Goal: Transaction & Acquisition: Register for event/course

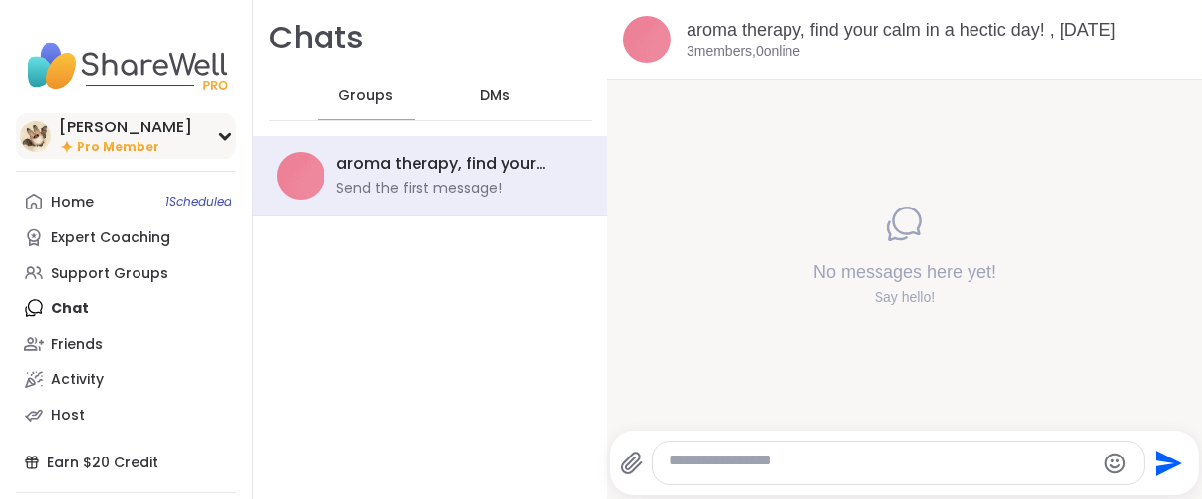
click at [159, 156] on span "Pro Member" at bounding box center [118, 147] width 82 height 17
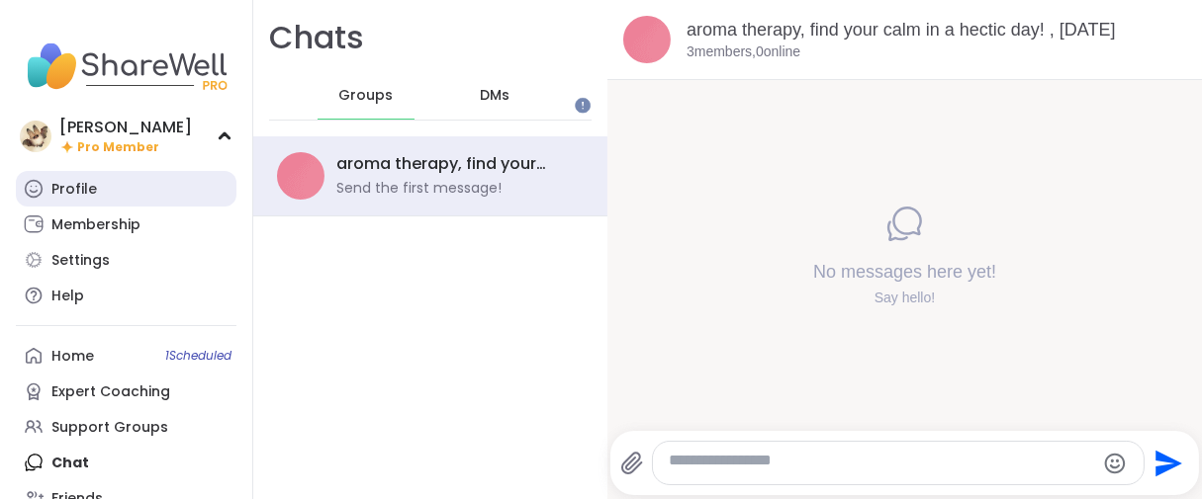
click at [120, 207] on link "Profile" at bounding box center [126, 189] width 221 height 36
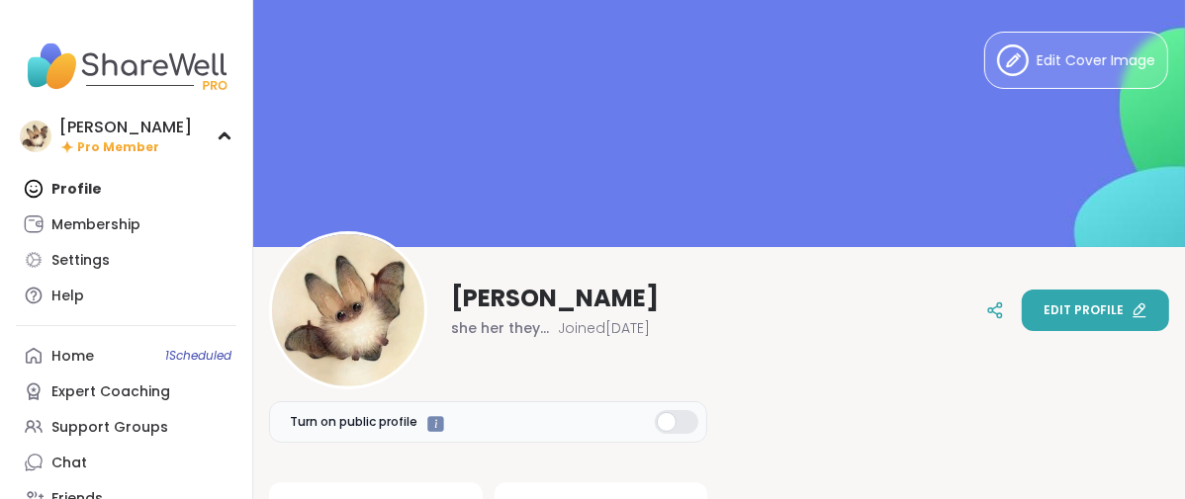
click at [1043, 316] on span "Edit profile" at bounding box center [1083, 311] width 80 height 18
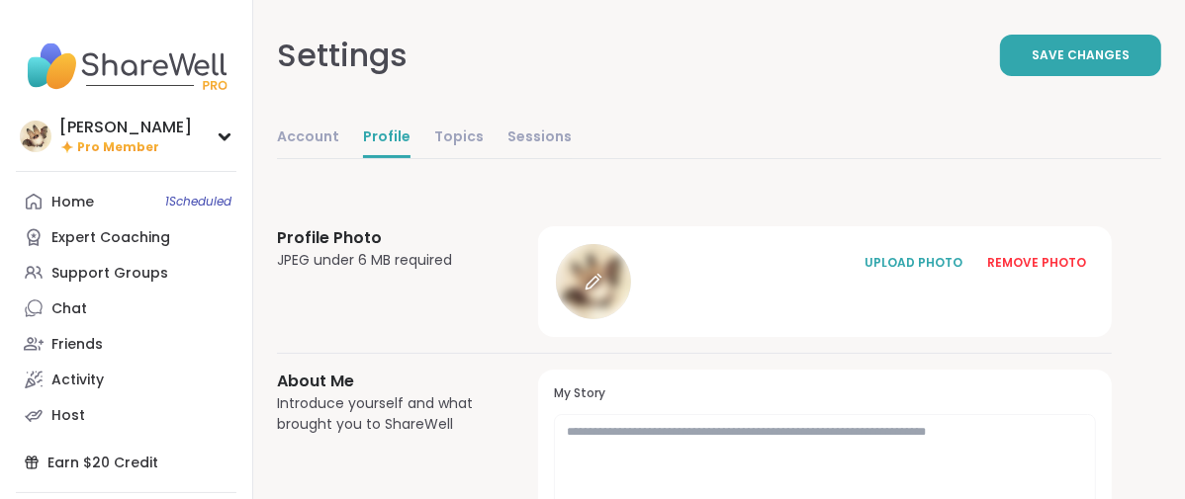
click at [631, 319] on div at bounding box center [593, 281] width 75 height 75
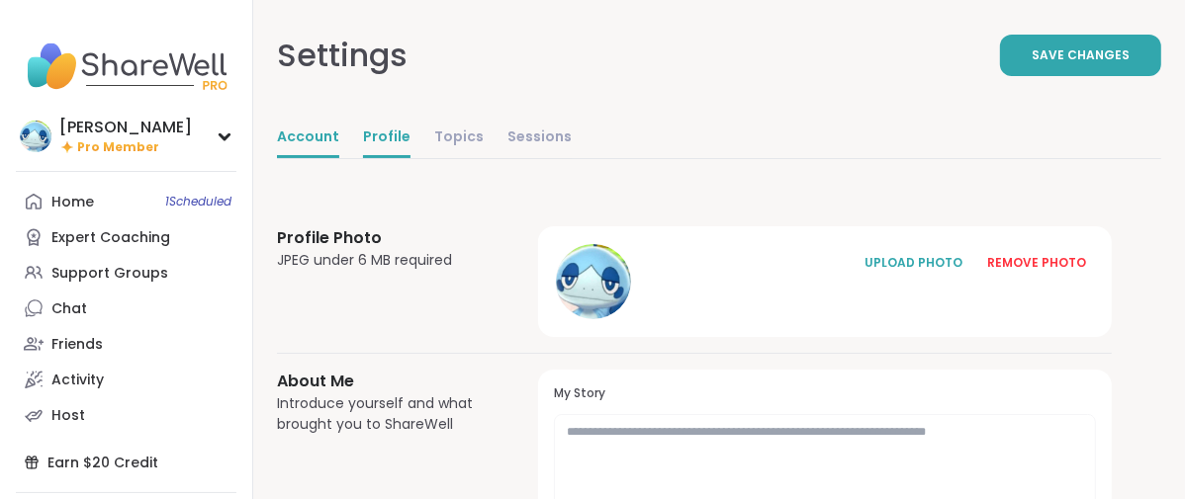
click at [339, 158] on link "Account" at bounding box center [308, 139] width 62 height 40
select select "**"
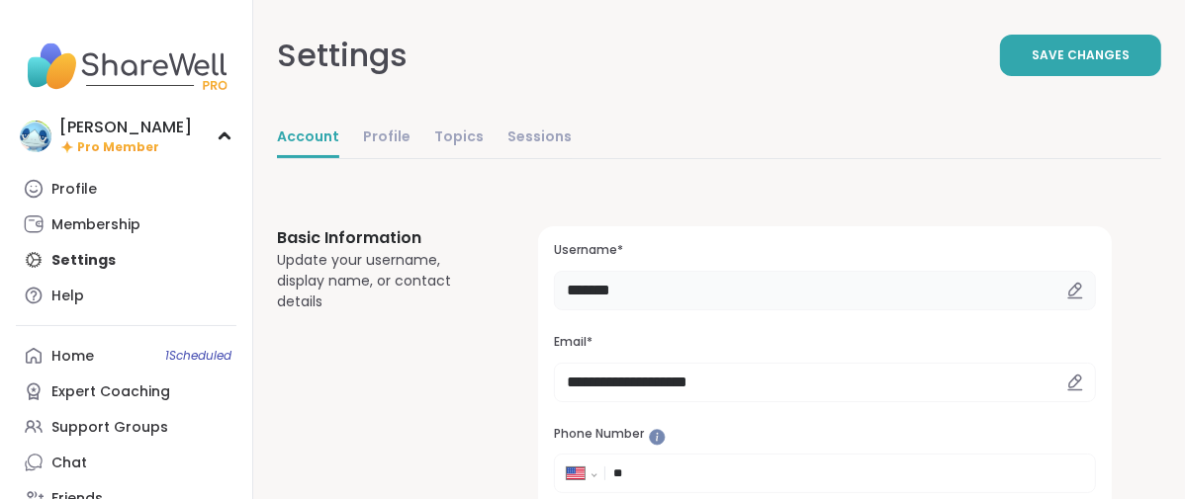
click at [776, 311] on input "*******" at bounding box center [825, 291] width 542 height 40
type input "*"
type input "*****"
click at [1000, 76] on button "Save Changes" at bounding box center [1080, 56] width 161 height 42
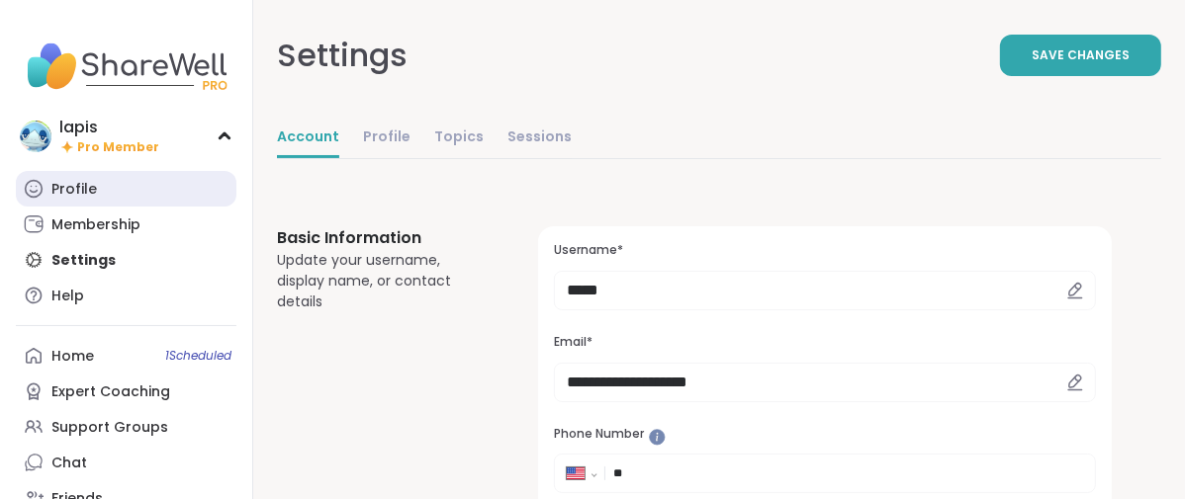
click at [95, 200] on div "Profile" at bounding box center [73, 190] width 45 height 20
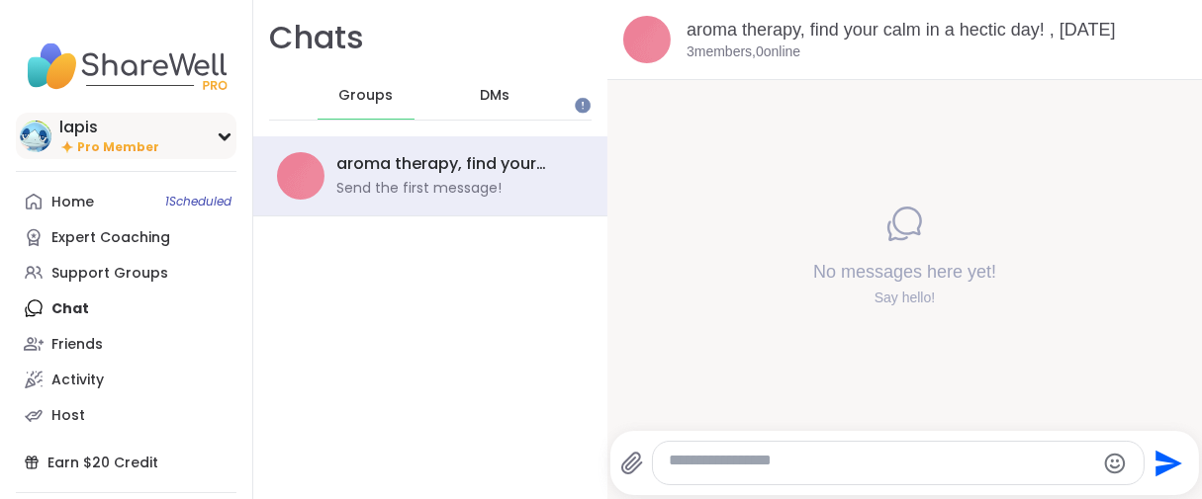
click at [88, 159] on div "lapis Pro Member" at bounding box center [126, 136] width 221 height 46
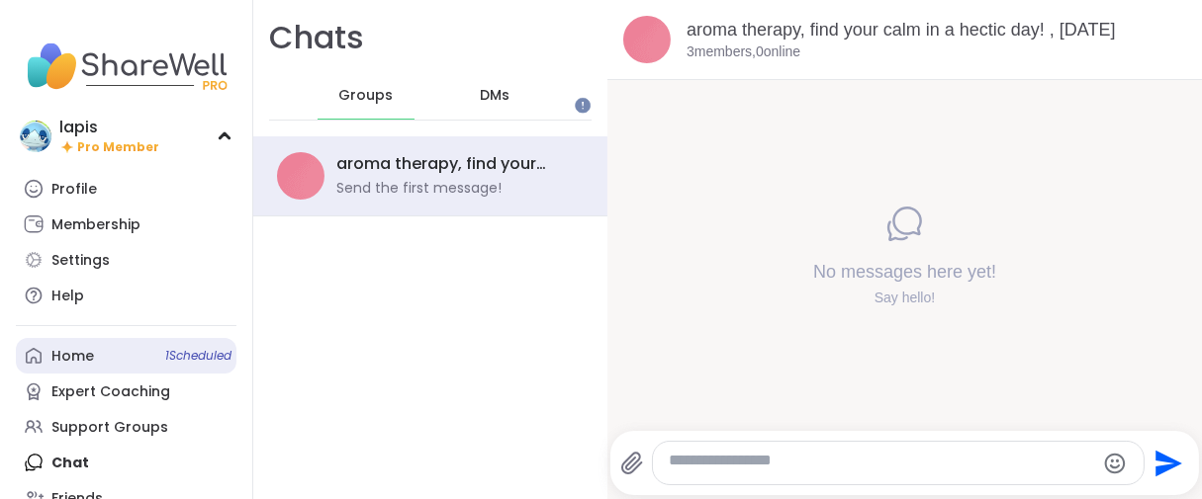
click at [119, 374] on link "Home 1 Scheduled" at bounding box center [126, 356] width 221 height 36
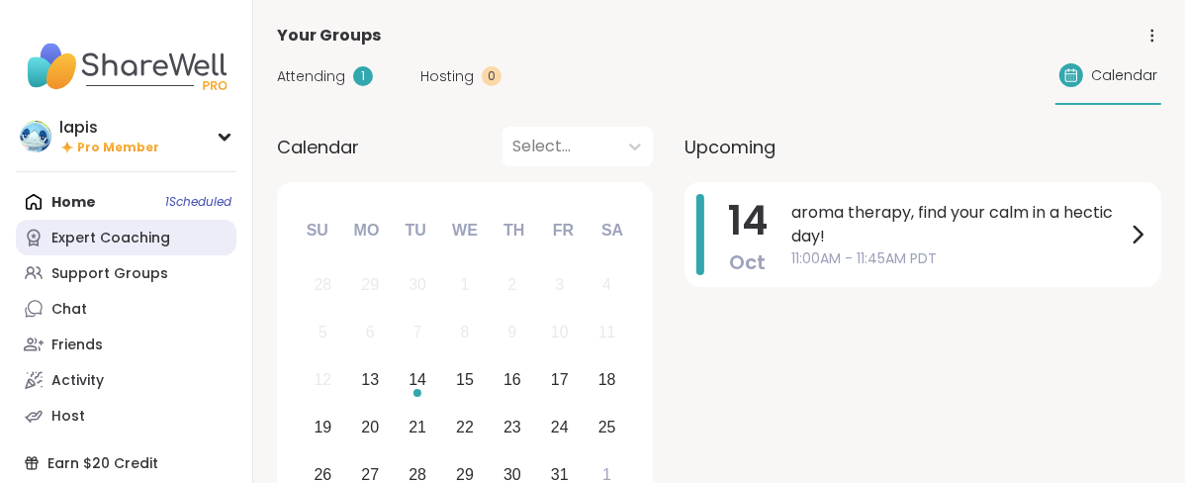
click at [94, 248] on div "Expert Coaching" at bounding box center [110, 238] width 119 height 20
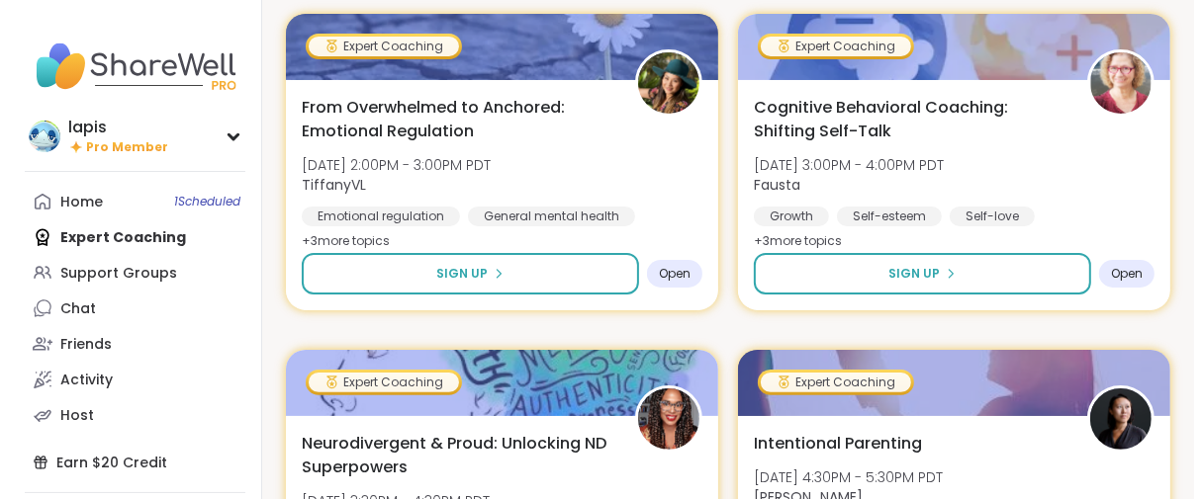
scroll to position [110, 0]
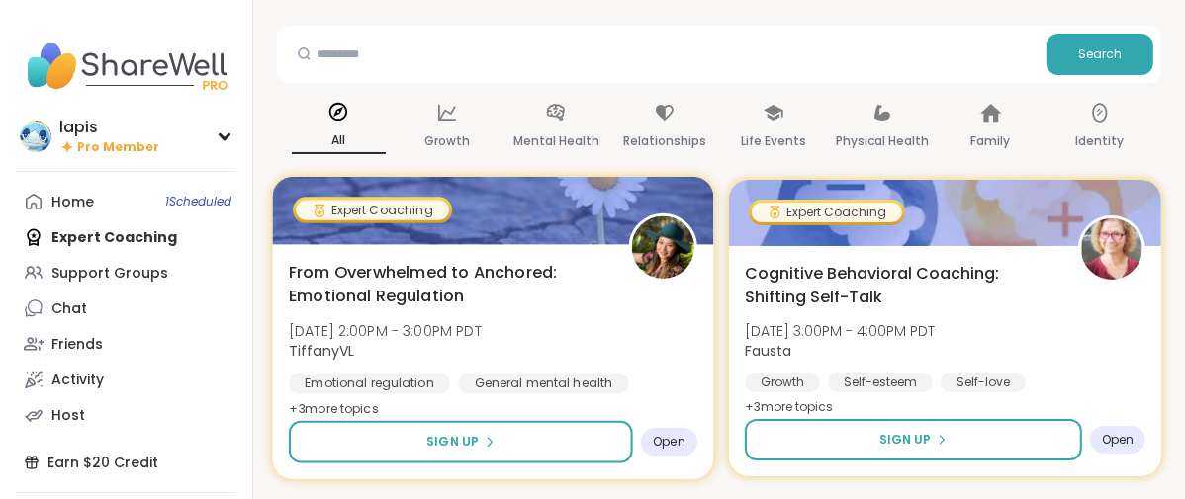
click at [581, 328] on div "From Overwhelmed to Anchored: Emotional Regulation Tue, Oct 14 | 2:00PM - 3:00P…" at bounding box center [493, 361] width 441 height 235
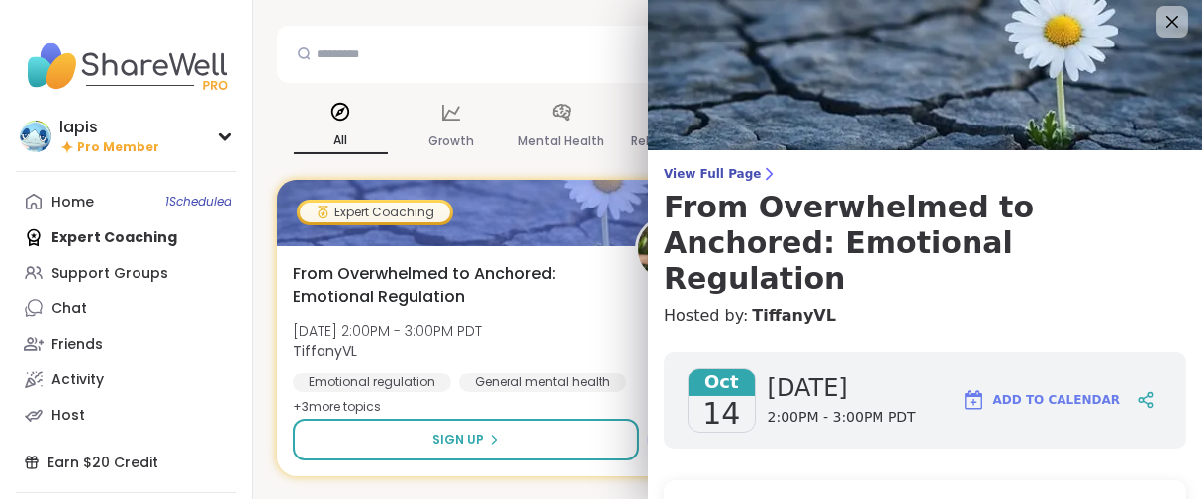
scroll to position [0, 0]
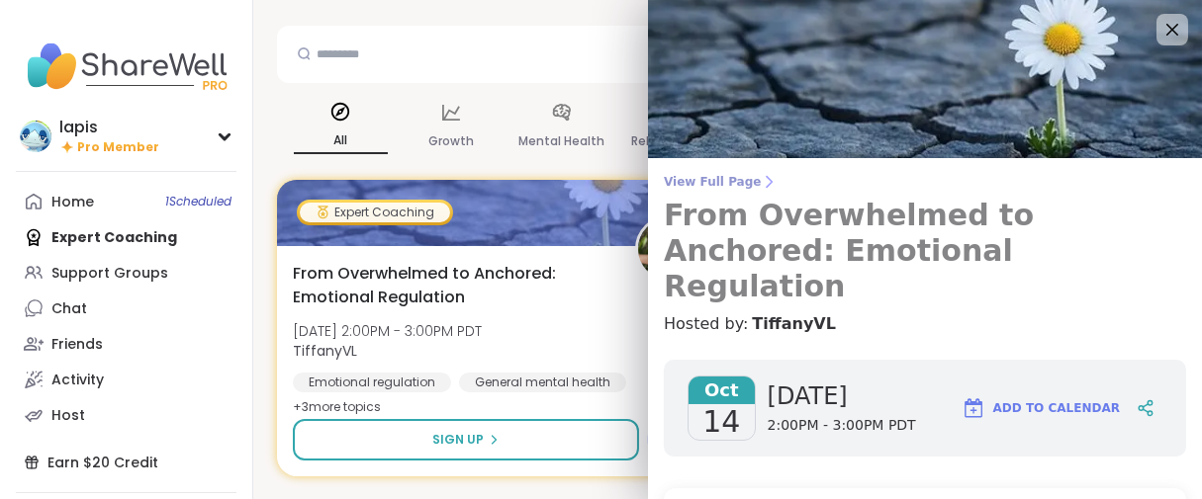
click at [760, 189] on icon at bounding box center [768, 182] width 16 height 16
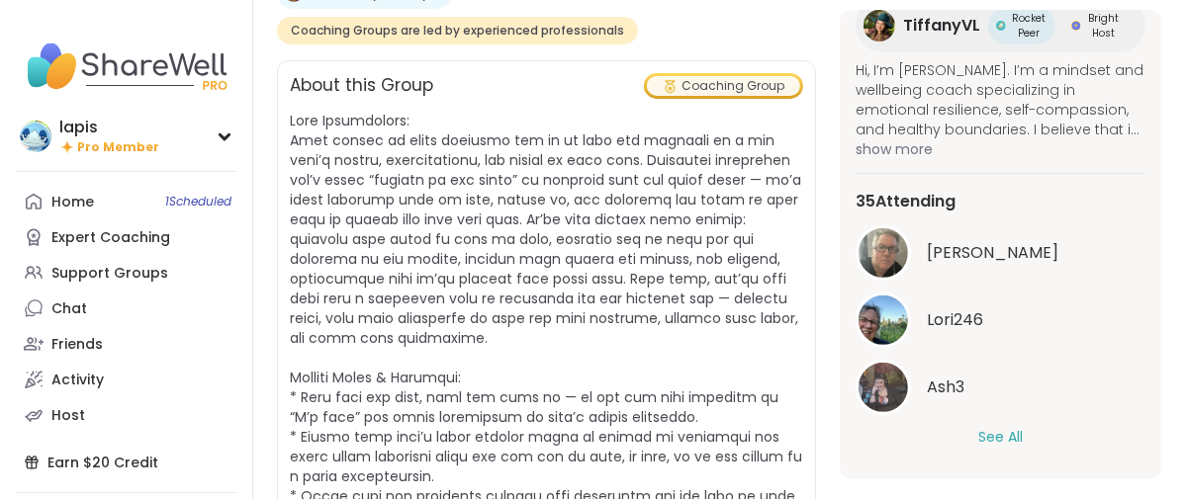
scroll to position [410, 0]
click at [978, 432] on button "See All" at bounding box center [1000, 437] width 45 height 21
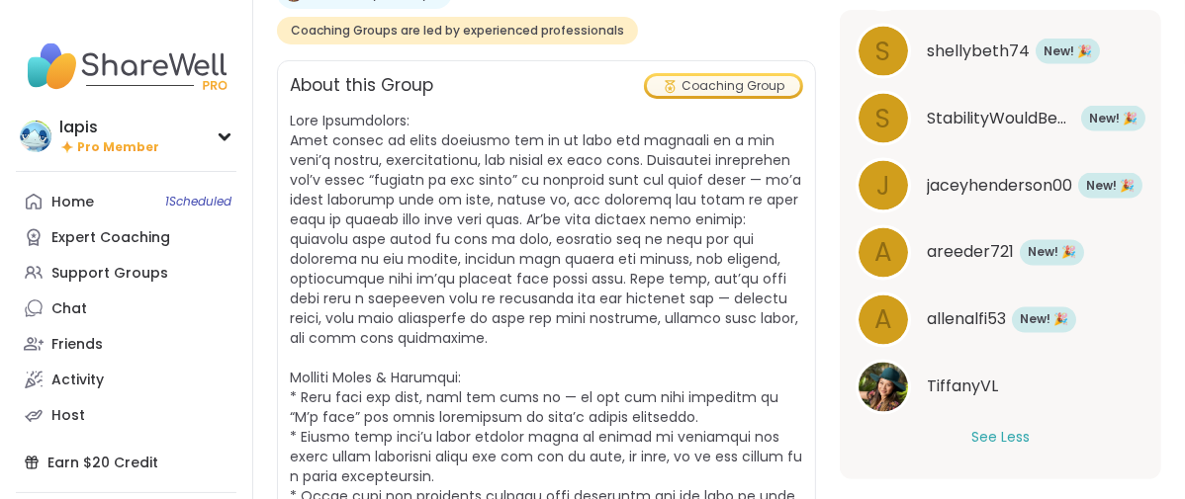
scroll to position [2657, 0]
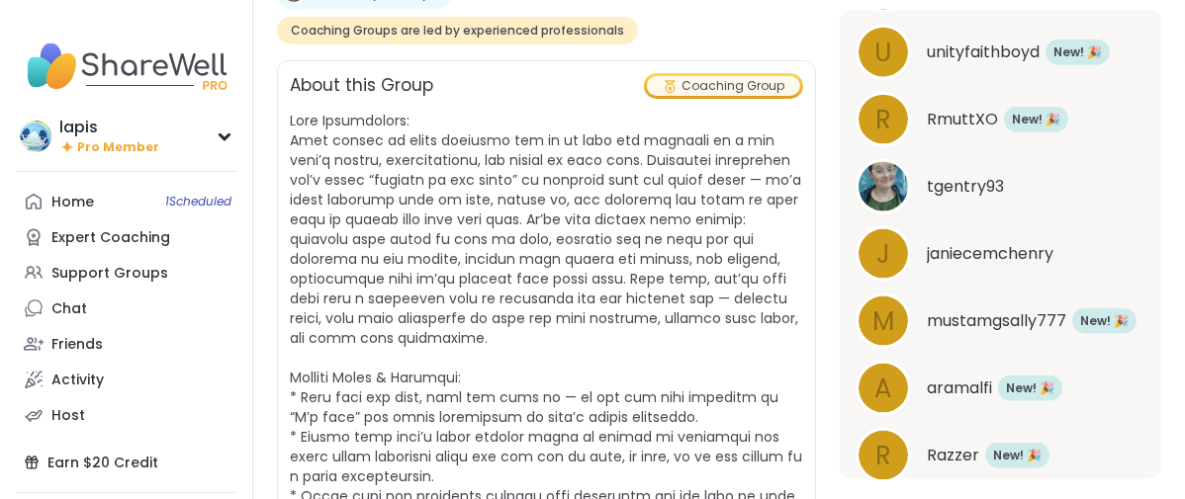
scroll to position [1888, 0]
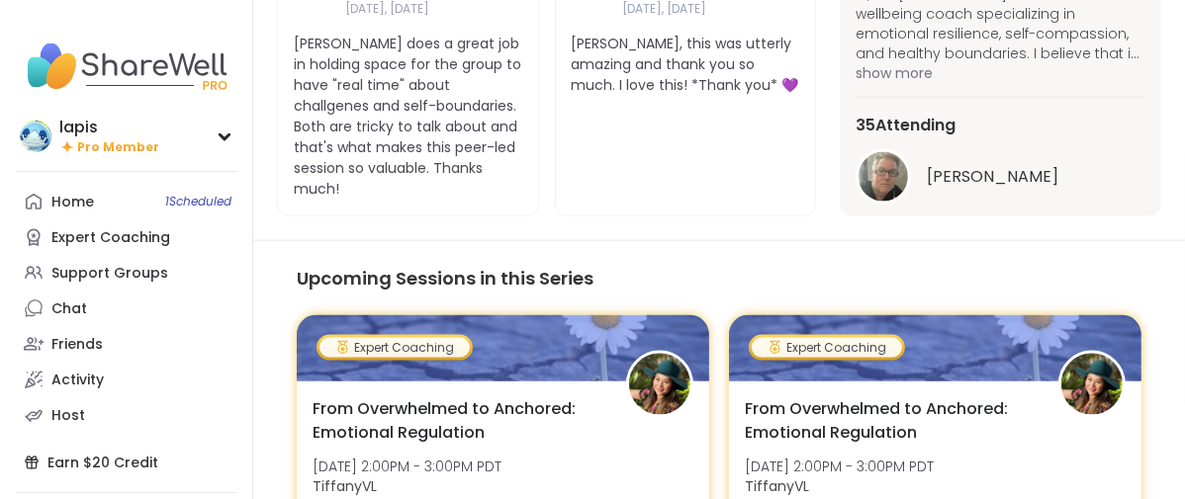
scroll to position [329, 0]
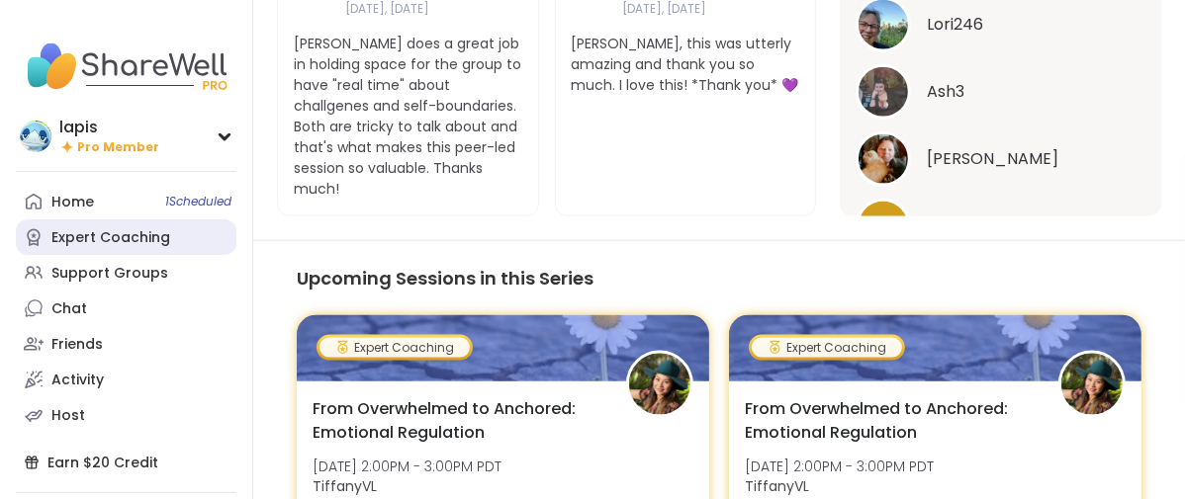
click at [134, 248] on div "Expert Coaching" at bounding box center [110, 238] width 119 height 20
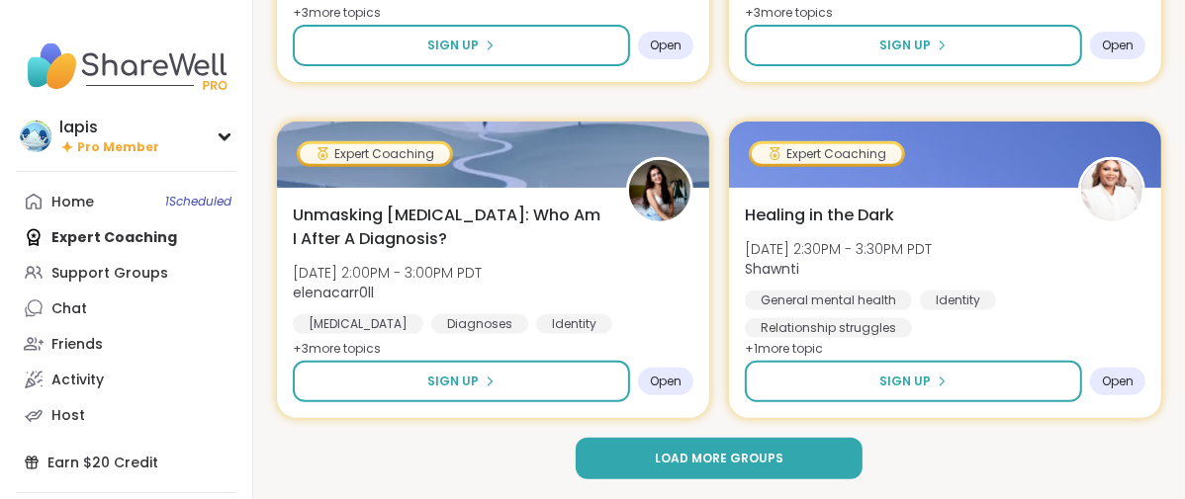
scroll to position [6127, 0]
click at [747, 457] on span "Load more groups" at bounding box center [719, 459] width 129 height 18
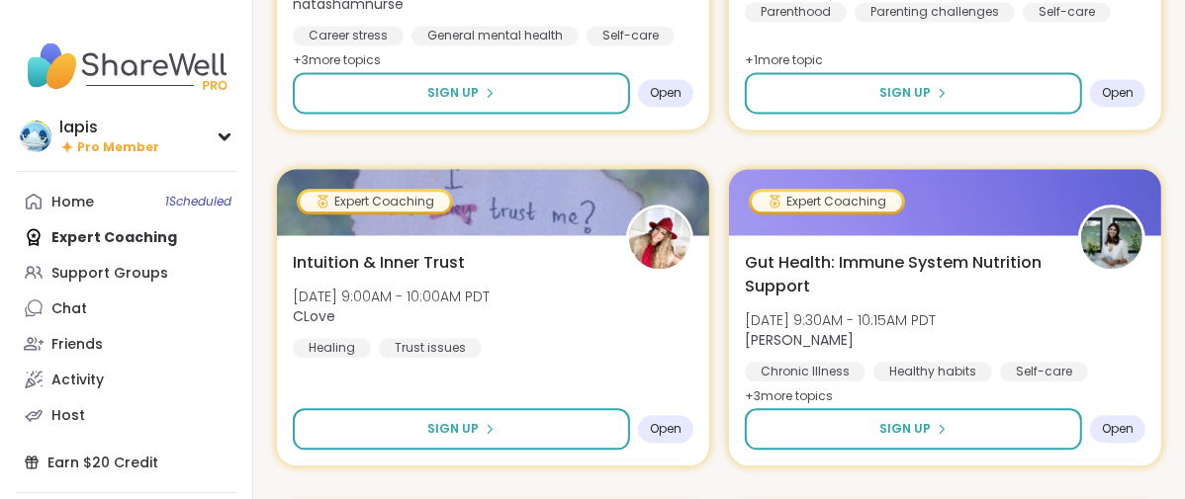
scroll to position [8655, 0]
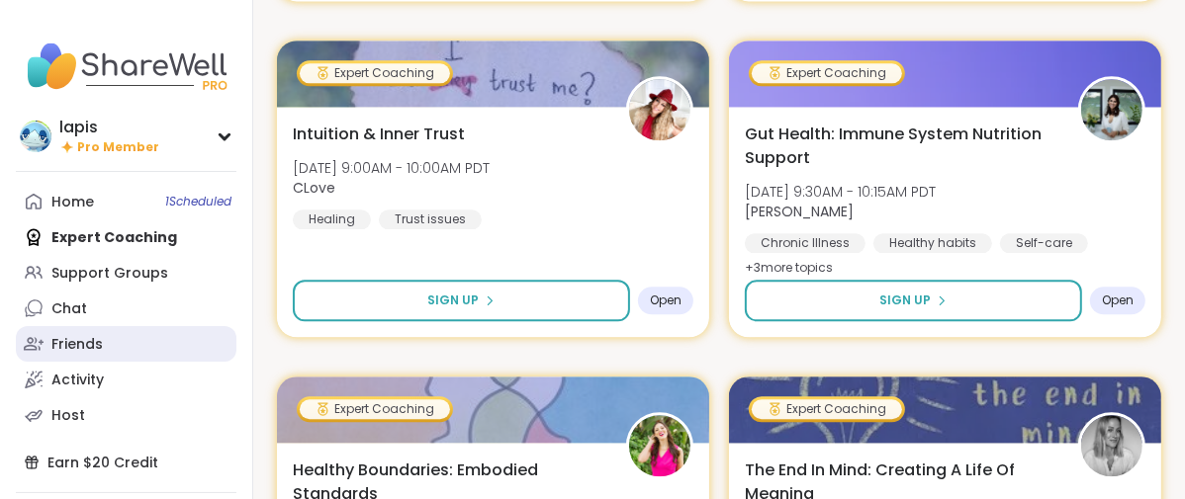
click at [74, 355] on div "Friends" at bounding box center [76, 345] width 51 height 20
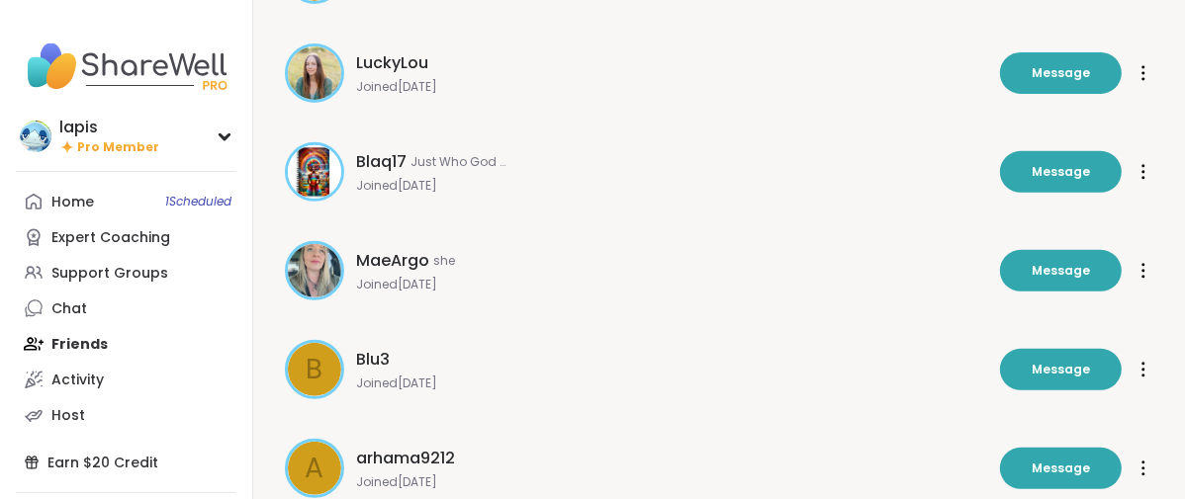
scroll to position [918, 0]
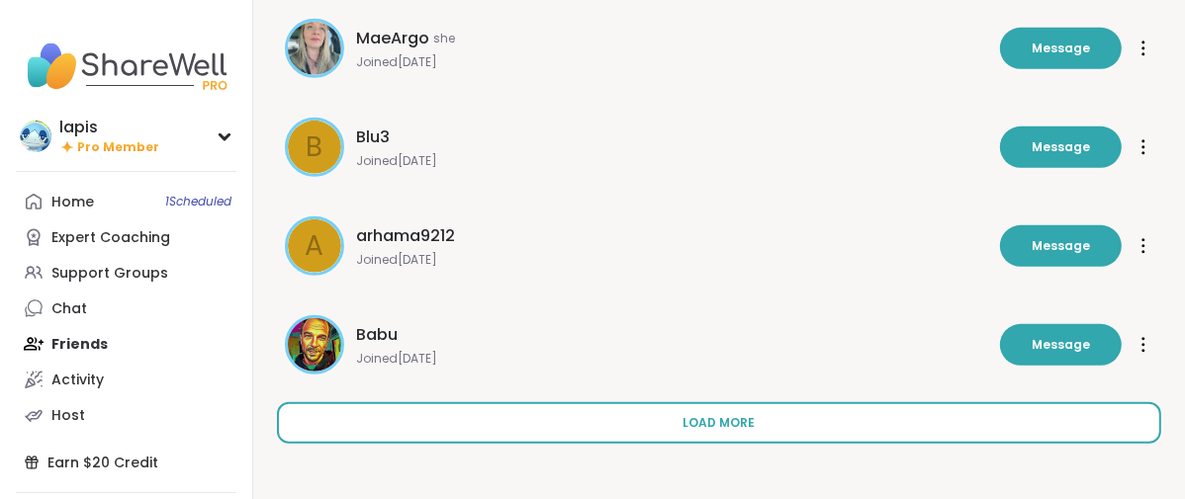
click at [869, 402] on button "Load more" at bounding box center [719, 423] width 884 height 42
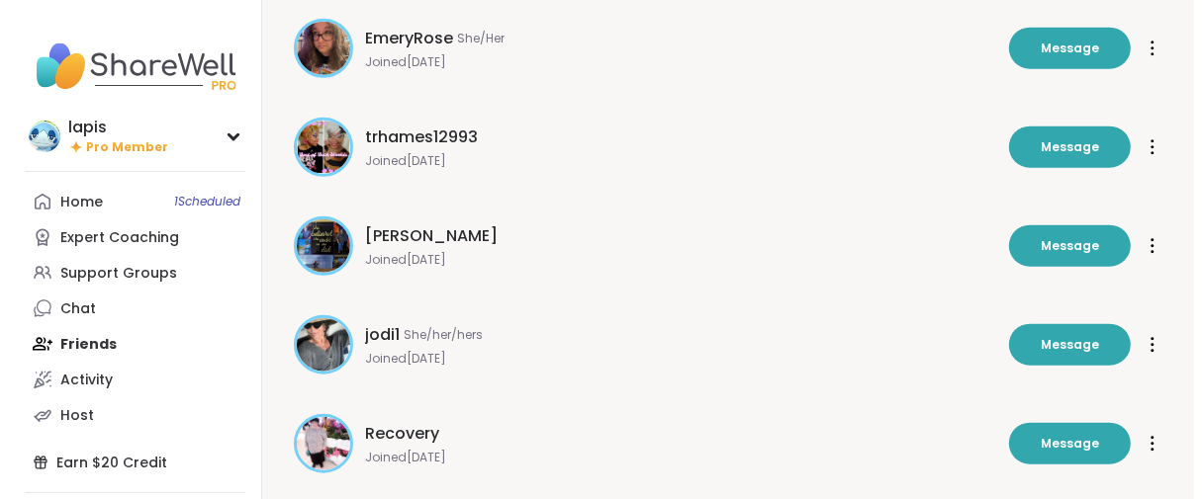
scroll to position [1468, 0]
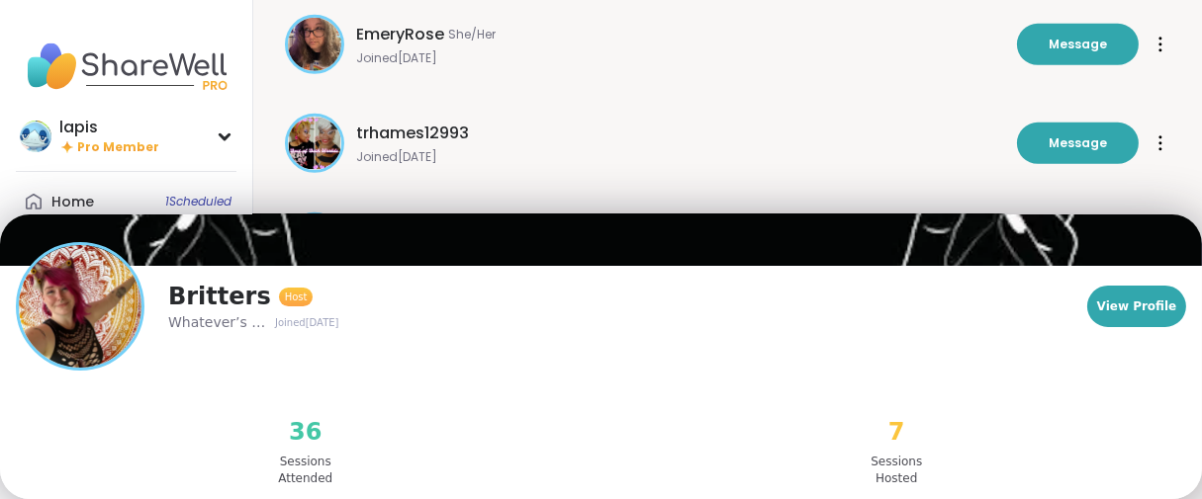
scroll to position [0, 0]
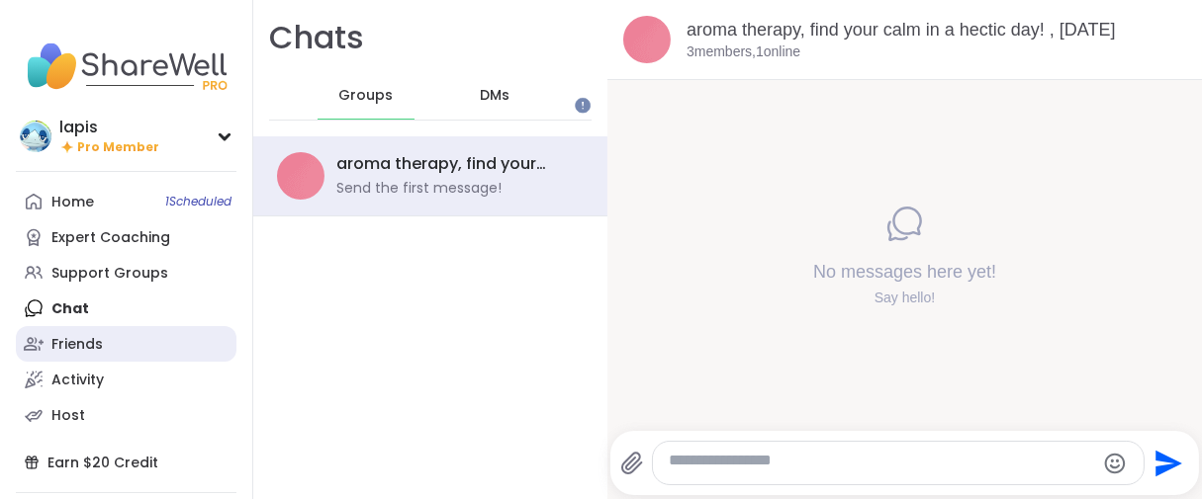
click at [126, 362] on link "Friends" at bounding box center [126, 344] width 221 height 36
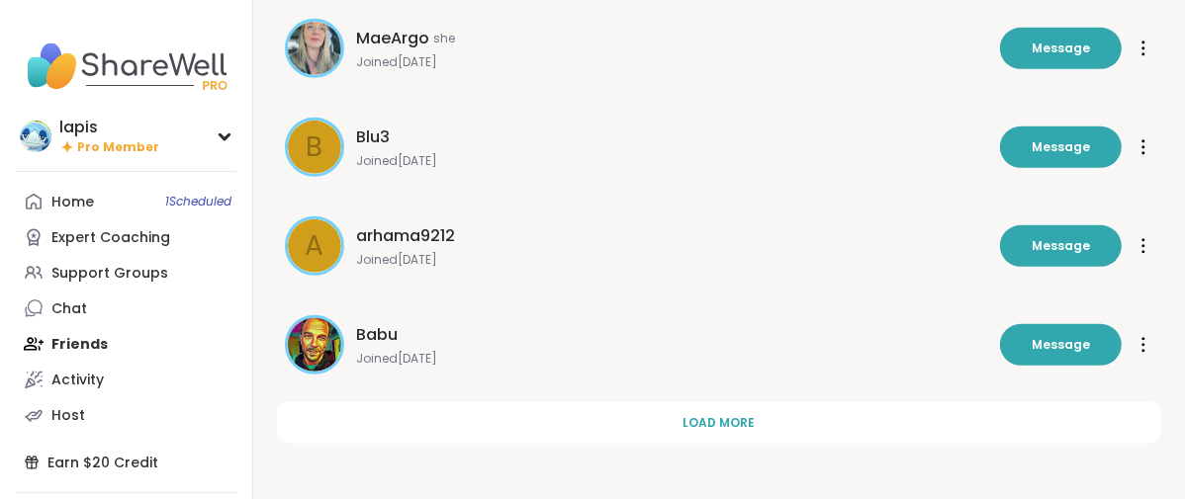
scroll to position [918, 0]
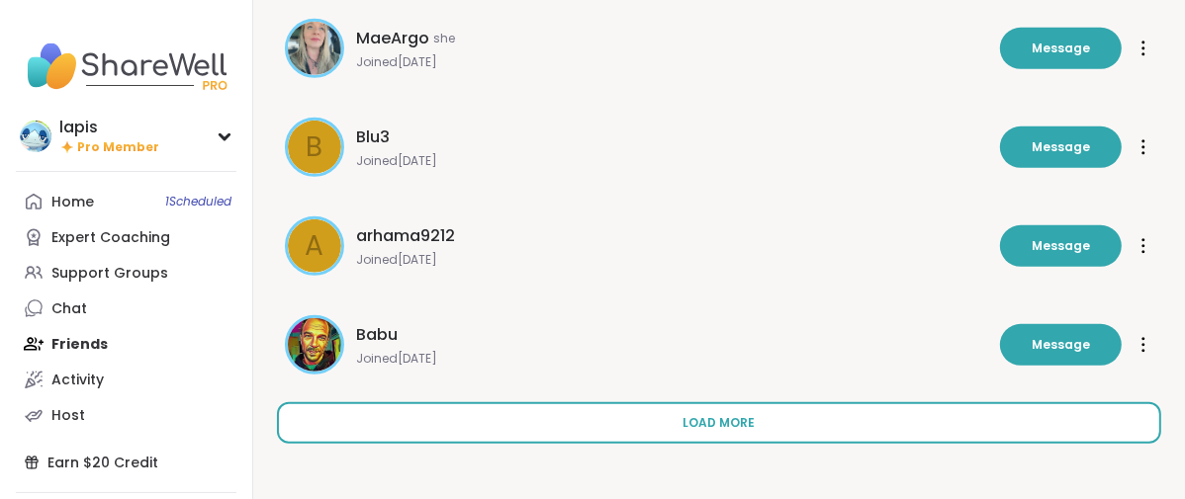
click at [751, 414] on span "Load more" at bounding box center [719, 423] width 72 height 18
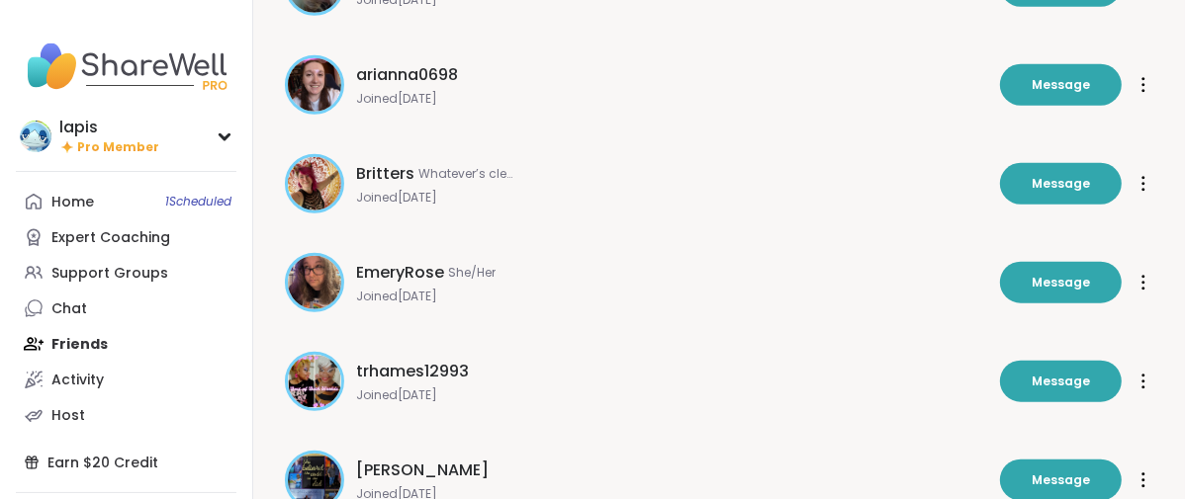
scroll to position [1358, 0]
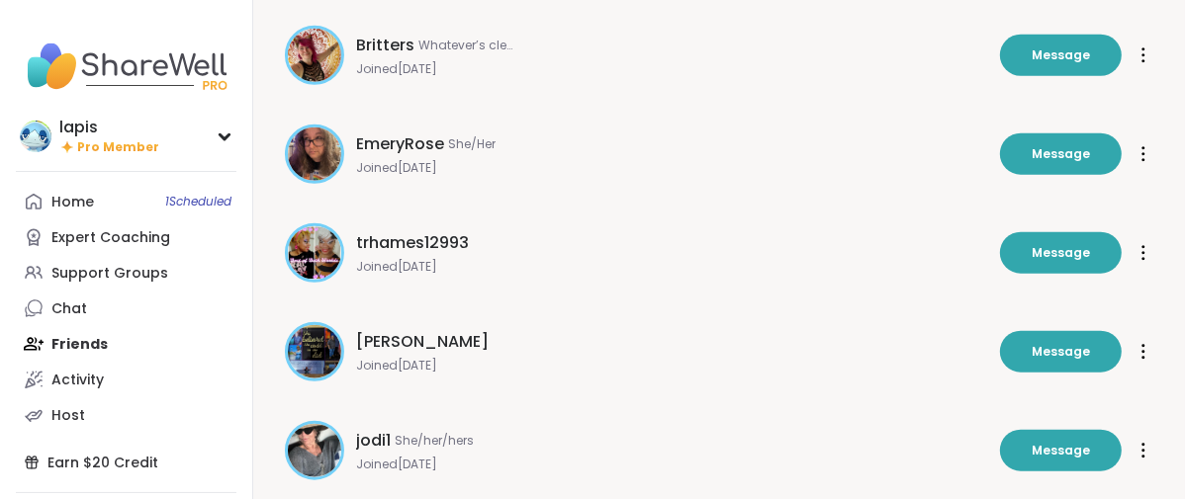
click at [1138, 71] on div at bounding box center [1143, 56] width 20 height 32
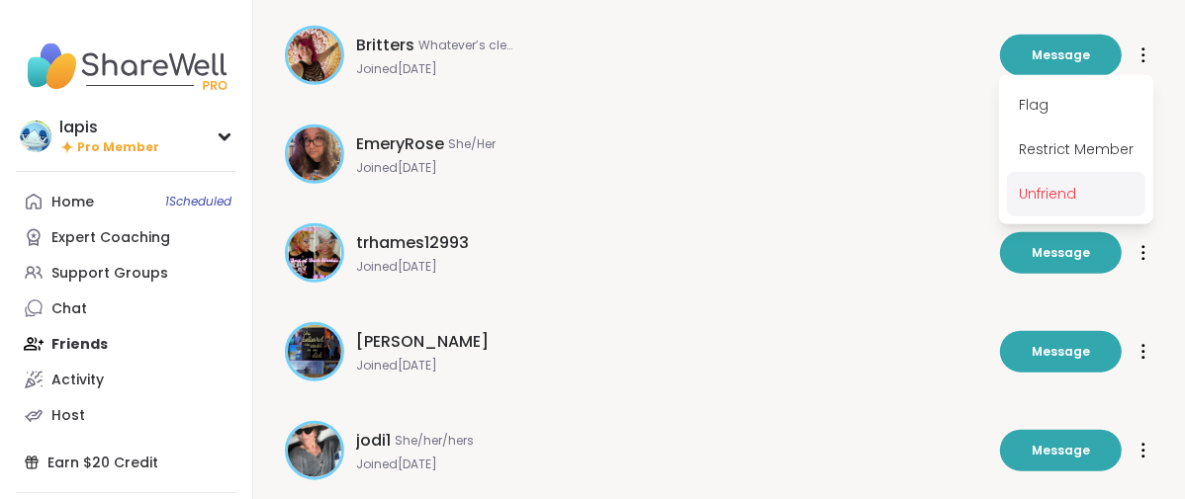
click at [1038, 217] on span "Unfriend" at bounding box center [1076, 194] width 138 height 45
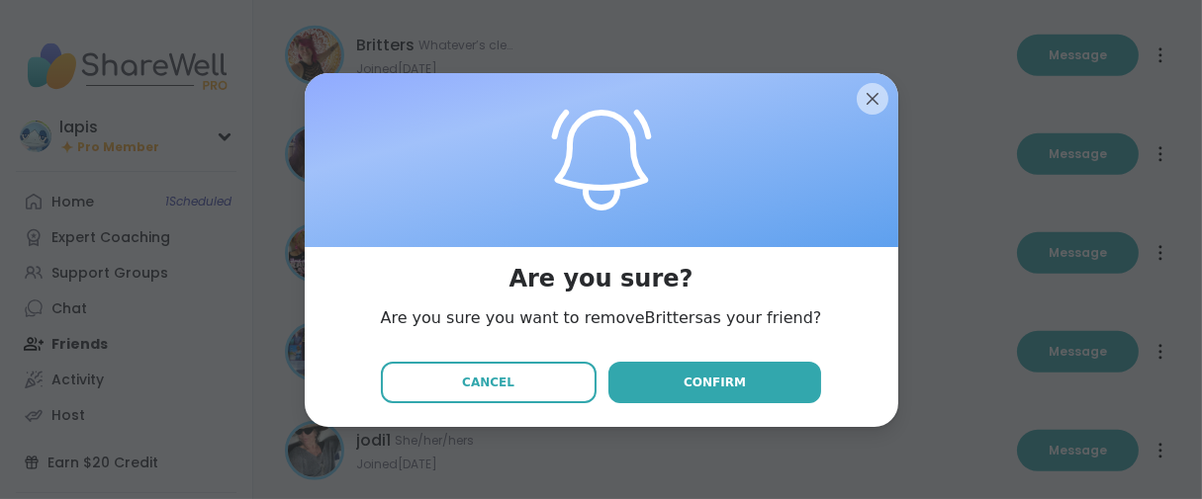
click at [722, 392] on span "Confirm" at bounding box center [714, 383] width 62 height 18
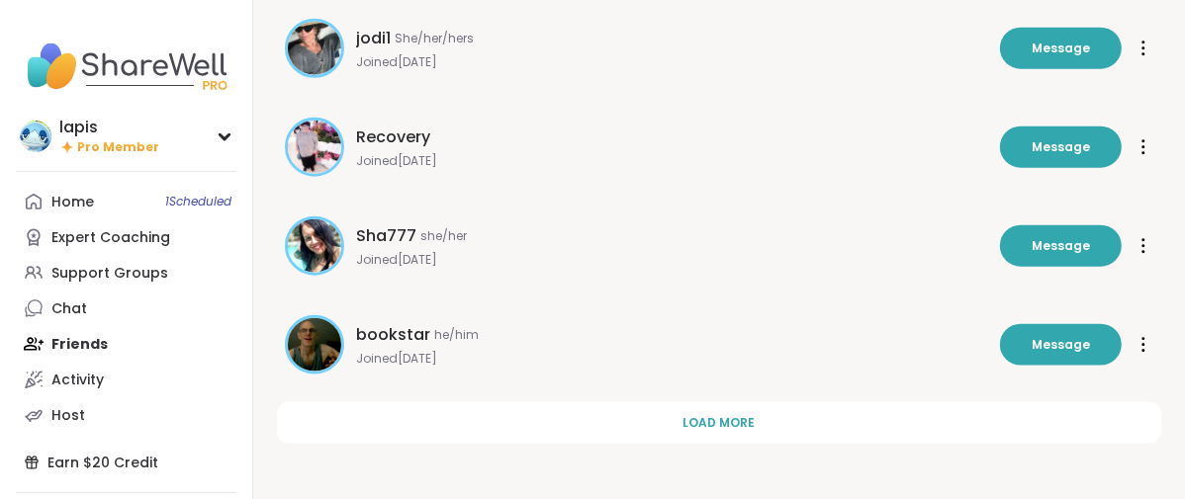
scroll to position [1898, 0]
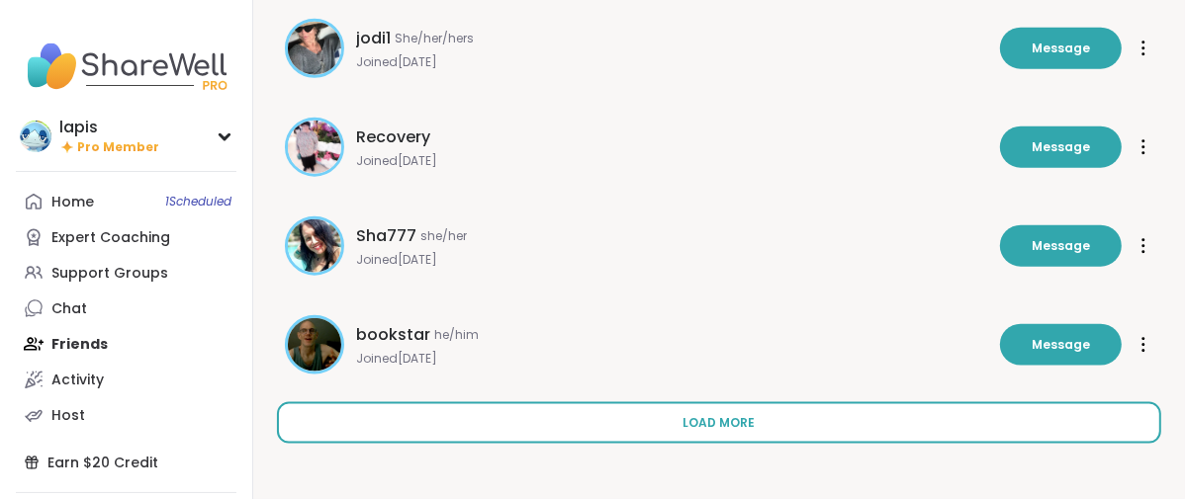
click at [720, 415] on span "Load more" at bounding box center [719, 423] width 72 height 18
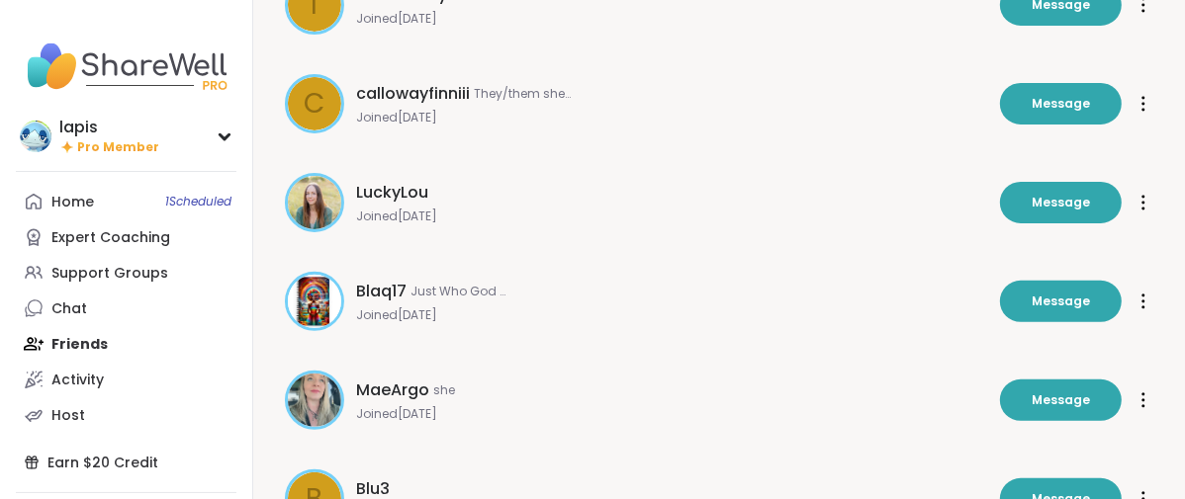
scroll to position [659, 0]
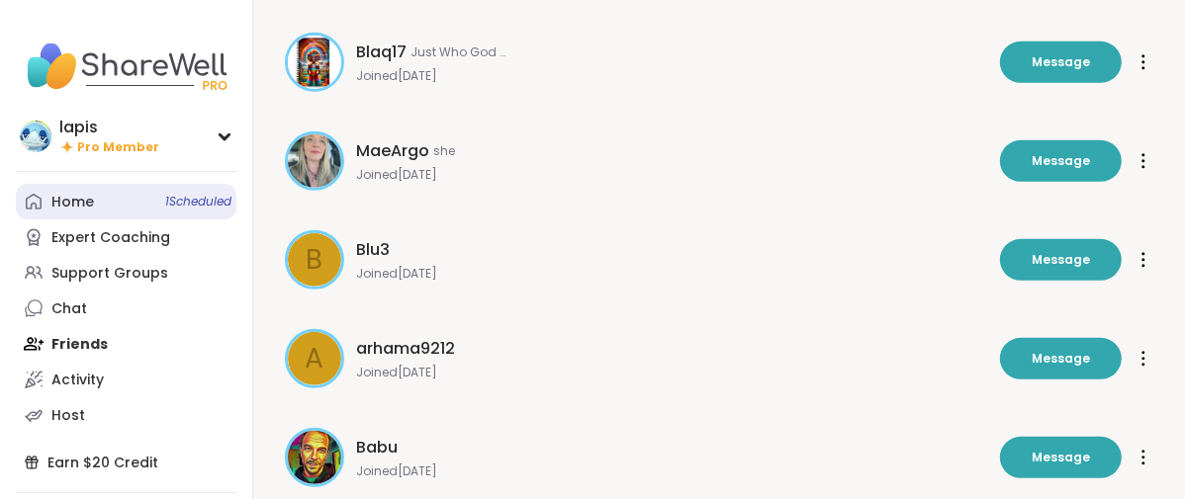
click at [94, 213] on div "Home 1 Scheduled" at bounding box center [72, 203] width 43 height 20
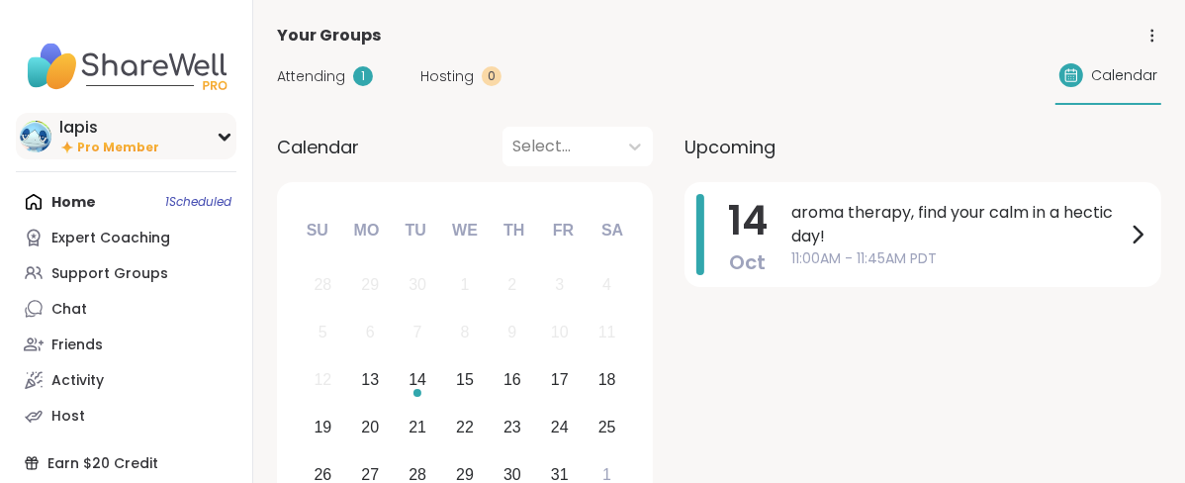
click at [90, 138] on div "lapis" at bounding box center [109, 128] width 100 height 22
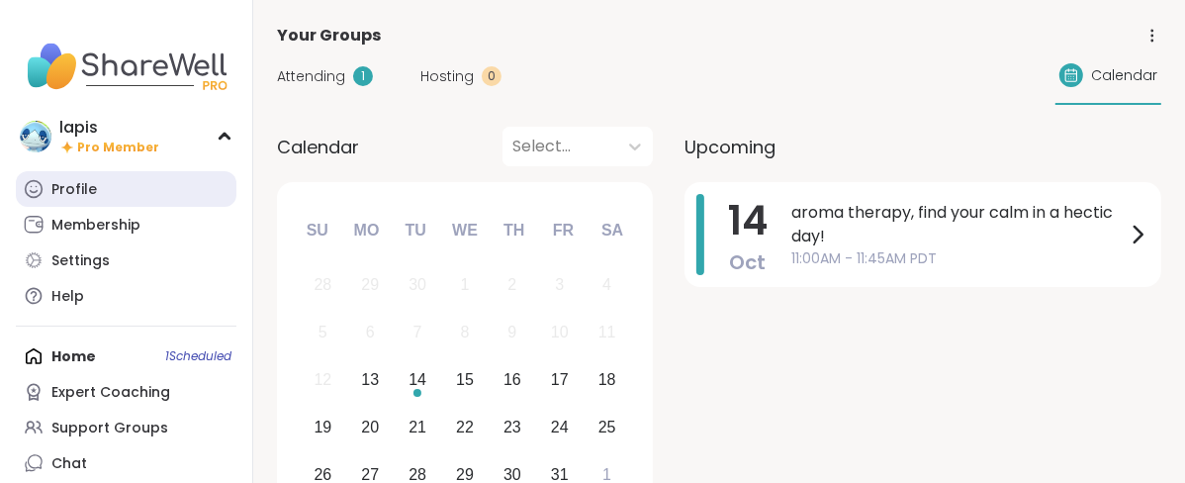
click at [72, 200] on div "Profile" at bounding box center [73, 190] width 45 height 20
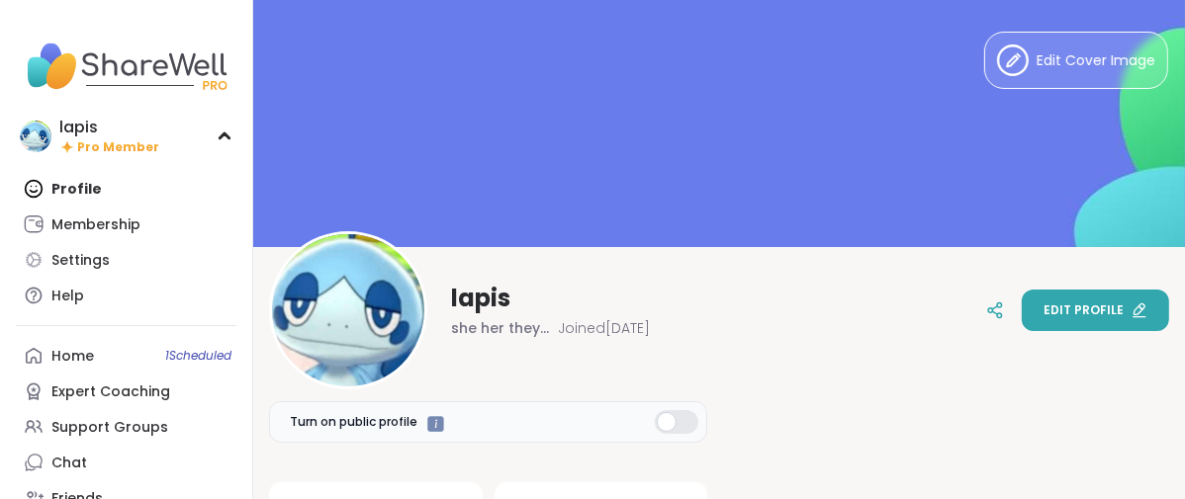
click at [1043, 309] on span "Edit profile" at bounding box center [1083, 311] width 80 height 18
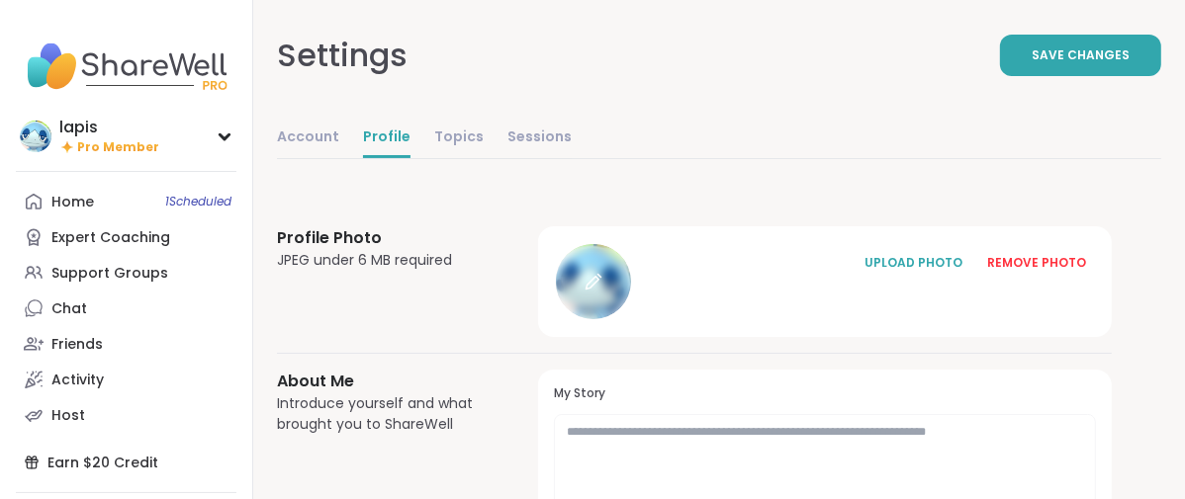
click at [631, 319] on div at bounding box center [593, 281] width 75 height 75
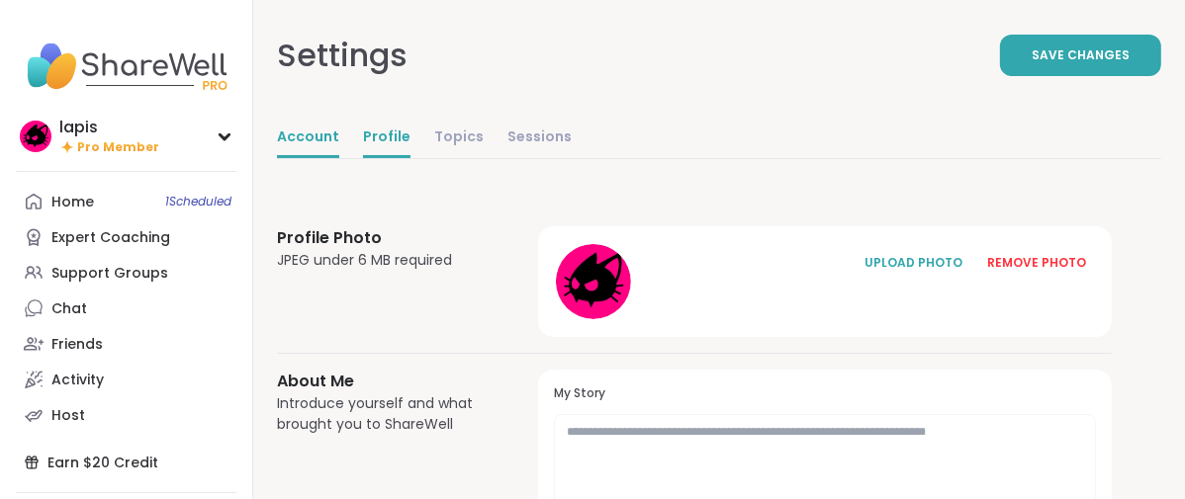
click at [339, 158] on link "Account" at bounding box center [308, 139] width 62 height 40
select select "**"
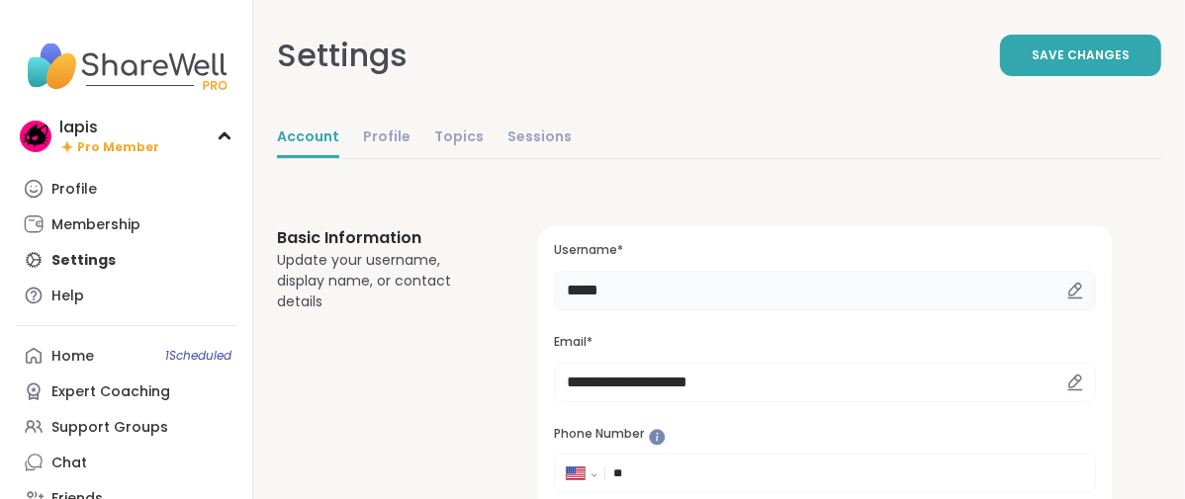
click at [745, 311] on input "*****" at bounding box center [825, 291] width 542 height 40
type input "*"
click at [746, 311] on input "**********" at bounding box center [825, 291] width 542 height 40
click at [733, 311] on input "**********" at bounding box center [825, 291] width 542 height 40
click at [1000, 76] on button "Save Changes" at bounding box center [1080, 56] width 161 height 42
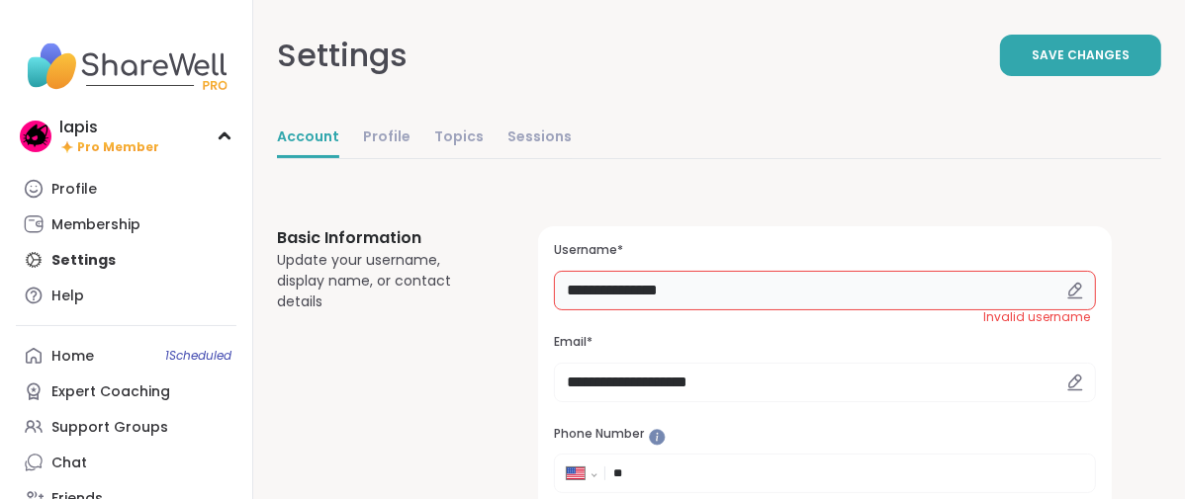
click at [744, 311] on input "**********" at bounding box center [825, 291] width 542 height 40
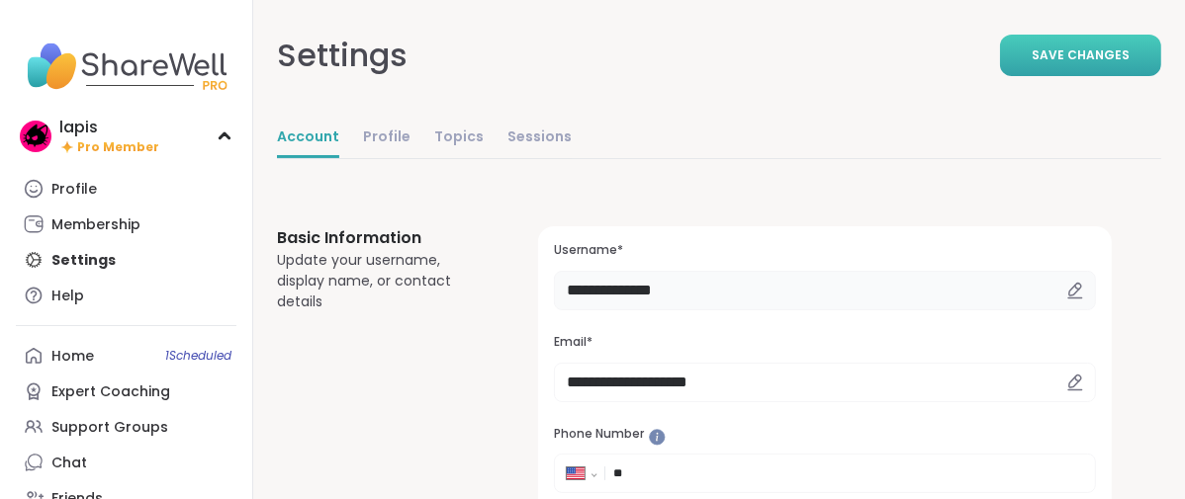
type input "**********"
click at [1031, 64] on span "Save Changes" at bounding box center [1080, 55] width 98 height 18
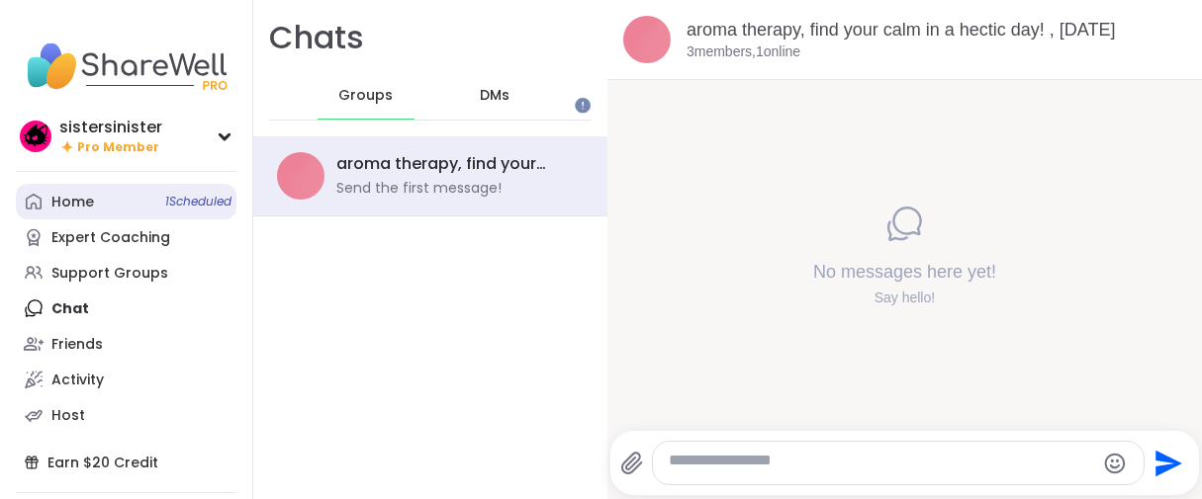
click at [52, 220] on link "Home 1 Scheduled" at bounding box center [126, 202] width 221 height 36
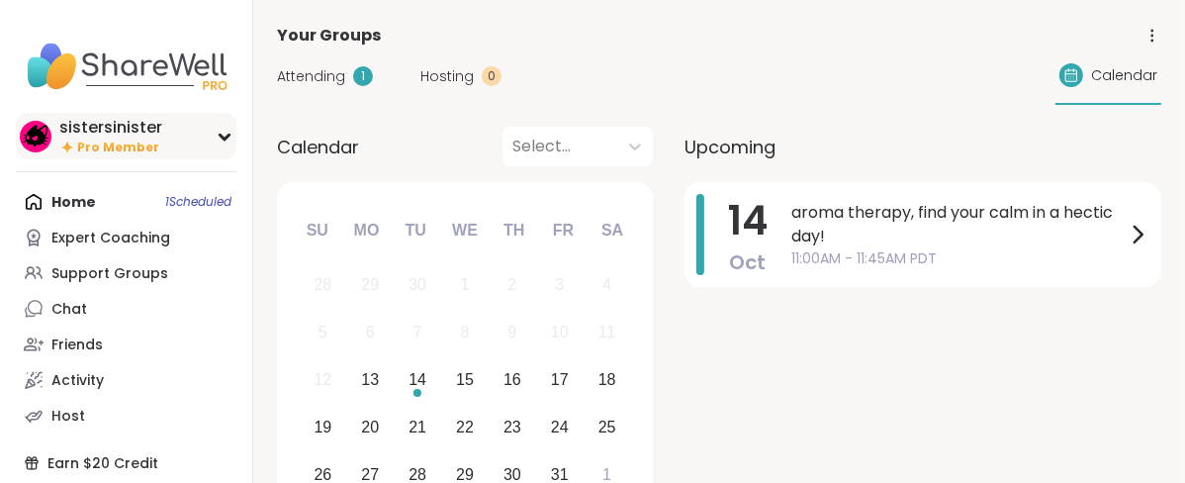
click at [124, 156] on span "Pro Member" at bounding box center [118, 147] width 82 height 17
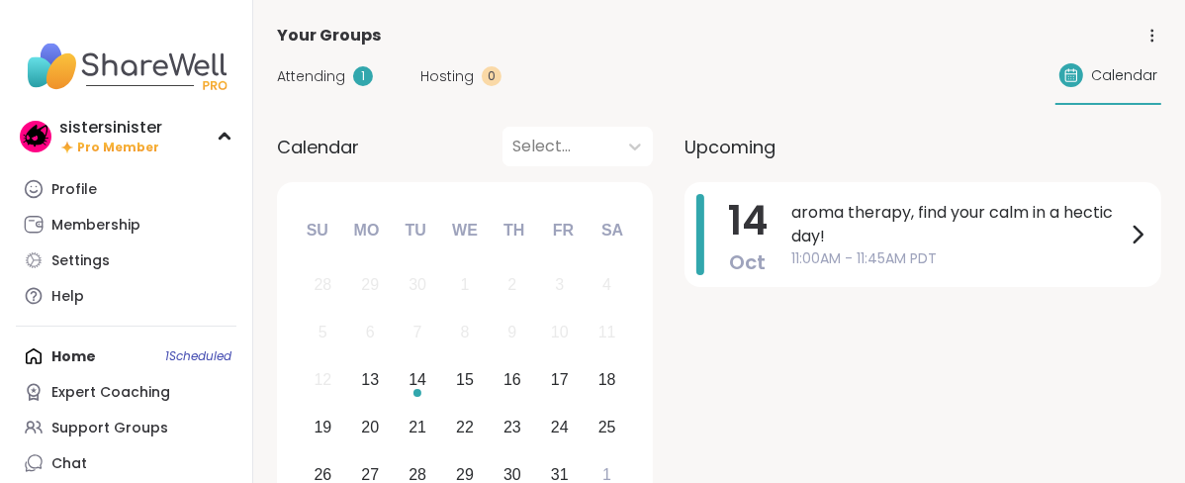
click at [345, 87] on span "Attending" at bounding box center [311, 76] width 68 height 21
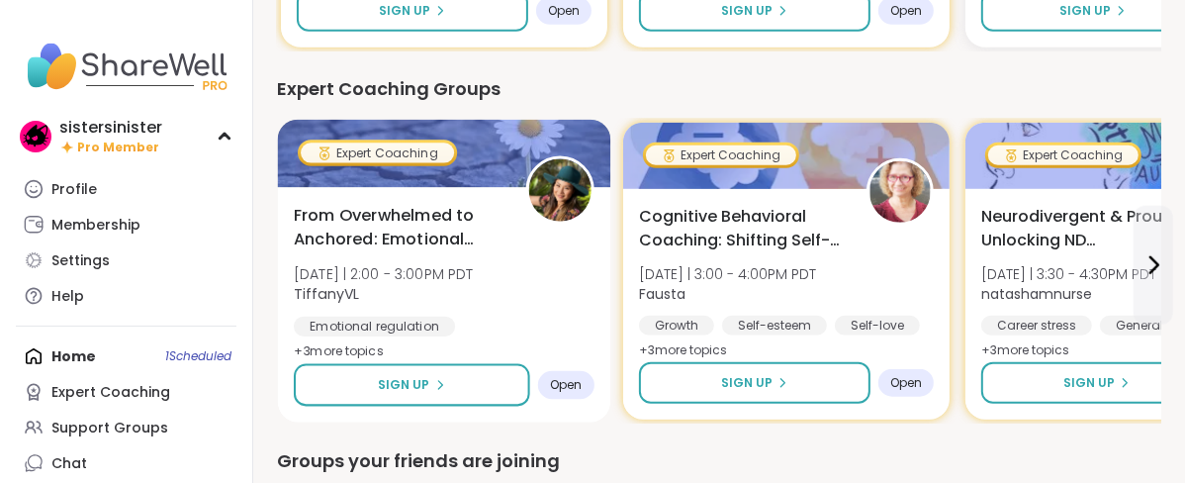
scroll to position [1208, 0]
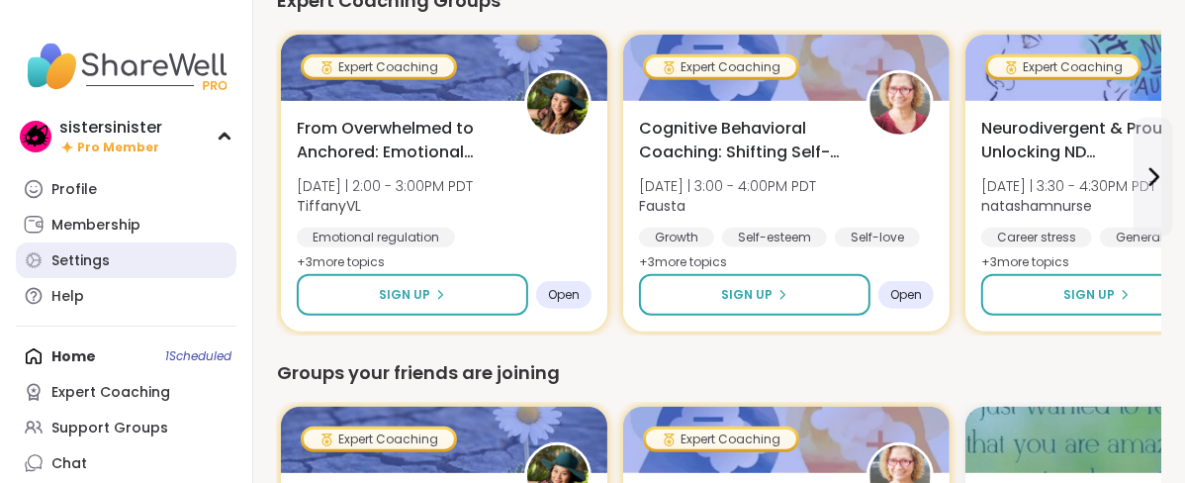
click at [110, 271] on div "Settings" at bounding box center [80, 261] width 58 height 20
select select "**"
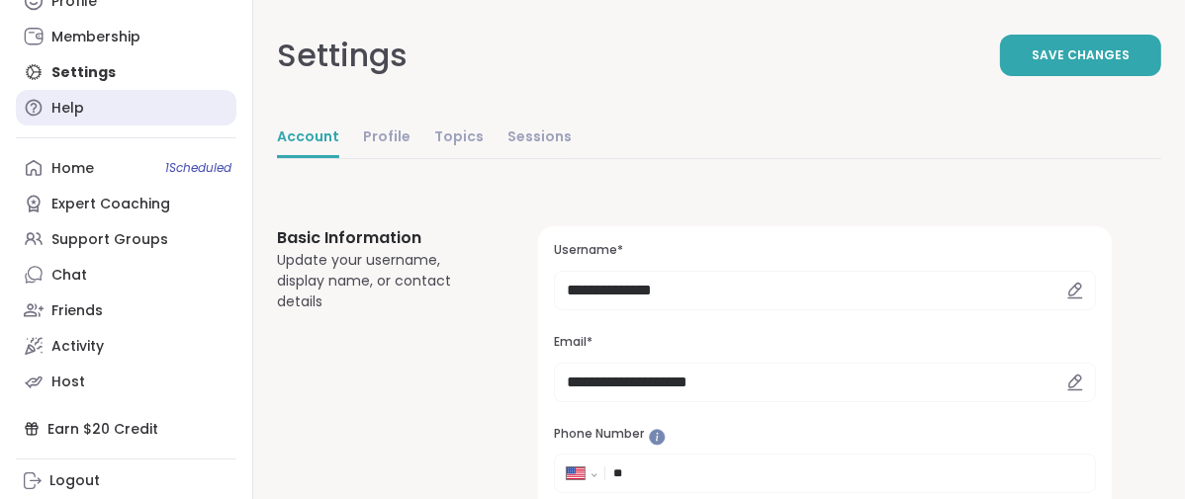
scroll to position [401, 0]
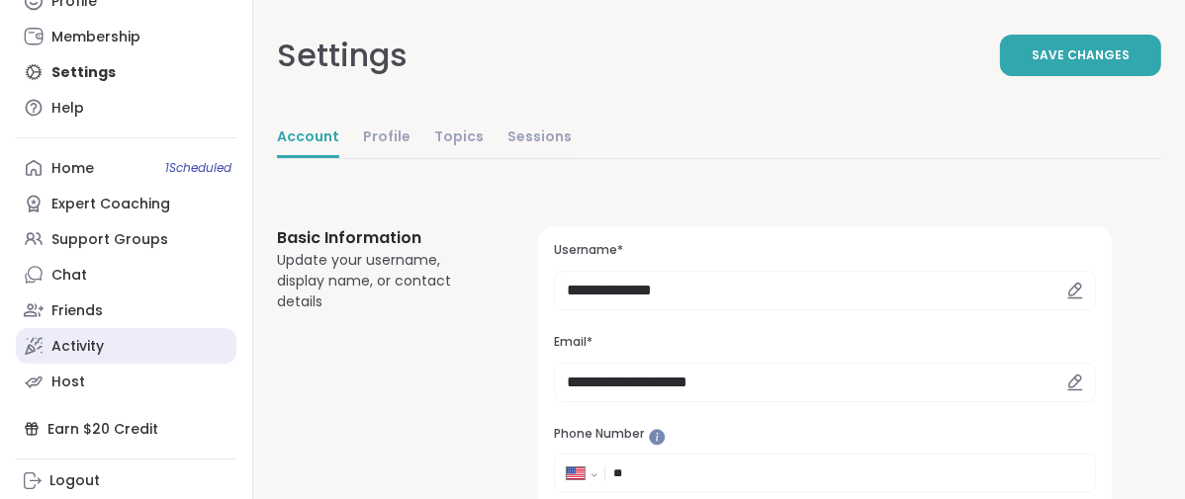
click at [59, 328] on link "Activity" at bounding box center [126, 346] width 221 height 36
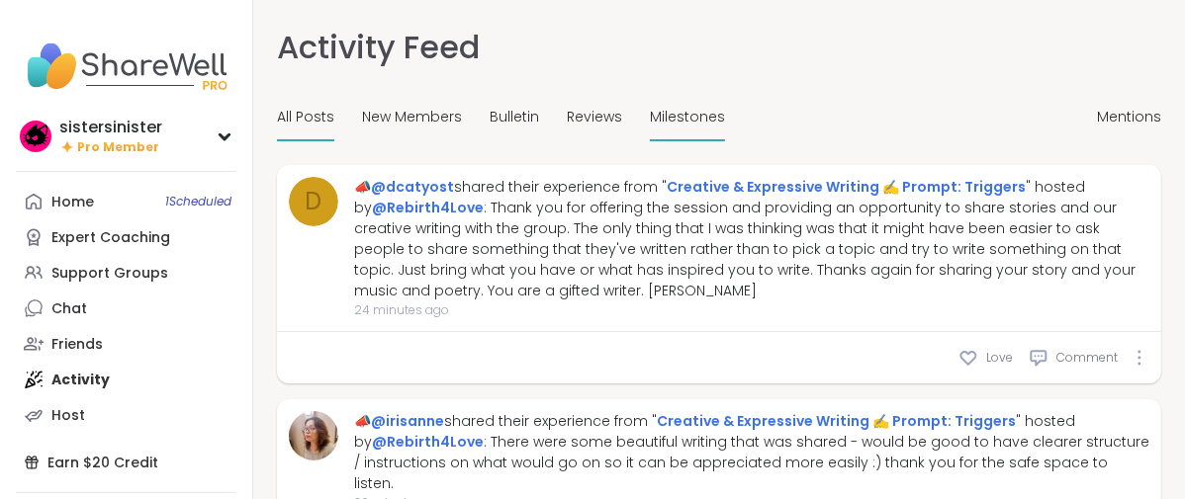
click at [725, 128] on span "Milestones" at bounding box center [687, 117] width 75 height 21
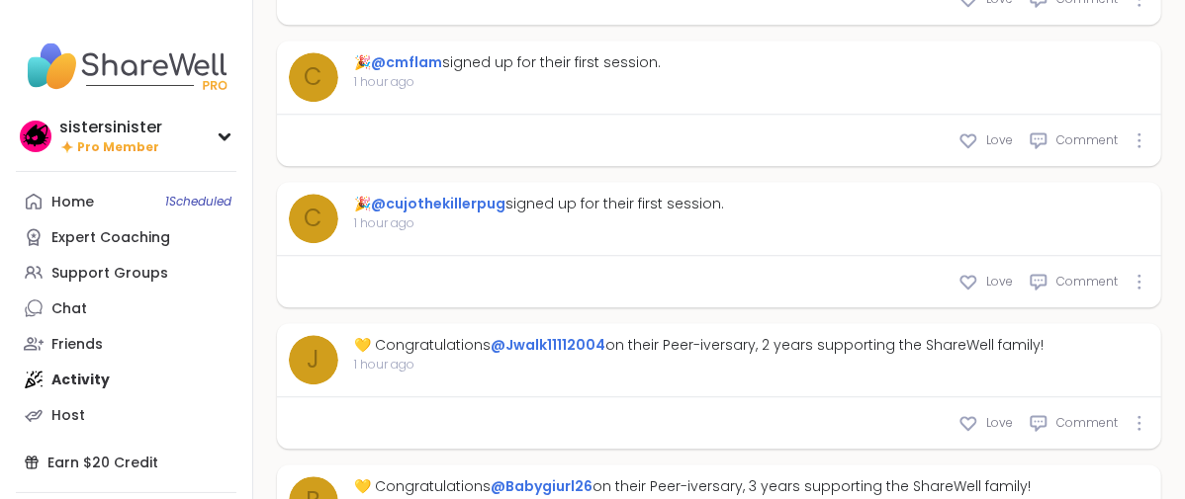
scroll to position [3871, 0]
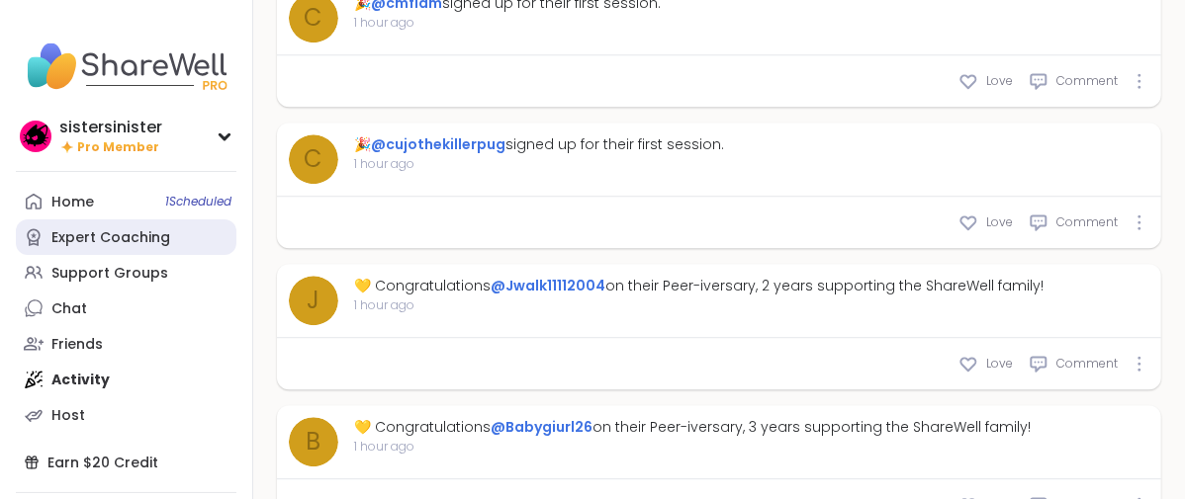
click at [170, 248] on div "Expert Coaching" at bounding box center [110, 238] width 119 height 20
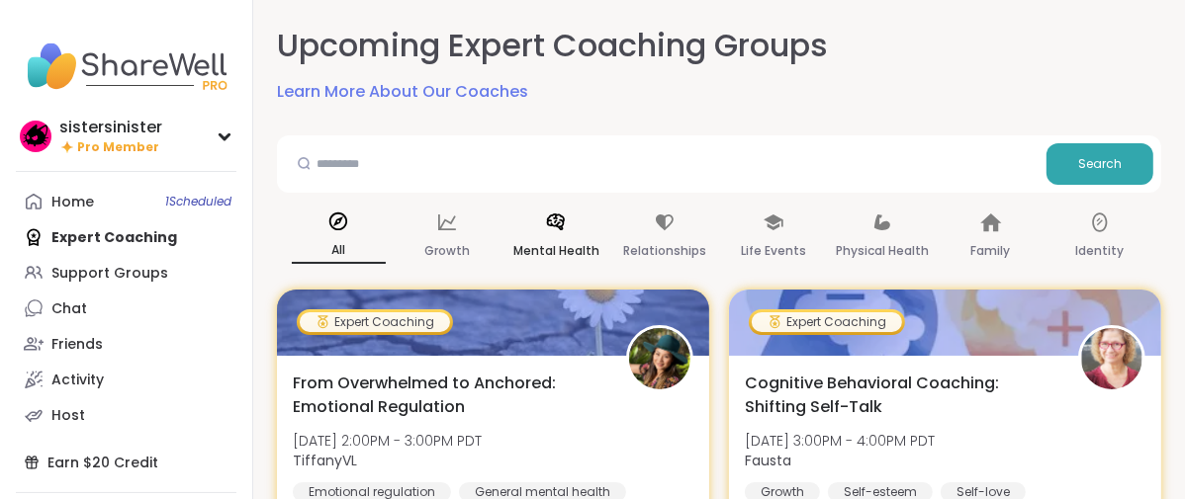
click at [591, 263] on p "Mental Health" at bounding box center [556, 251] width 86 height 24
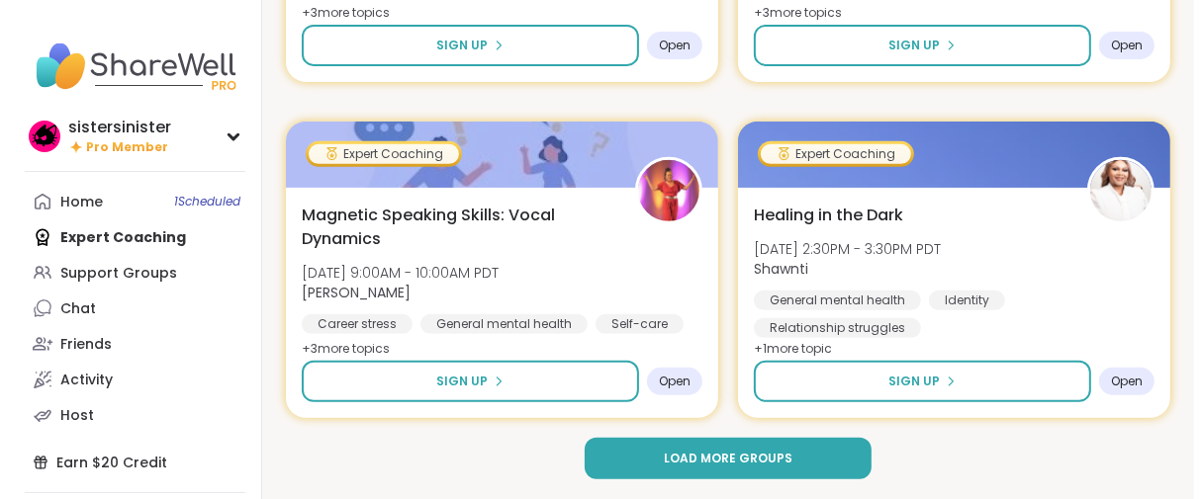
scroll to position [6129, 0]
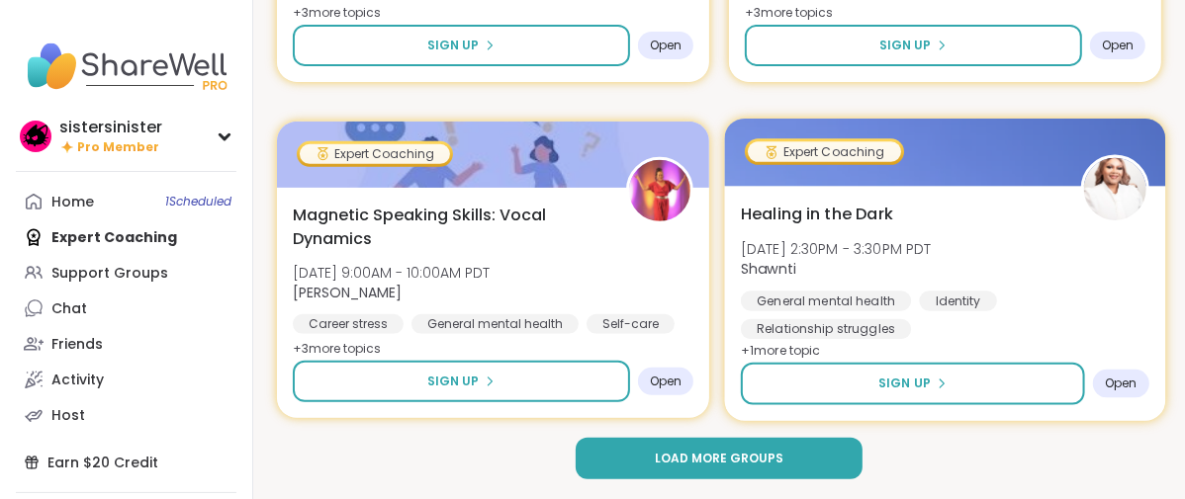
click at [939, 238] on div "Healing in the Dark Thu, Oct 30 | 2:30PM - 3:30PM PDT Shawnti General mental he…" at bounding box center [945, 270] width 408 height 137
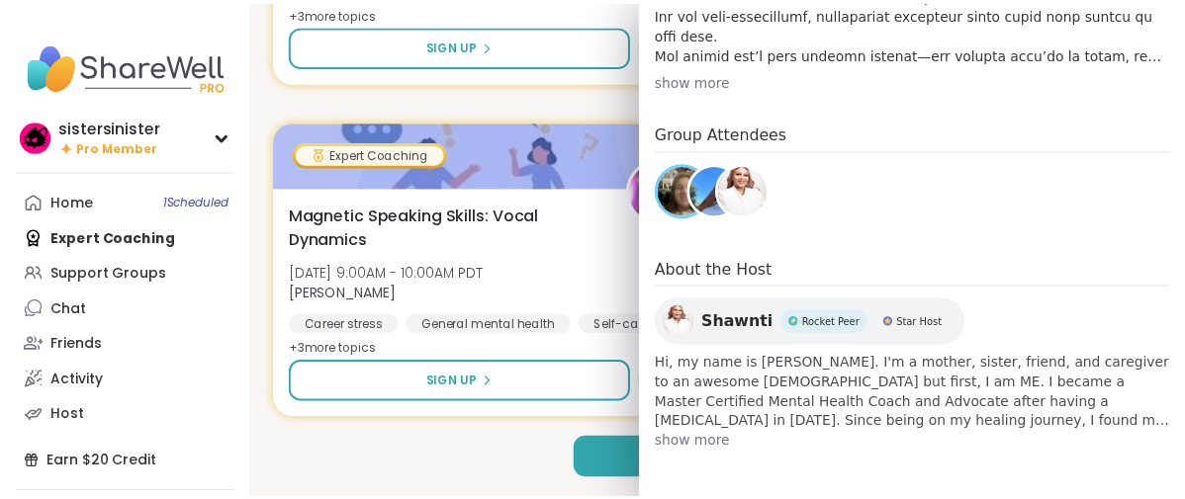
scroll to position [1002, 0]
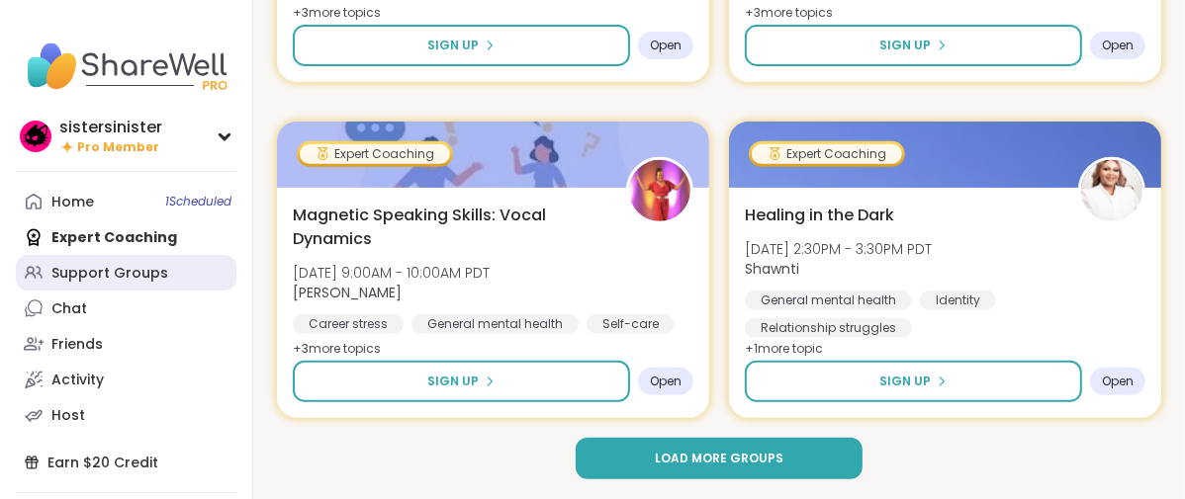
click at [162, 284] on div "Support Groups" at bounding box center [109, 274] width 117 height 20
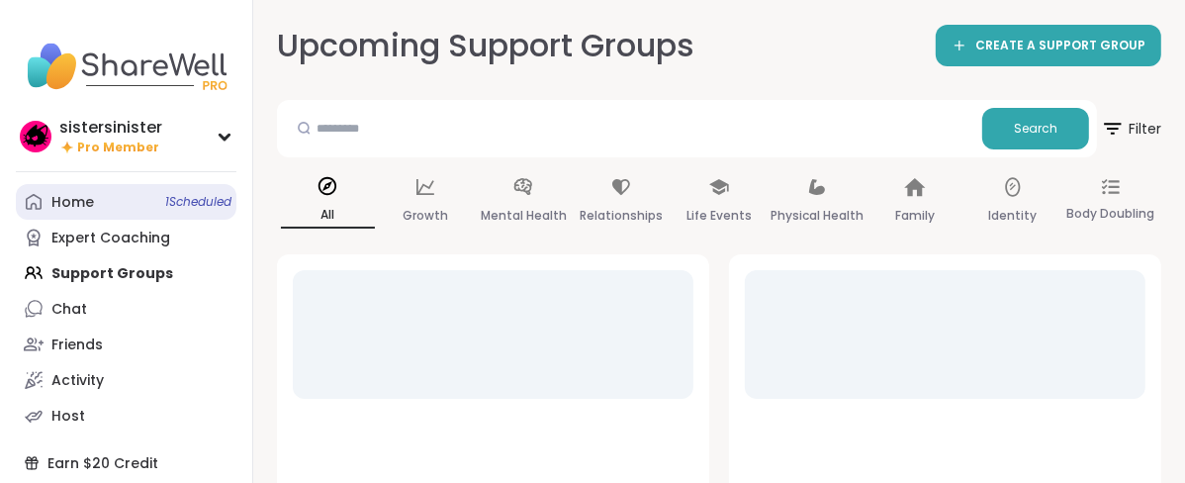
click at [94, 213] on div "Home 1 Scheduled" at bounding box center [72, 203] width 43 height 20
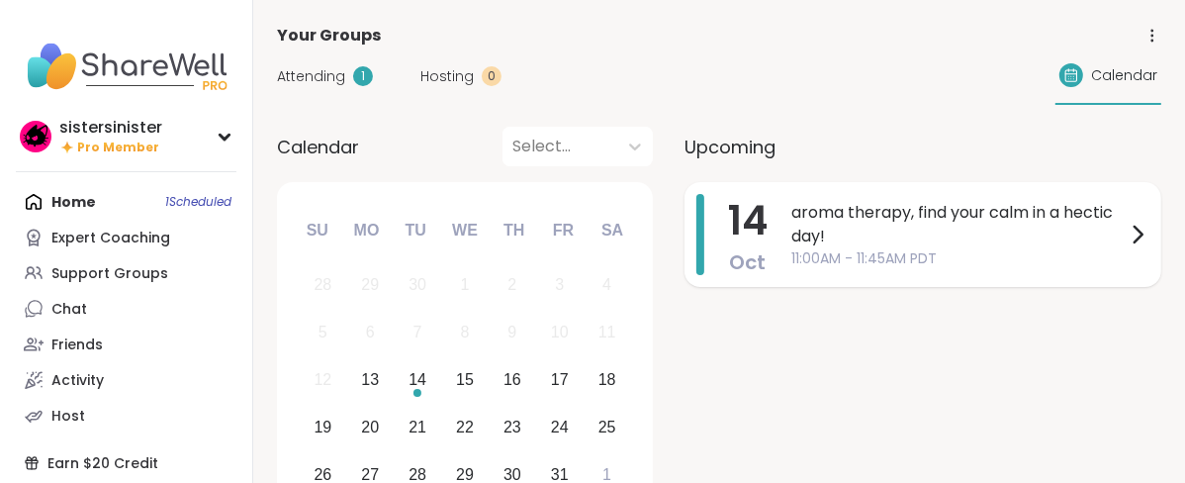
click at [935, 248] on span "aroma therapy, find your calm in a hectic day!" at bounding box center [958, 224] width 334 height 47
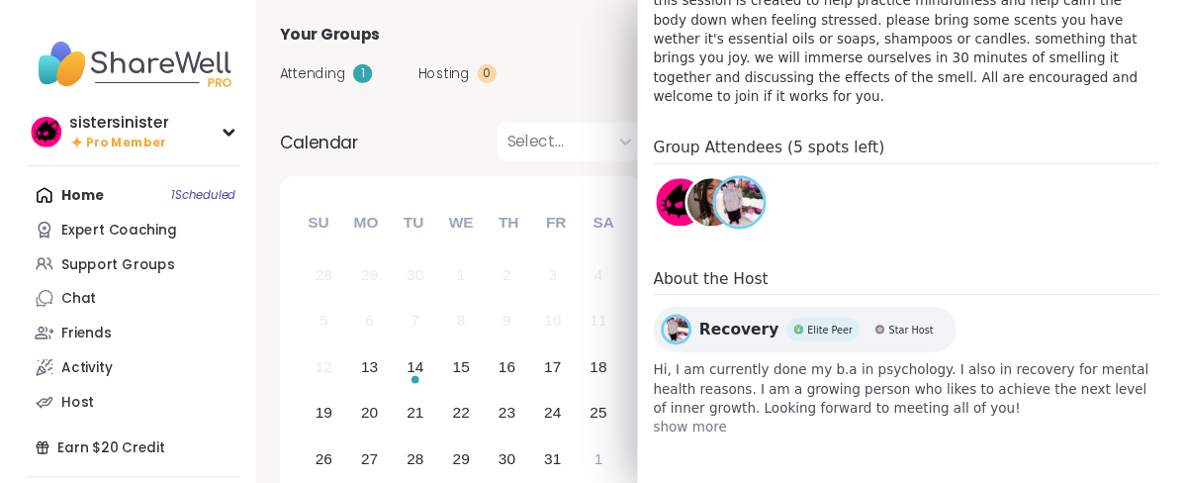
scroll to position [990, 0]
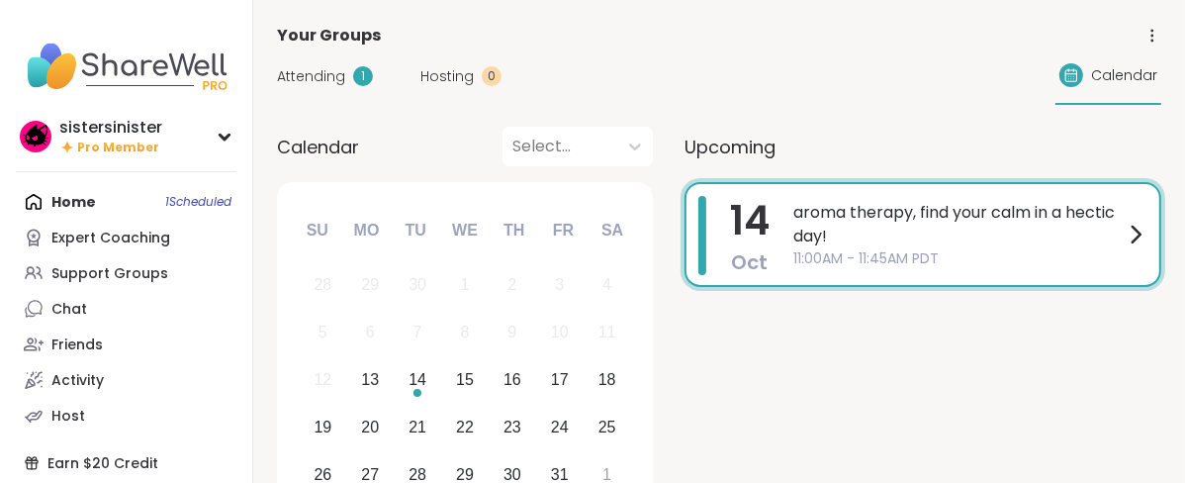
click at [727, 47] on div "Your Groups" at bounding box center [719, 36] width 884 height 24
click at [132, 291] on link "Support Groups" at bounding box center [126, 273] width 221 height 36
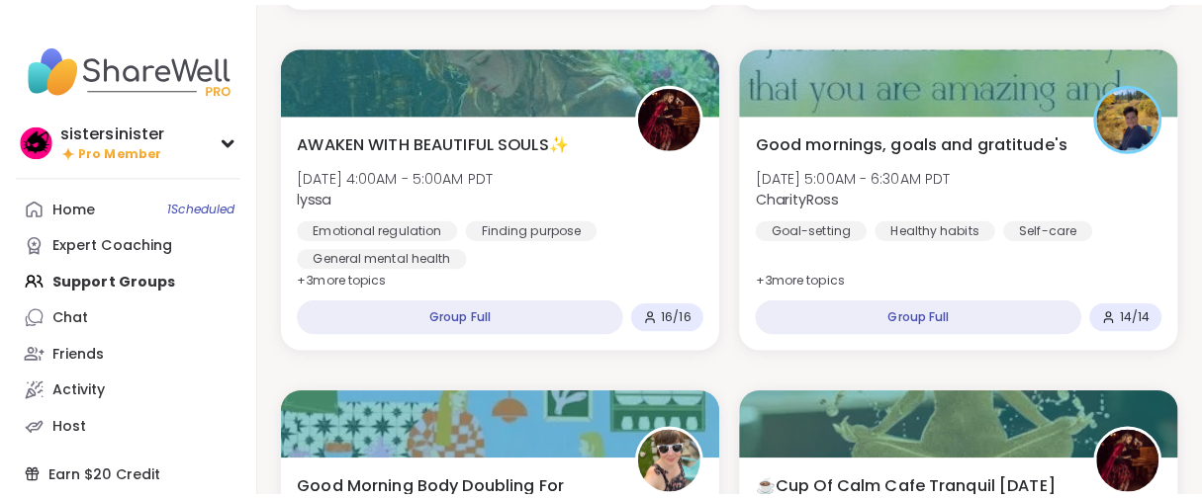
scroll to position [549, 0]
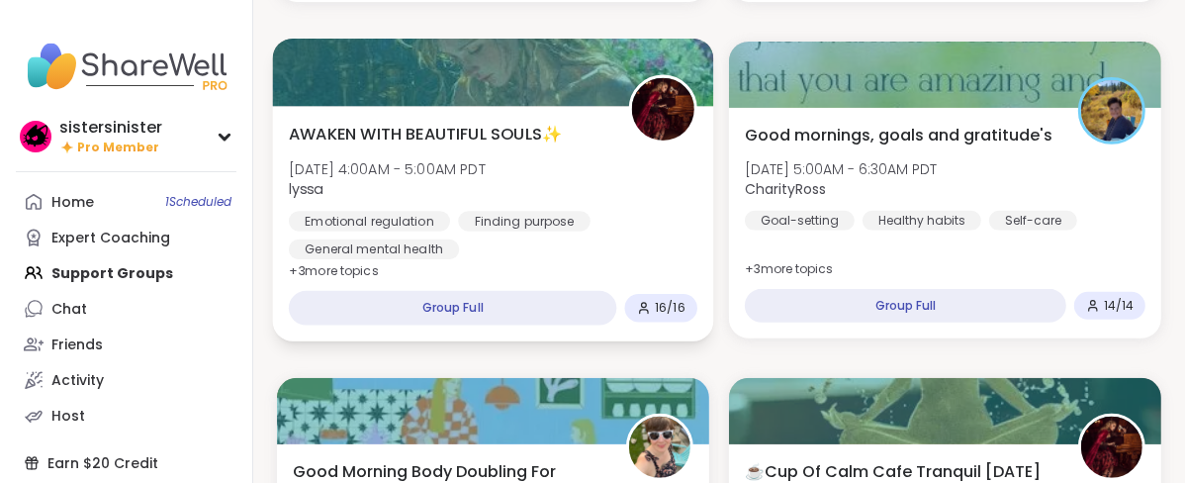
click at [562, 145] on span "AWAKEN WITH BEAUTIFUL SOULS✨" at bounding box center [425, 134] width 273 height 24
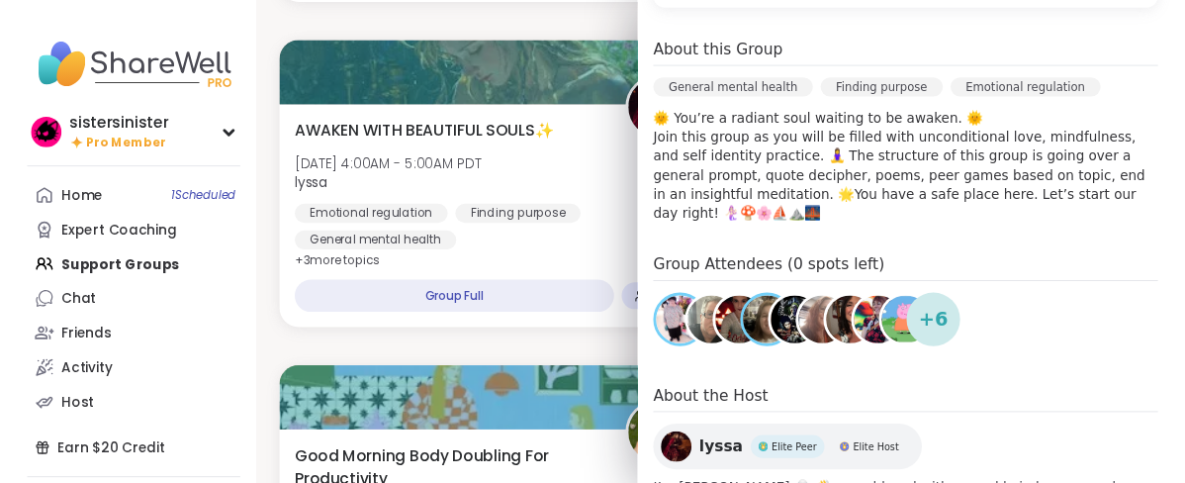
scroll to position [0, 0]
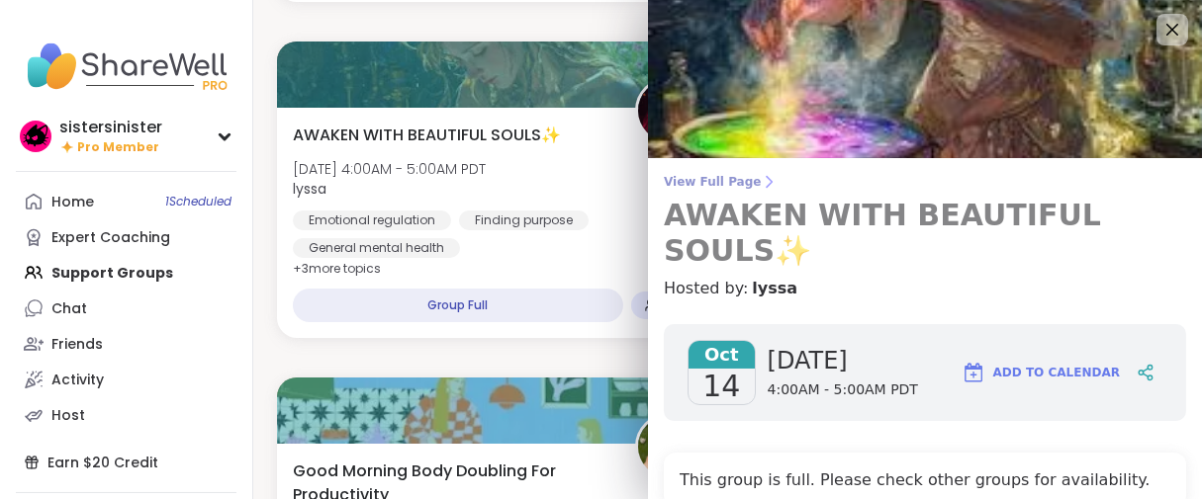
click at [725, 188] on span "View Full Page" at bounding box center [925, 182] width 522 height 16
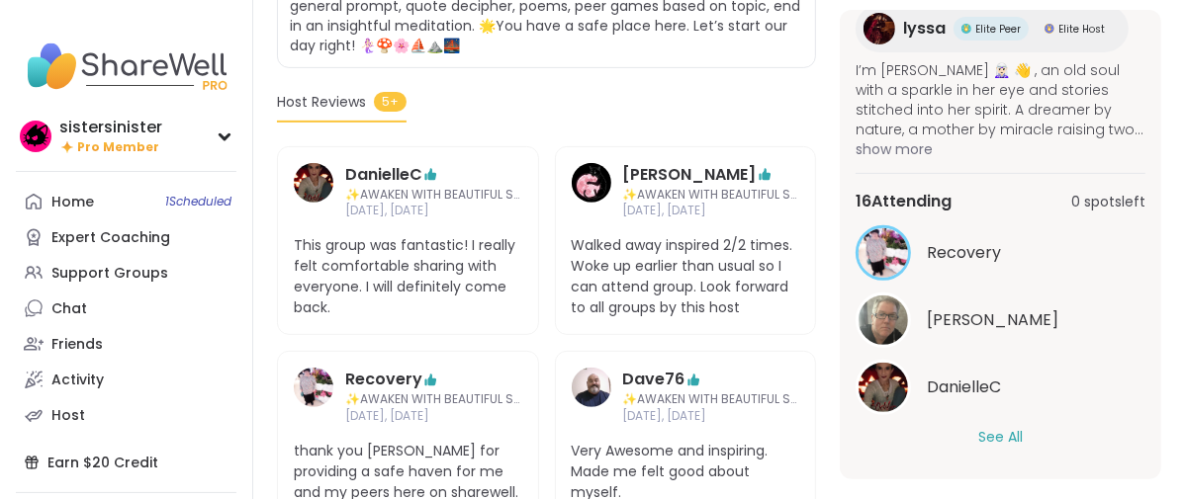
scroll to position [989, 0]
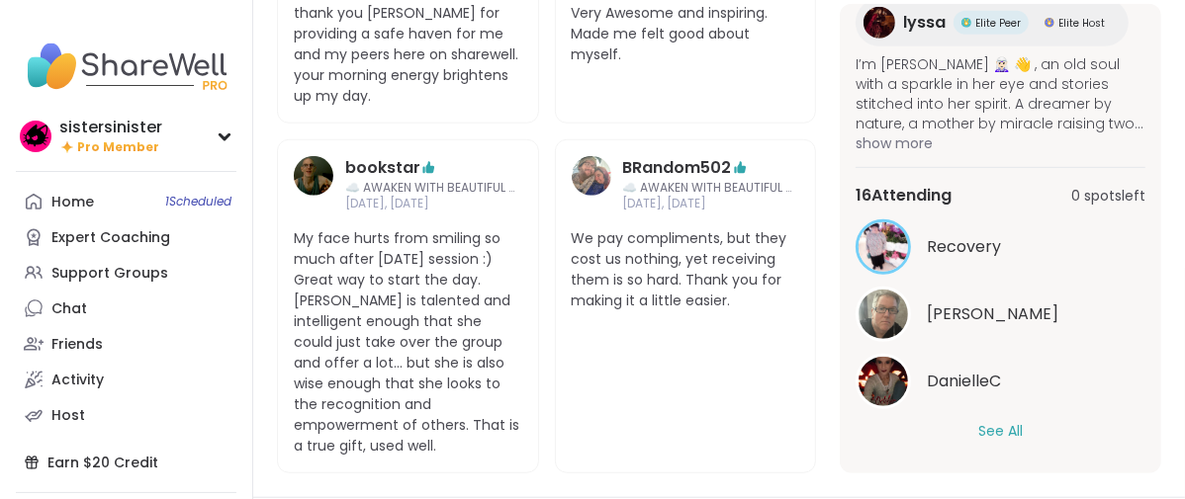
click at [978, 433] on button "See All" at bounding box center [1000, 431] width 45 height 21
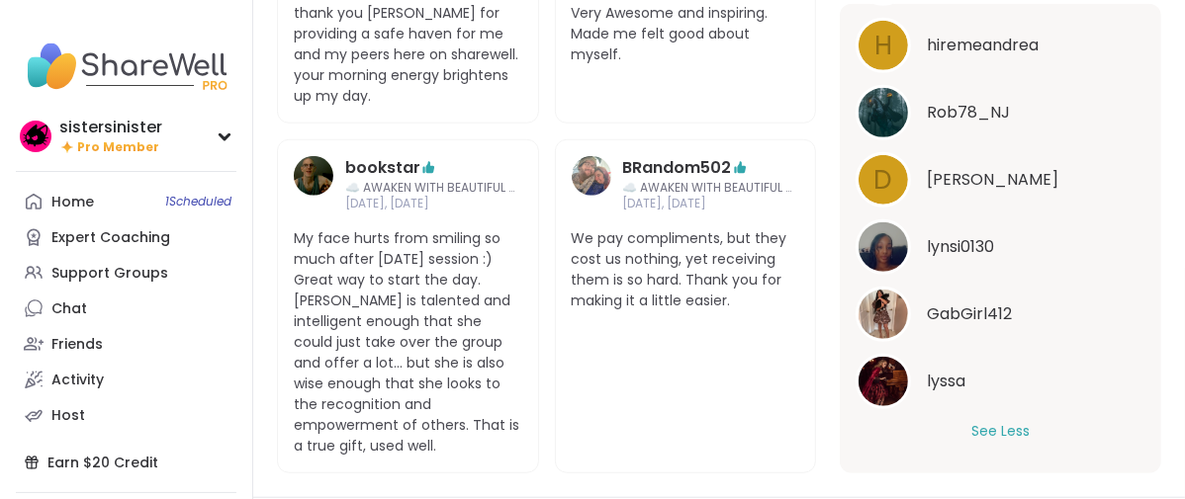
scroll to position [1323, 0]
click at [574, 250] on div "DanielleC ✨AWAKEN WITH BEAUTIFUL SOULS✨ Oct 13, Monday This group was fantastic…" at bounding box center [546, 91] width 539 height 766
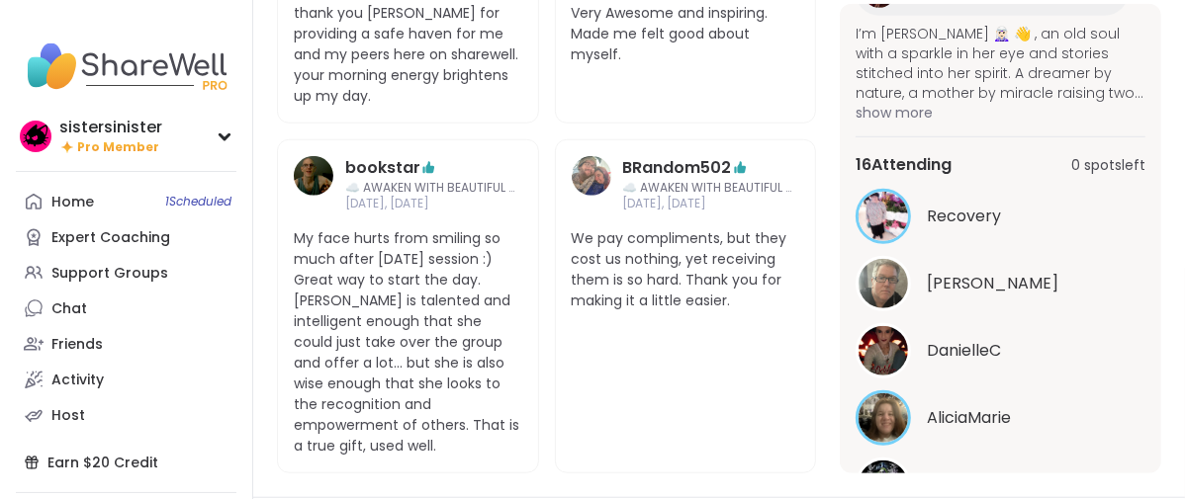
scroll to position [115, 0]
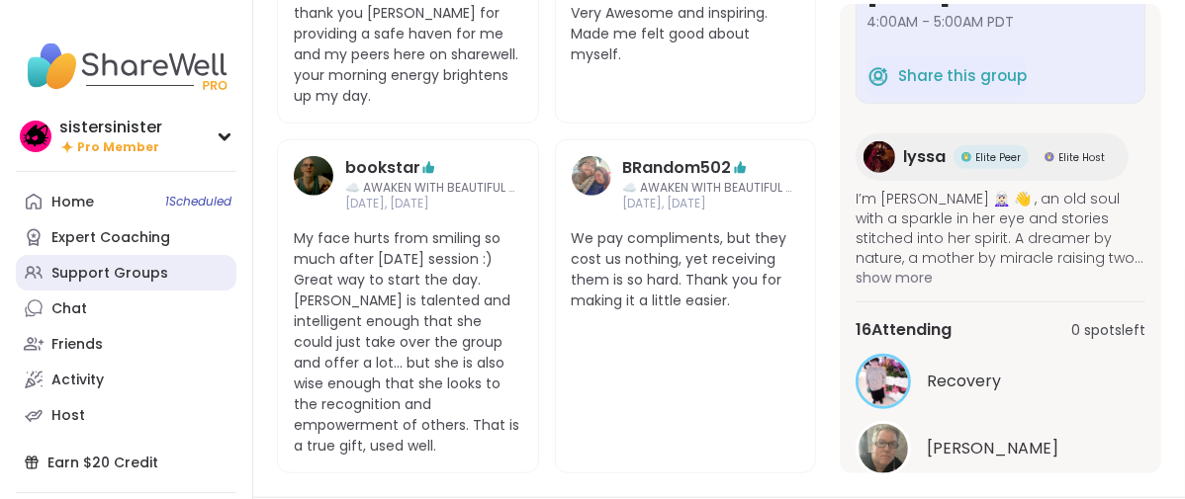
click at [71, 284] on div "Support Groups" at bounding box center [109, 274] width 117 height 20
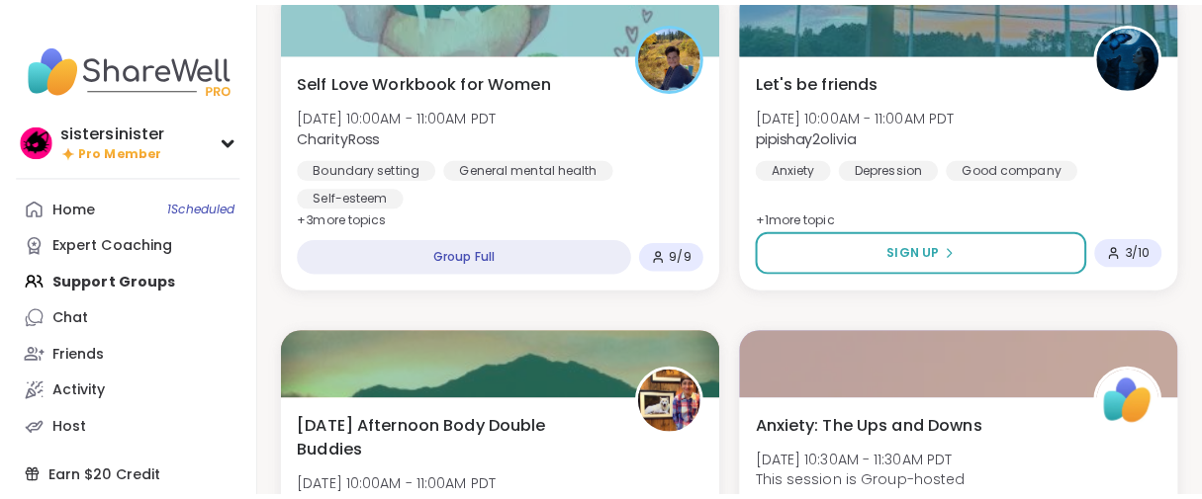
scroll to position [3296, 0]
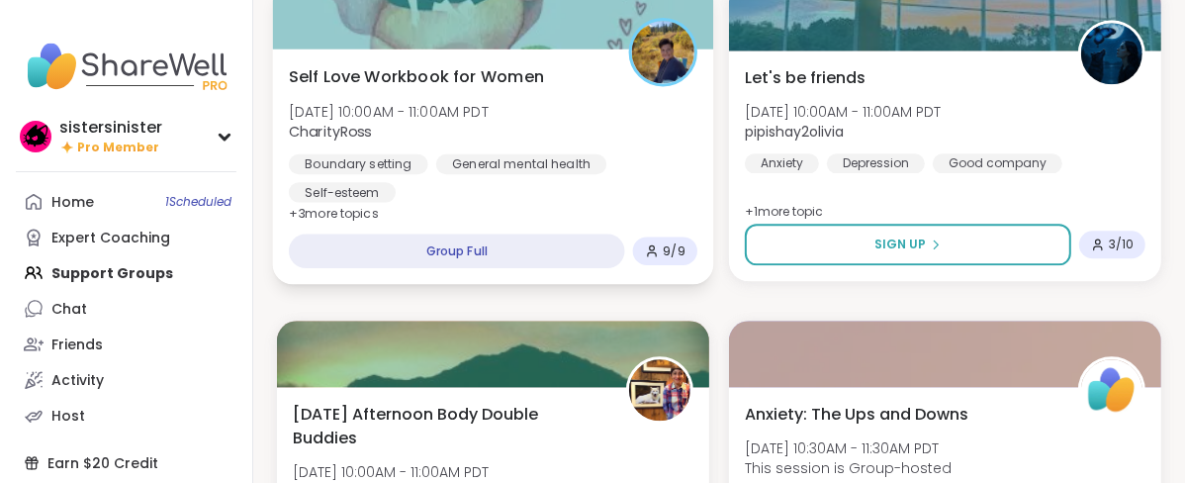
click at [544, 88] on span "Self Love Workbook for Women" at bounding box center [416, 76] width 255 height 24
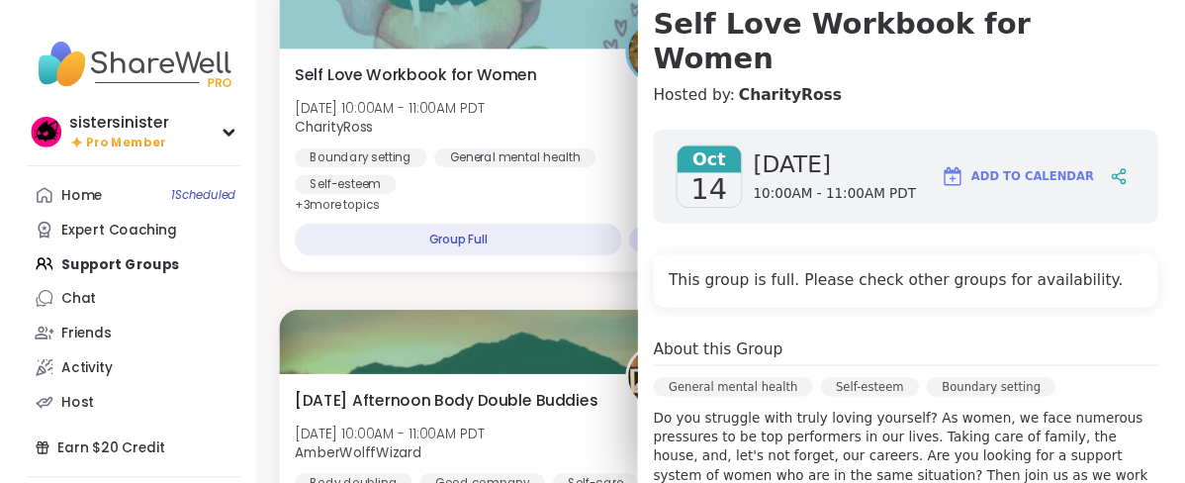
scroll to position [110, 0]
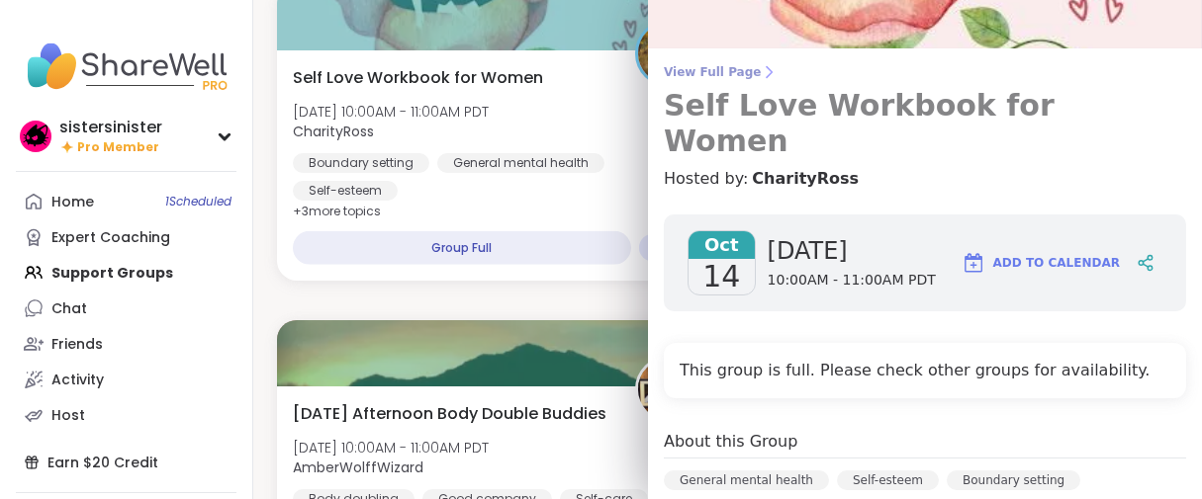
click at [698, 80] on span "View Full Page" at bounding box center [925, 72] width 522 height 16
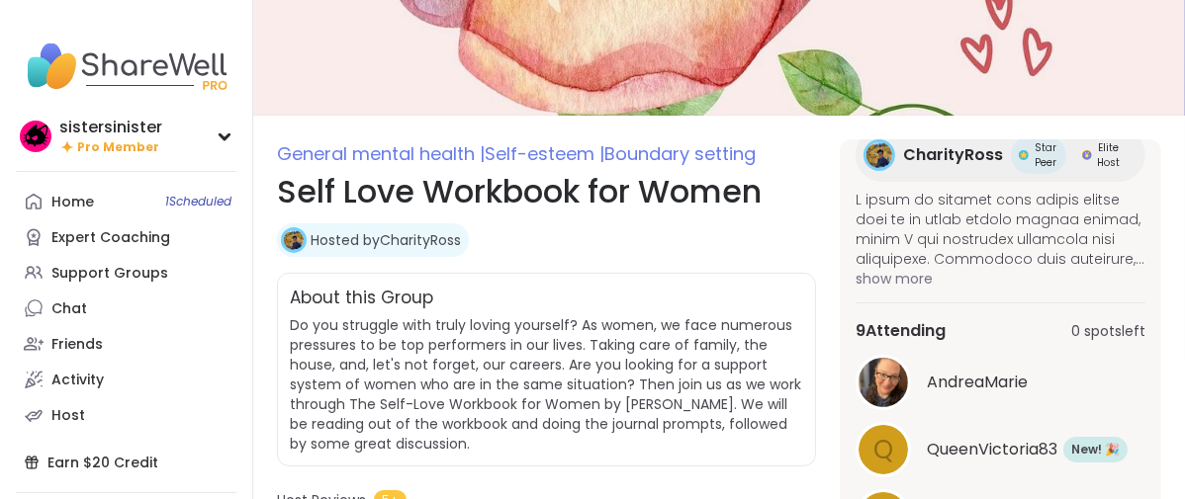
scroll to position [329, 0]
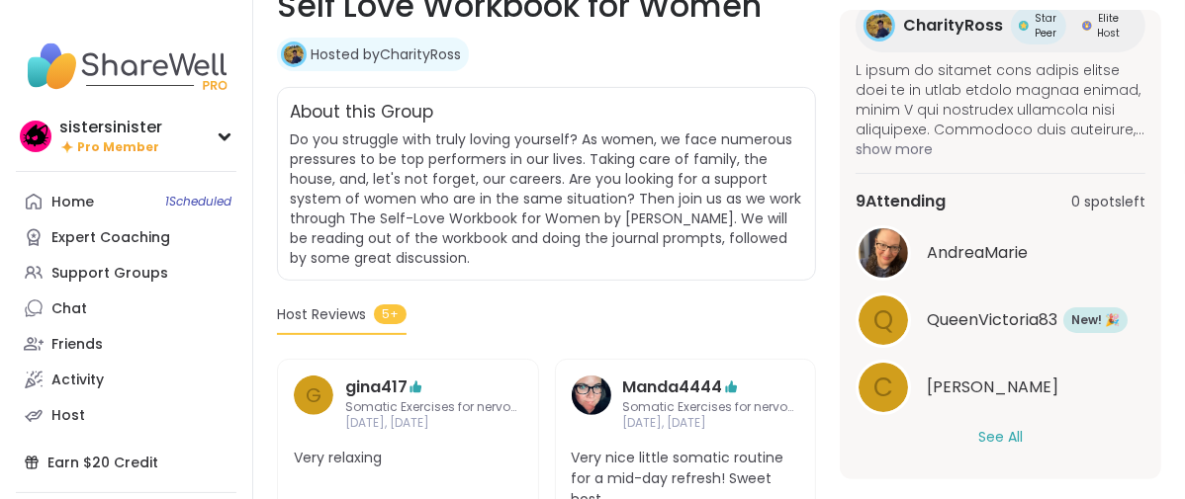
click at [978, 427] on button "See All" at bounding box center [1000, 437] width 45 height 21
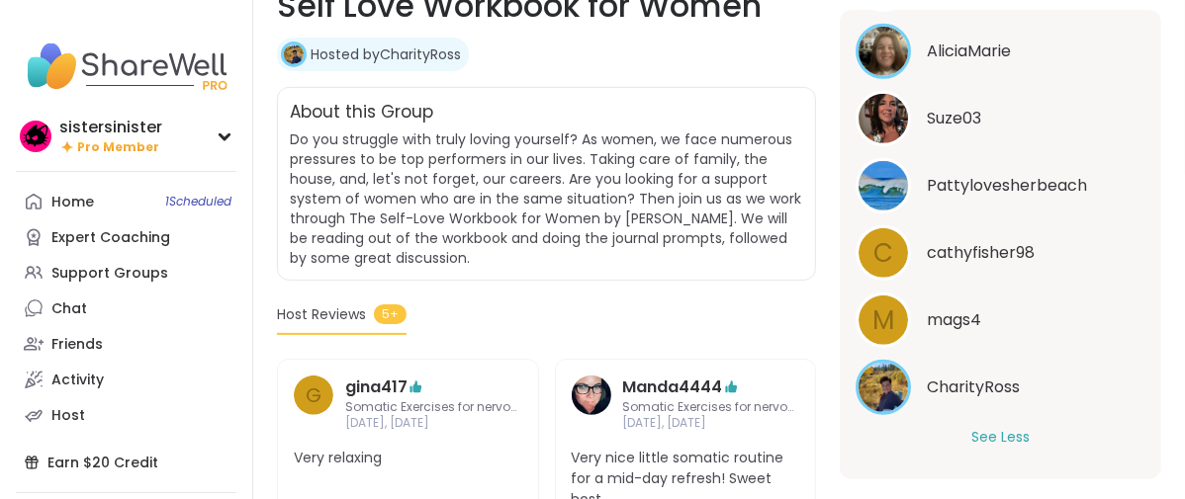
scroll to position [787, 0]
click at [727, 63] on div "General mental health | Self-esteem | Boundary setting Self Love Workbook for W…" at bounding box center [546, 9] width 539 height 110
click at [158, 291] on link "Support Groups" at bounding box center [126, 273] width 221 height 36
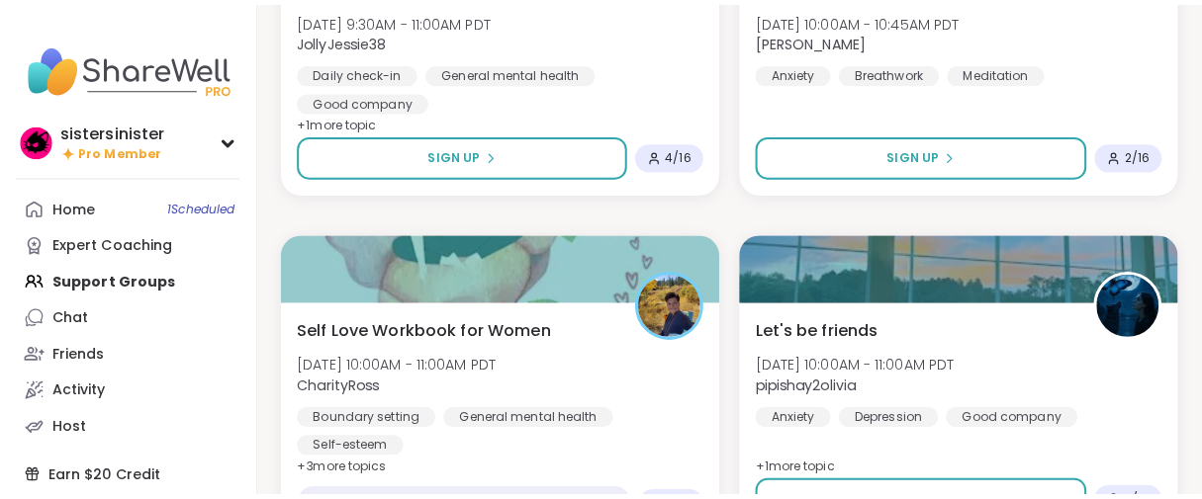
scroll to position [3077, 0]
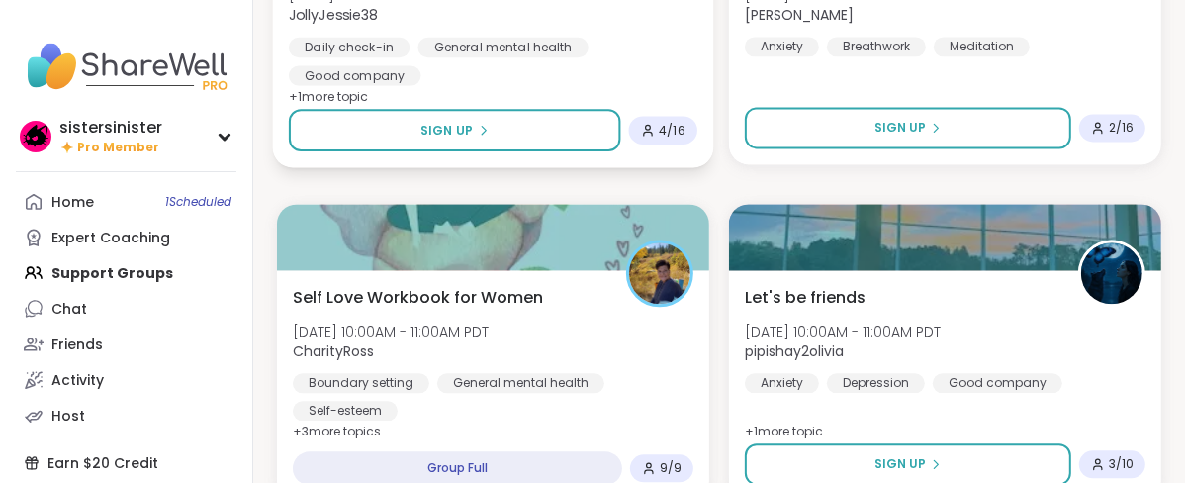
click at [615, 85] on div "Women's Support Haven Tue, Oct 14 | 9:30AM - 11:00AM PDT JollyJessie38 Daily ch…" at bounding box center [493, 16] width 408 height 137
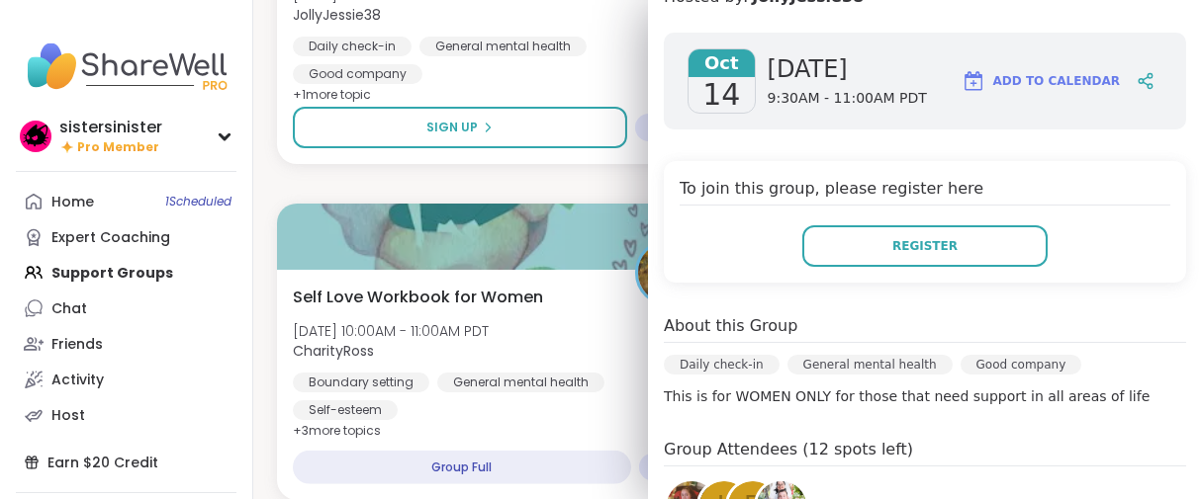
scroll to position [549, 0]
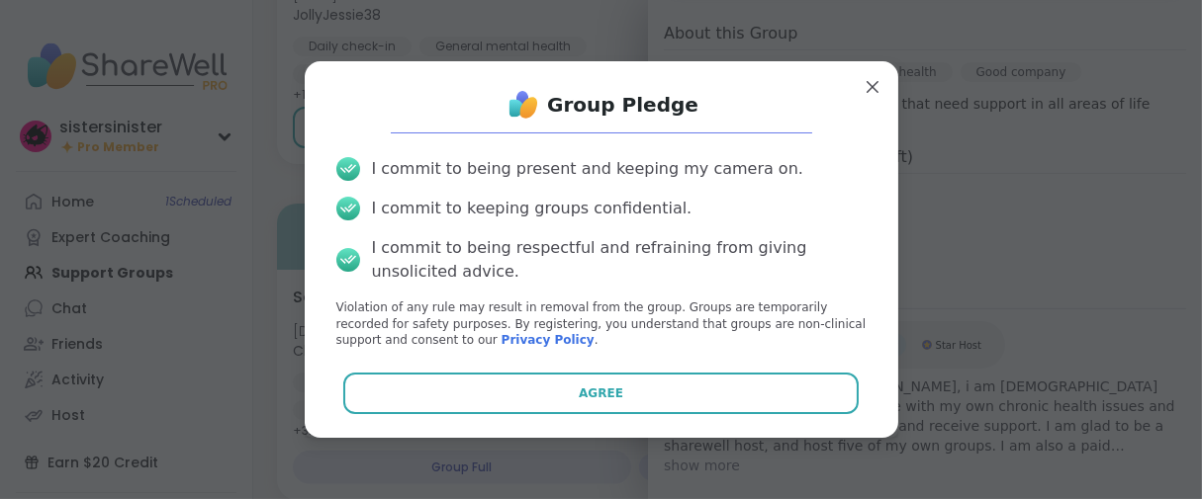
scroll to position [79, 0]
click at [595, 398] on span "Agree" at bounding box center [601, 394] width 45 height 18
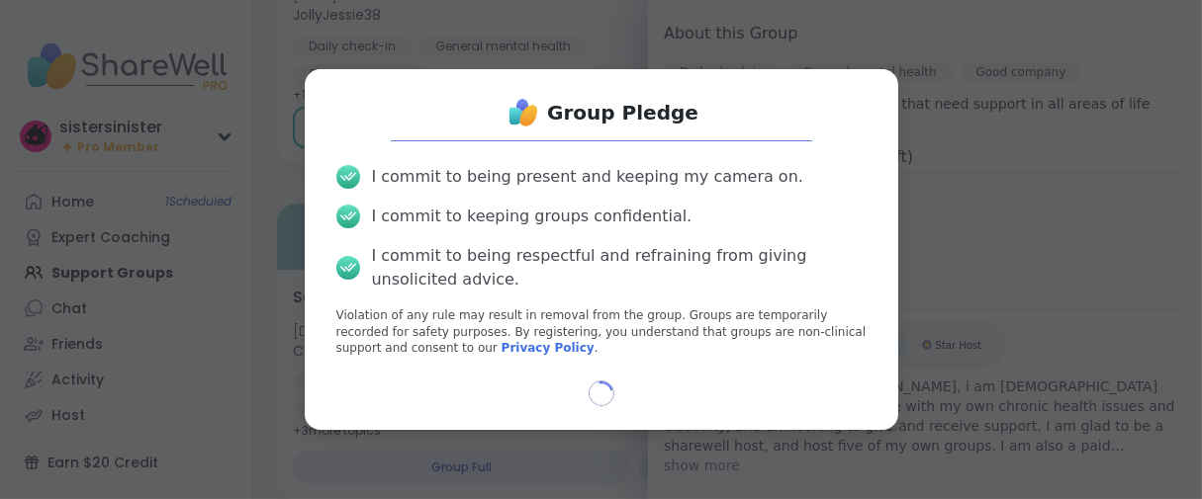
scroll to position [63, 0]
select select "**"
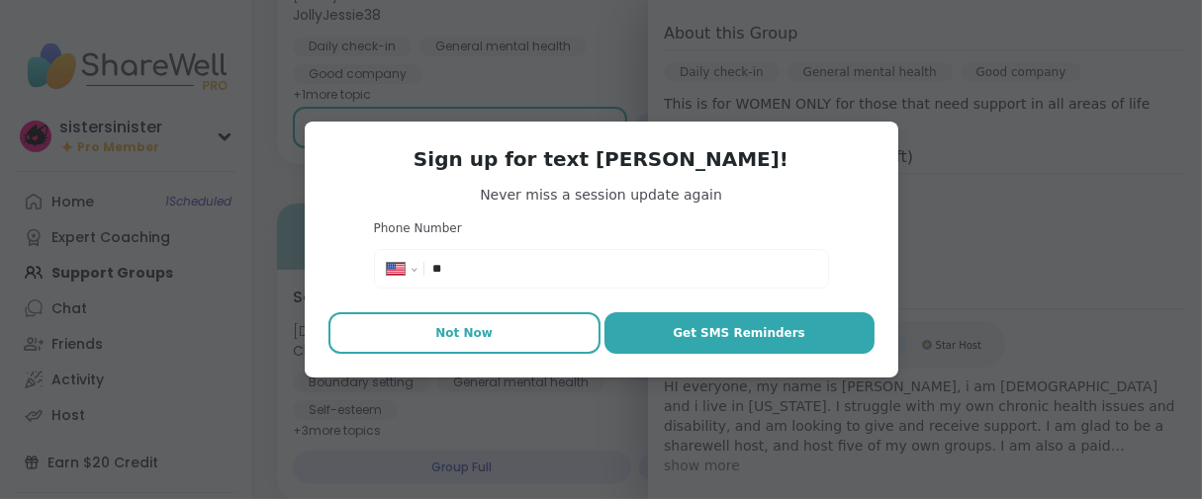
click at [528, 354] on button "Not Now" at bounding box center [464, 334] width 272 height 42
type textarea "*"
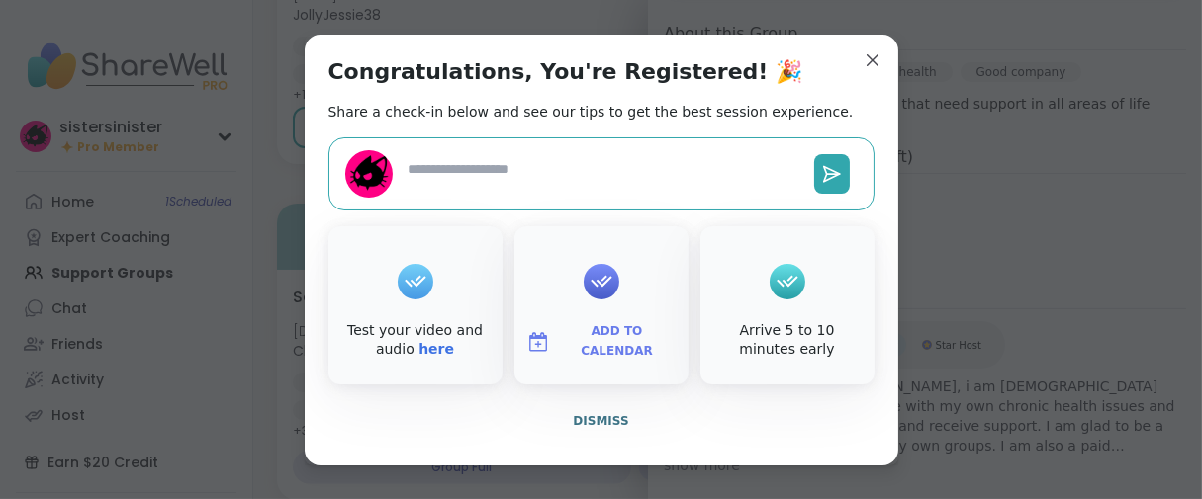
scroll to position [56, 0]
click at [593, 428] on span "Dismiss" at bounding box center [600, 421] width 55 height 14
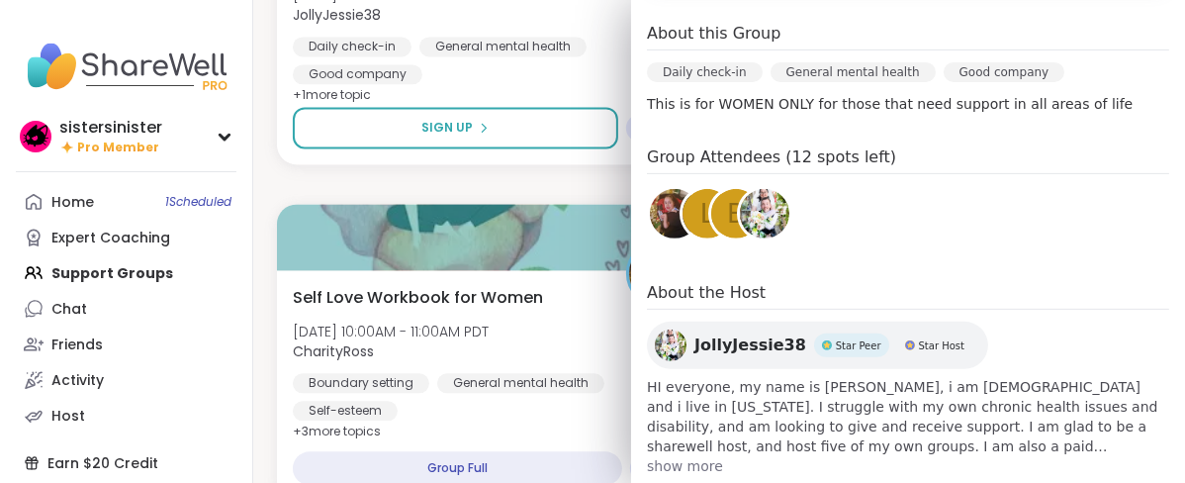
click at [332, 305] on div "Upcoming Support Groups CREATE A SUPPORT GROUP Search Filter All Growth Mental …" at bounding box center [719, 87] width 932 height 6328
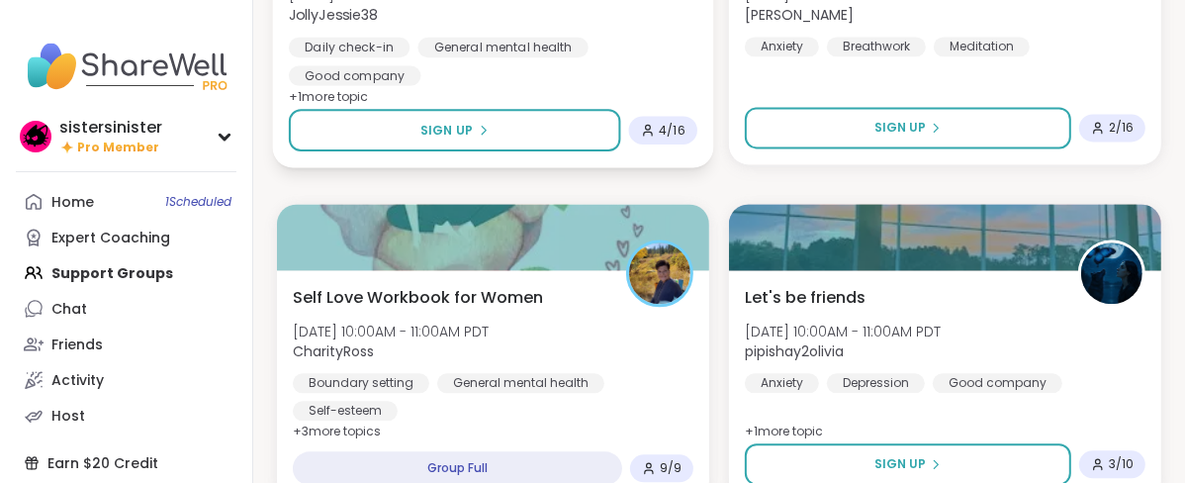
click at [619, 85] on div "Women's Support Haven Tue, Oct 14 | 9:30AM - 11:00AM PDT JollyJessie38 Daily ch…" at bounding box center [493, 16] width 408 height 137
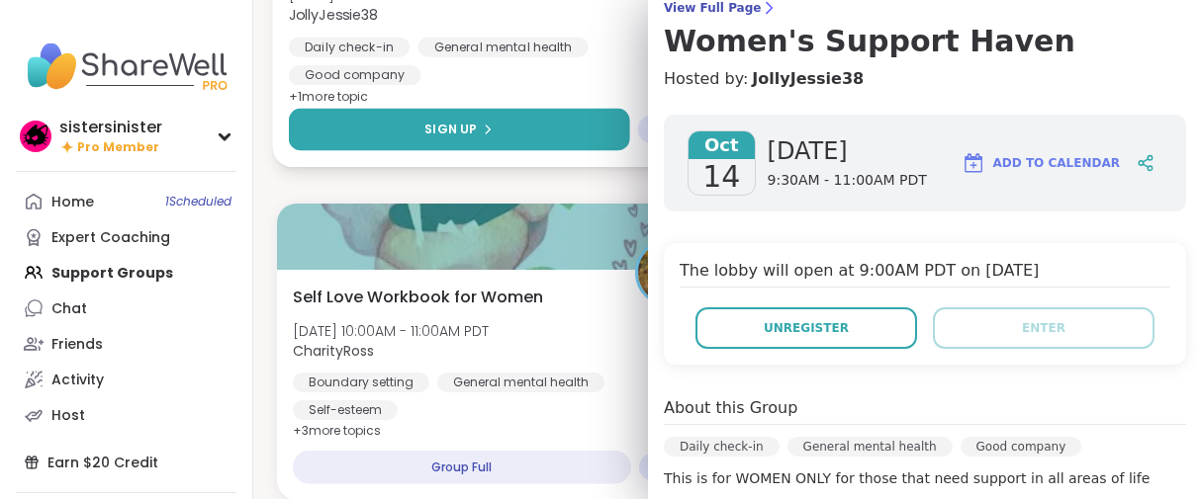
scroll to position [0, 0]
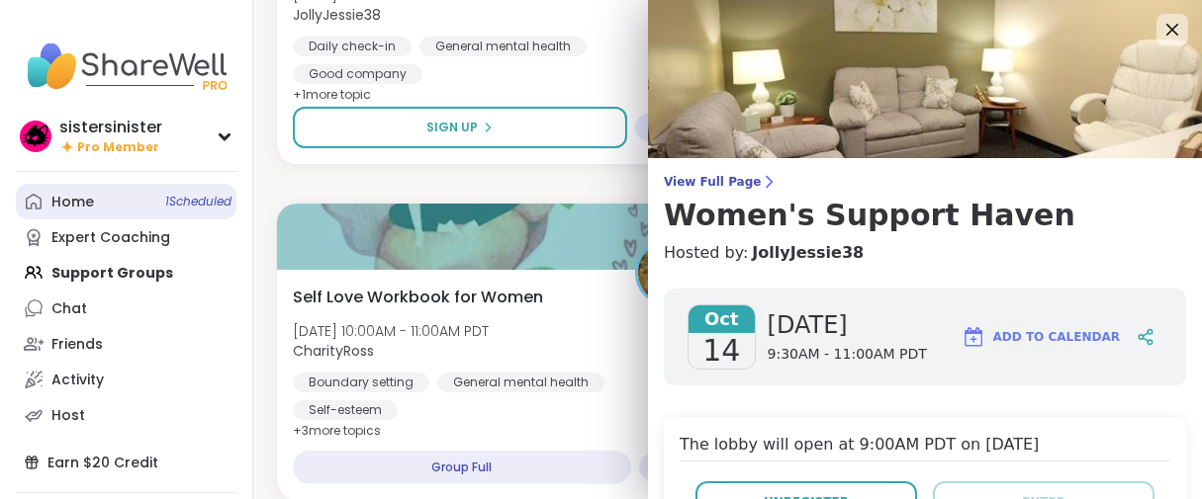
click at [112, 220] on link "Home 1 Scheduled" at bounding box center [126, 202] width 221 height 36
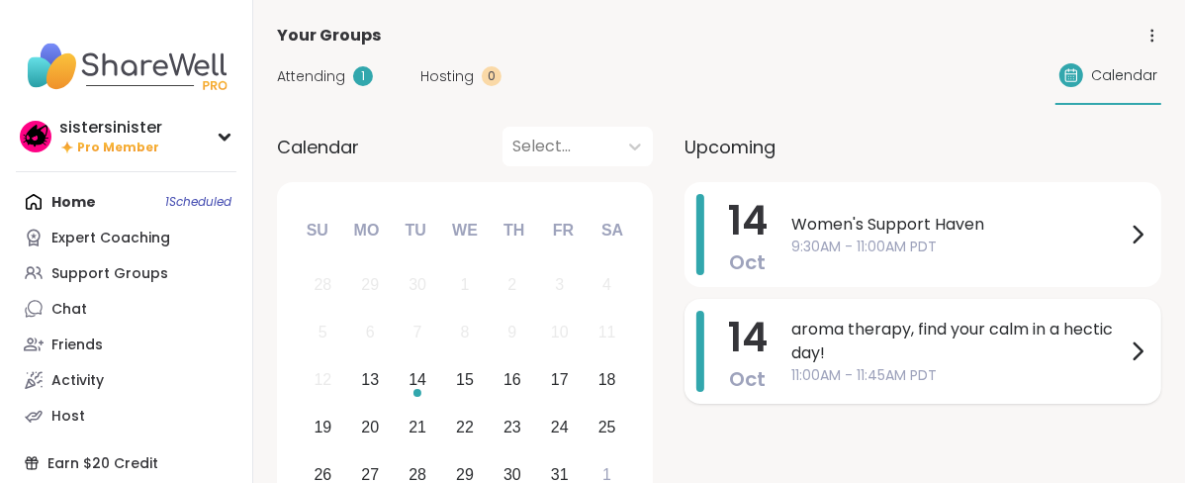
click at [993, 386] on span "11:00AM - 11:45AM PDT" at bounding box center [958, 375] width 334 height 21
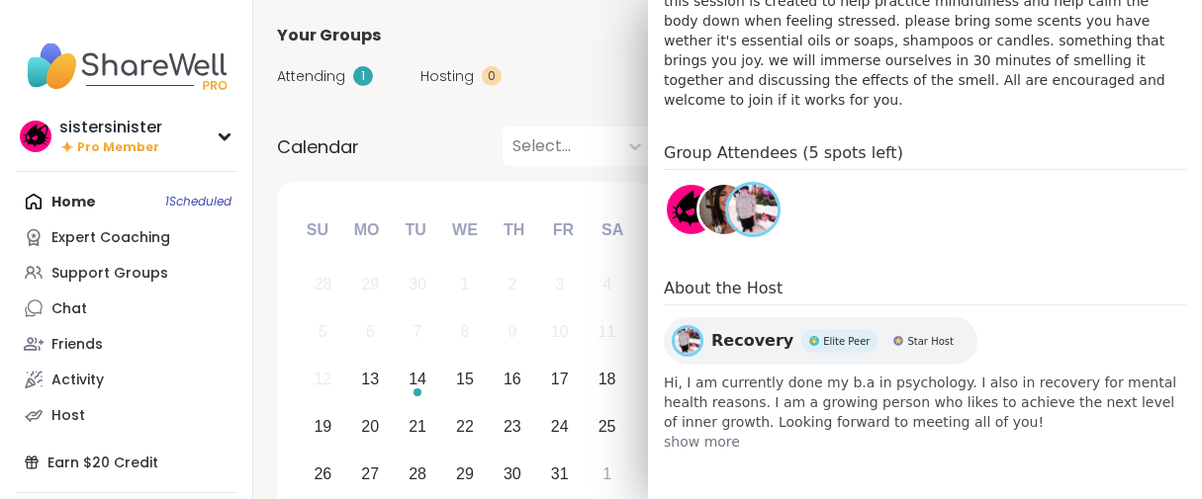
scroll to position [331, 0]
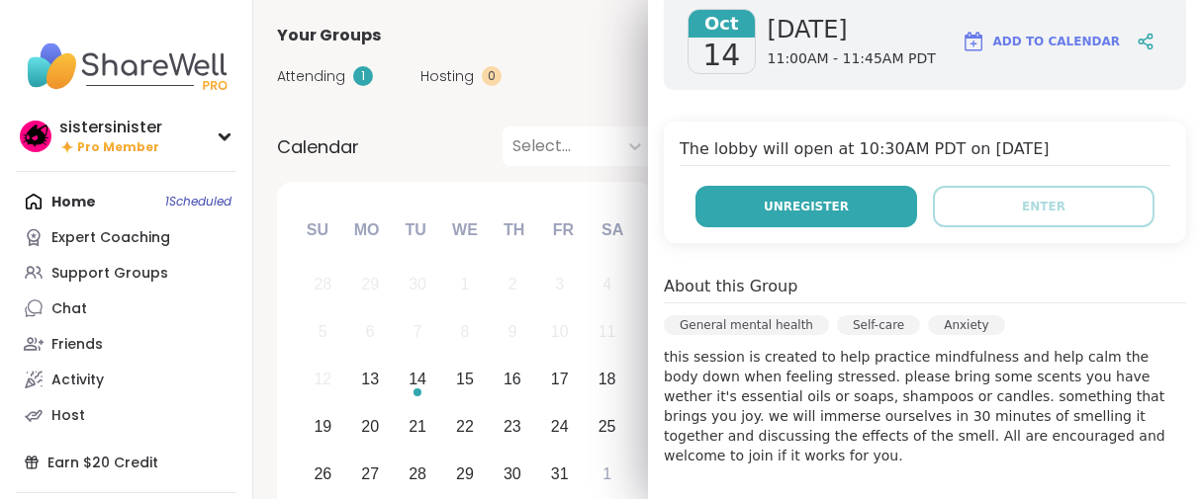
click at [806, 216] on span "Unregister" at bounding box center [805, 207] width 85 height 18
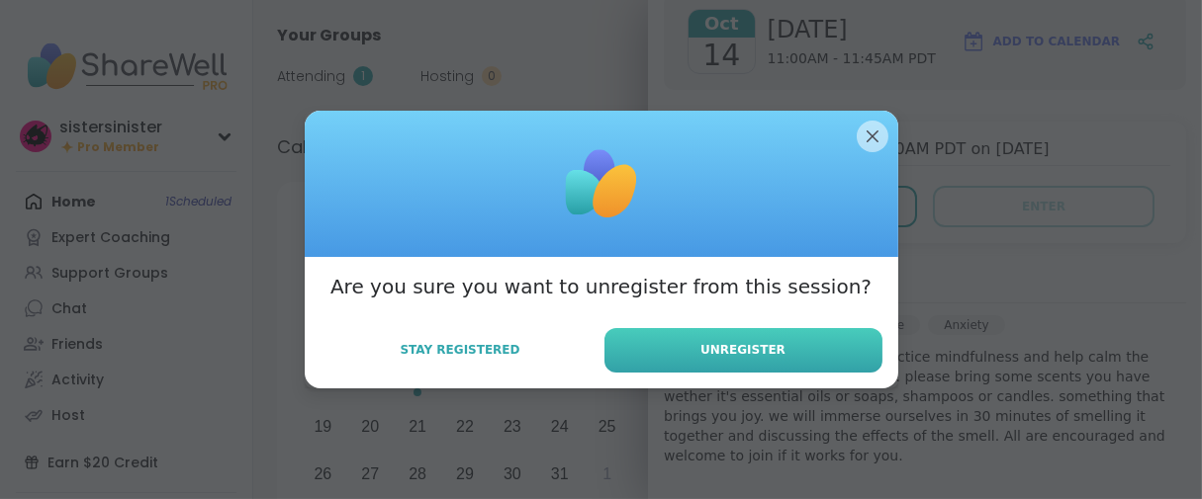
click at [713, 359] on span "Unregister" at bounding box center [742, 350] width 85 height 18
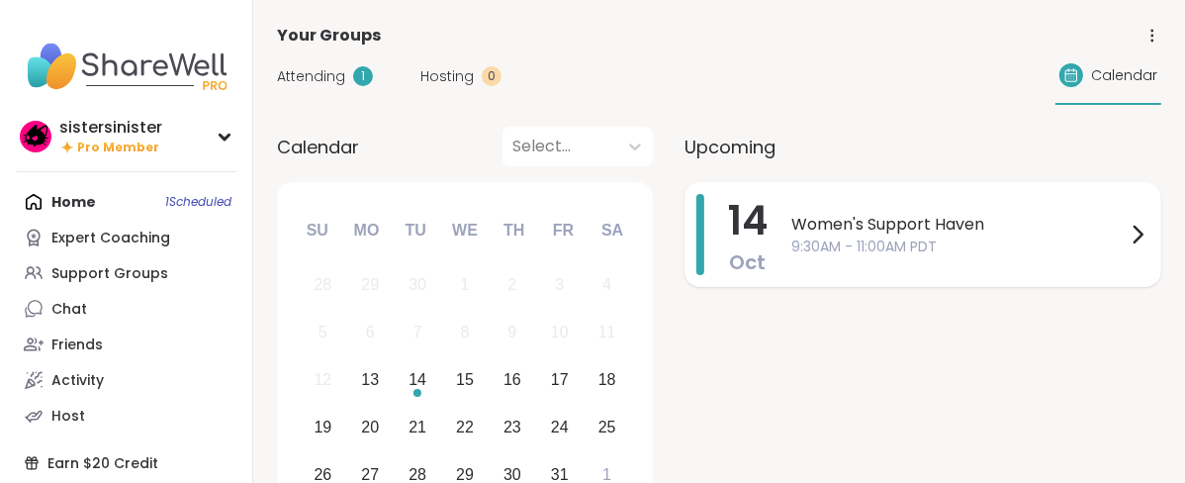
click at [917, 222] on div "Women's Support Haven 9:30AM - 11:00AM PDT" at bounding box center [970, 234] width 358 height 81
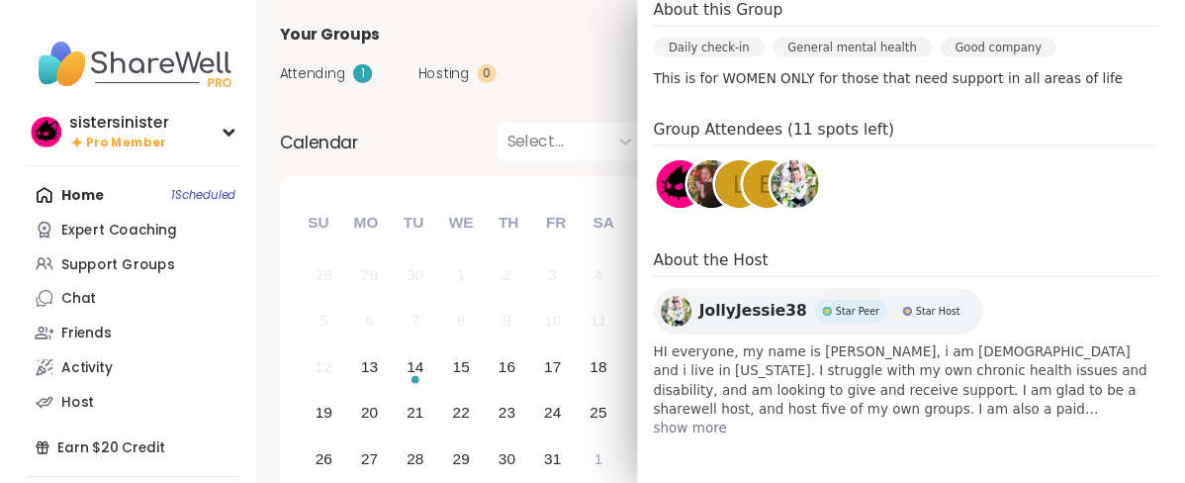
scroll to position [847, 0]
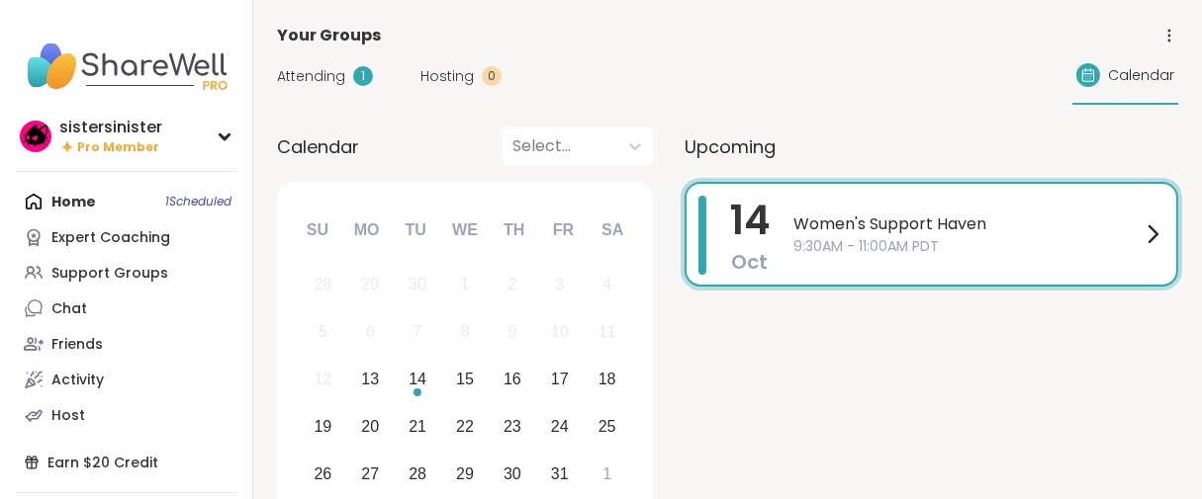
click at [478, 105] on div "Attending 1 Hosting 0 Calendar" at bounding box center [727, 75] width 901 height 57
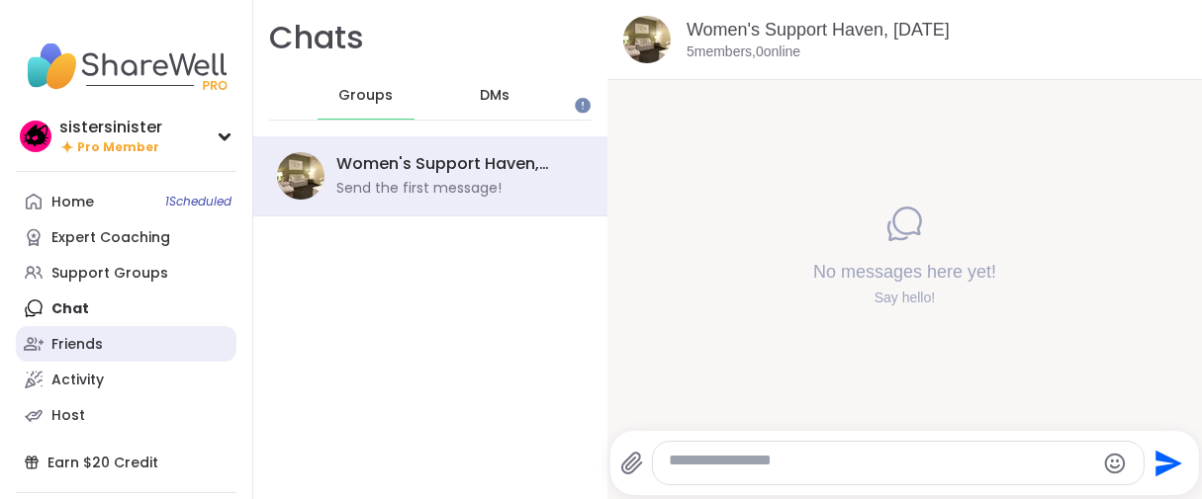
click at [90, 355] on div "Friends" at bounding box center [76, 345] width 51 height 20
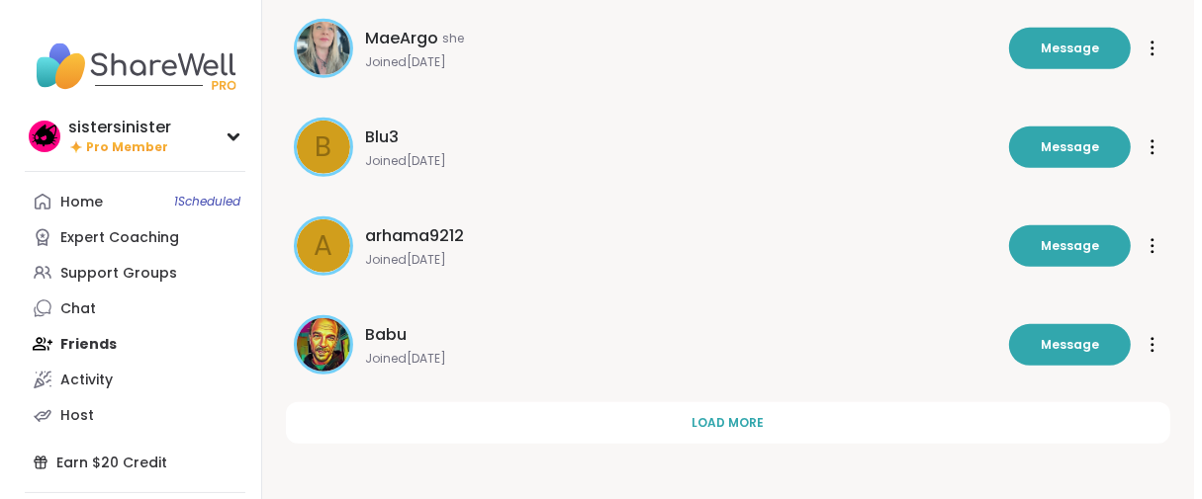
scroll to position [918, 0]
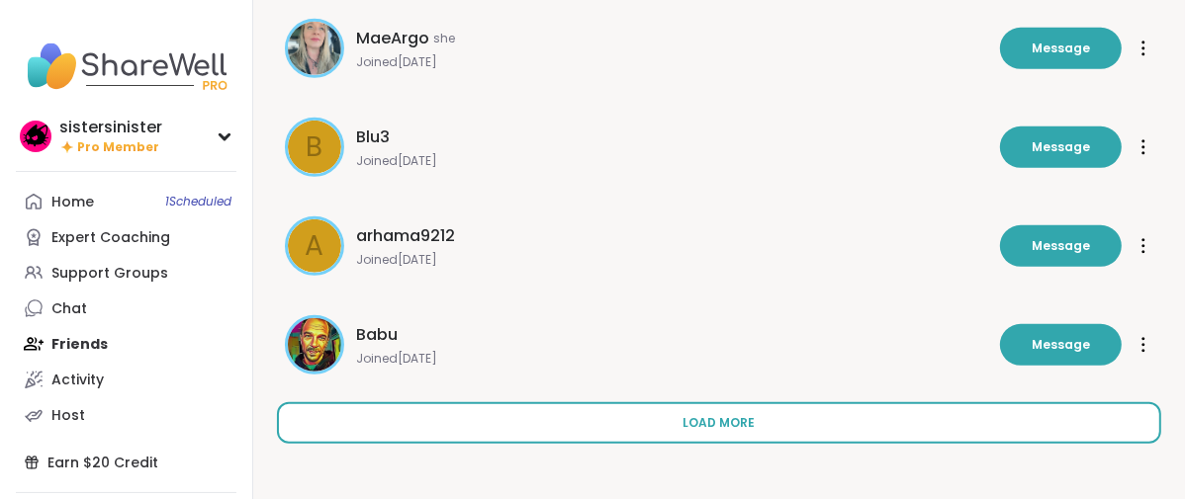
click at [712, 414] on span "Load more" at bounding box center [719, 423] width 72 height 18
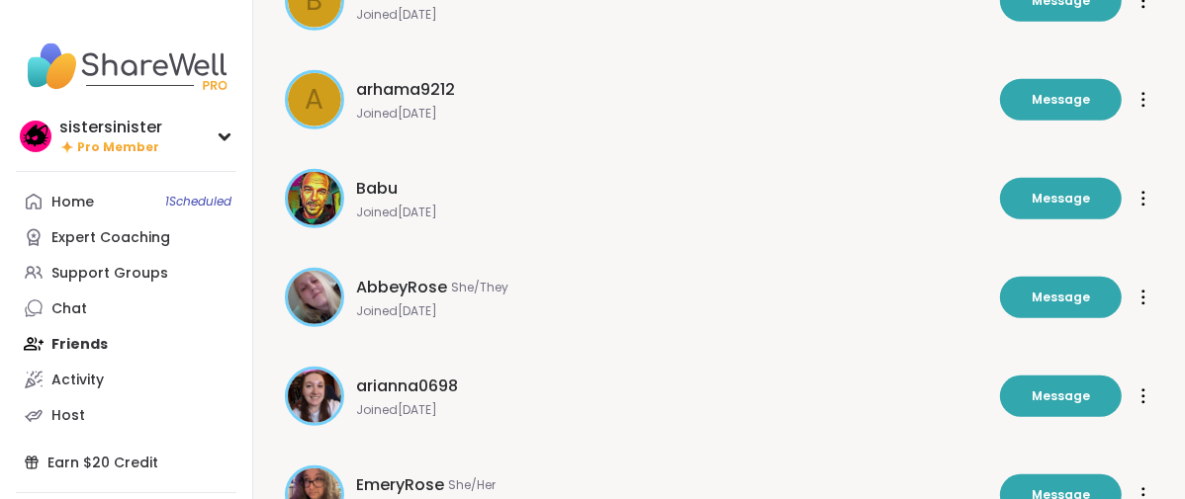
click at [439, 221] on span "Joined Mar 2024" at bounding box center [672, 213] width 632 height 16
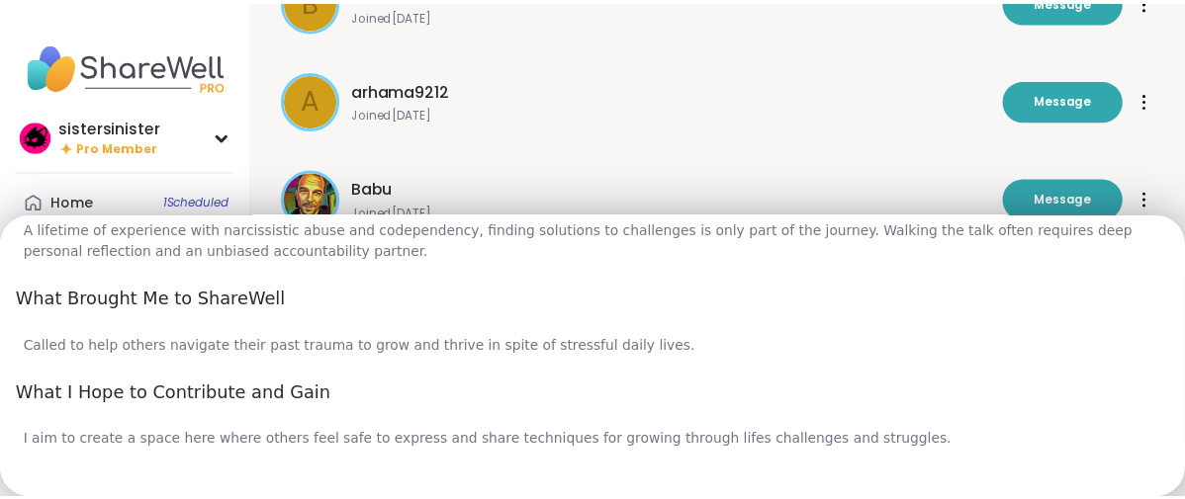
scroll to position [815, 0]
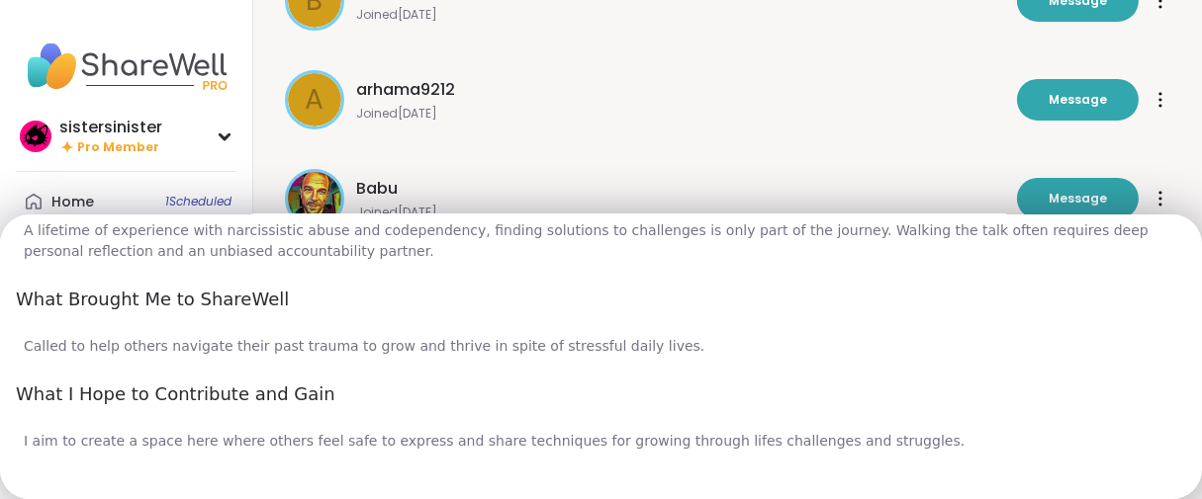
click at [317, 77] on div "Friends Friends Suggested Pending View Sent Invites O Ollie Joined Oct 2024 Mes…" at bounding box center [727, 212] width 948 height 2260
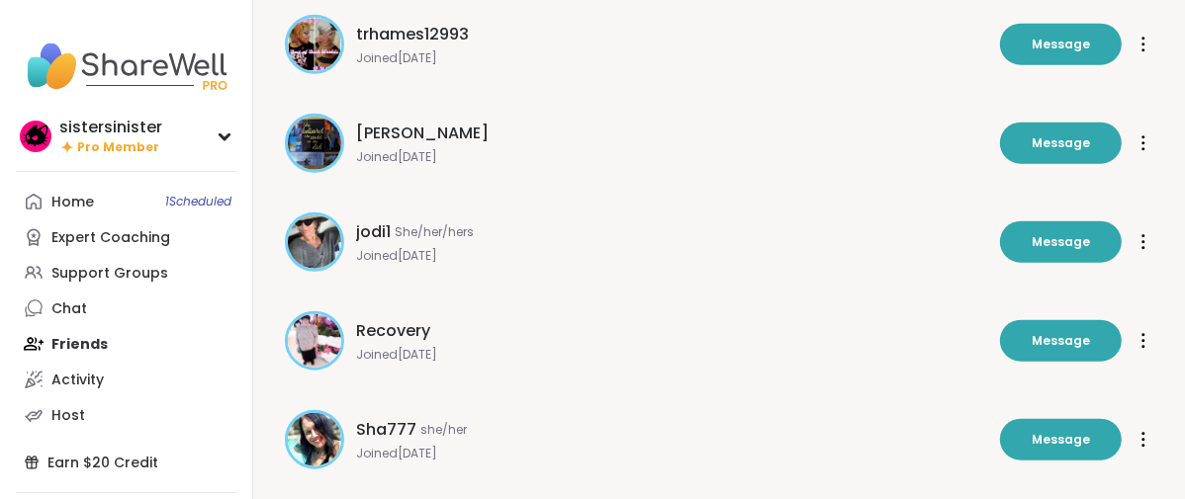
scroll to position [1577, 0]
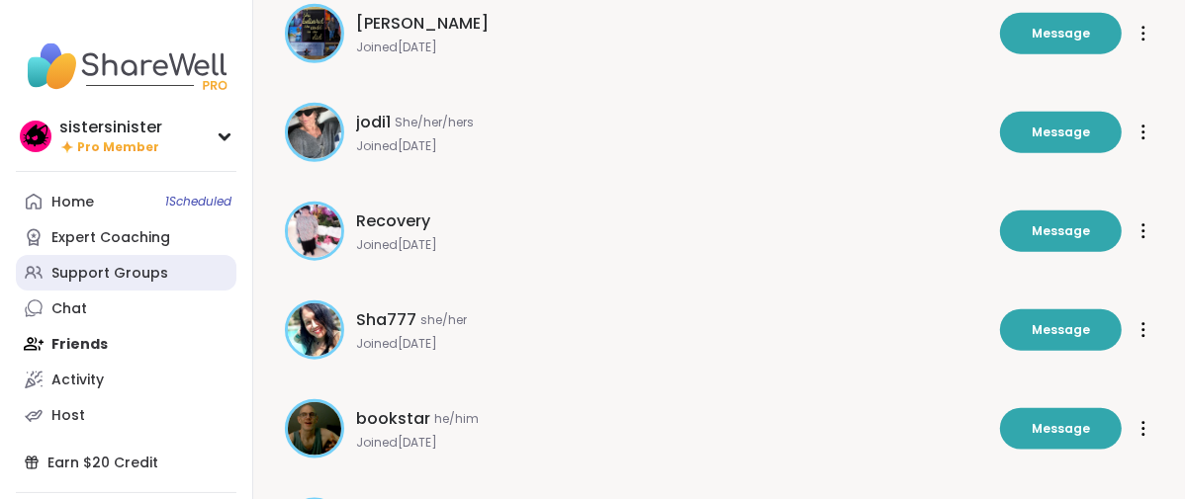
click at [134, 284] on div "Support Groups" at bounding box center [109, 274] width 117 height 20
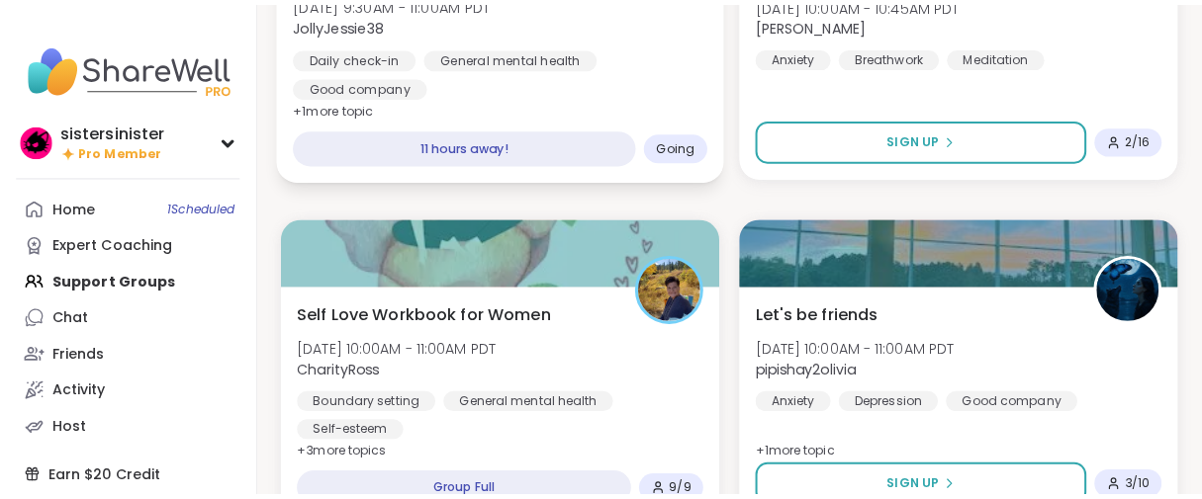
scroll to position [3077, 0]
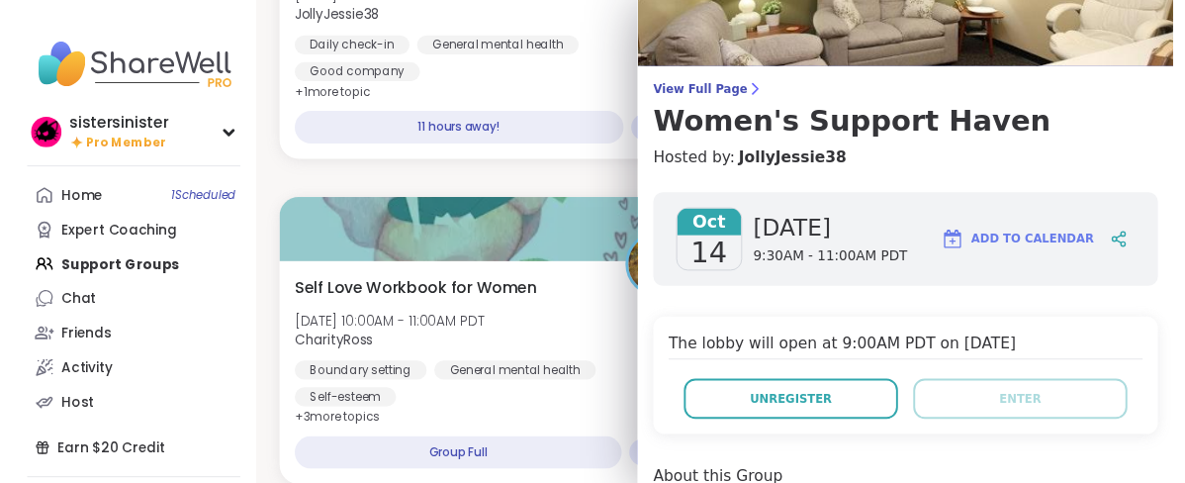
scroll to position [220, 0]
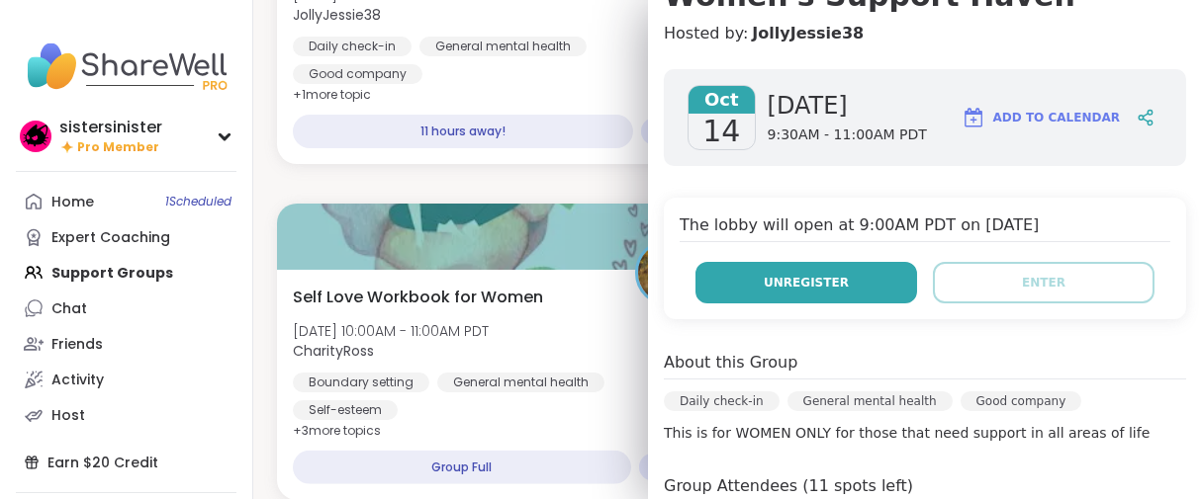
click at [801, 292] on span "Unregister" at bounding box center [805, 283] width 85 height 18
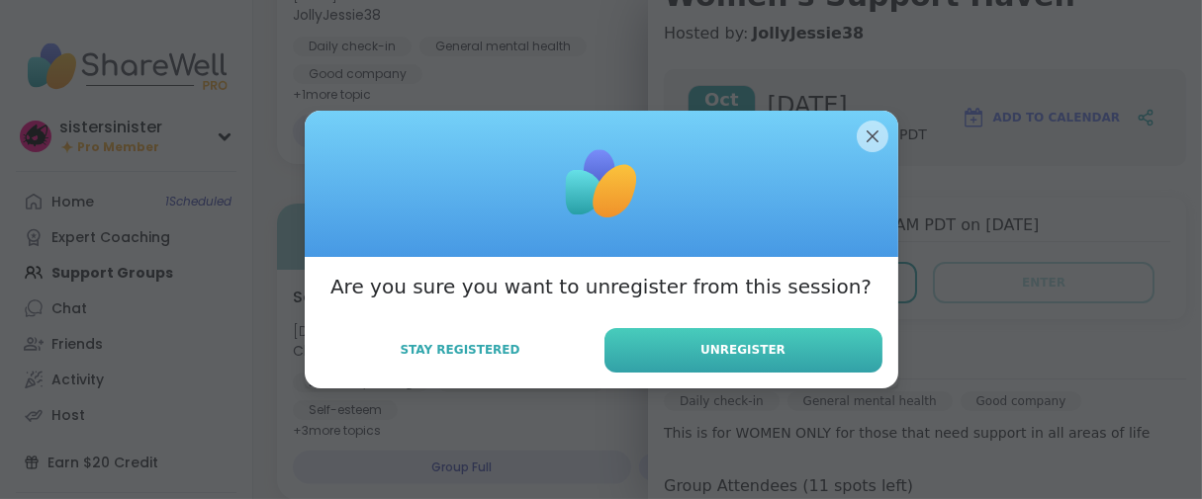
click at [792, 373] on button "Unregister" at bounding box center [743, 350] width 278 height 45
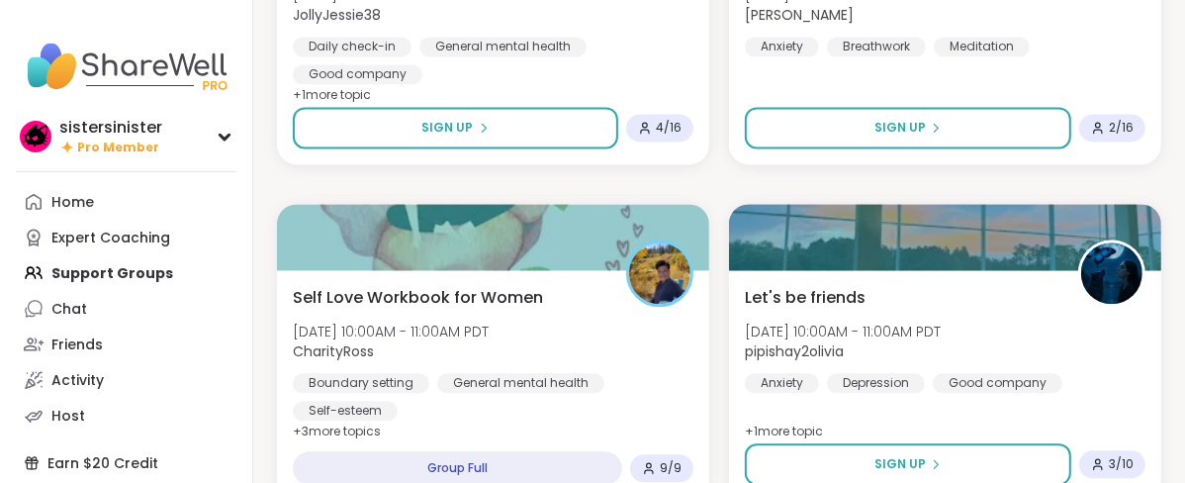
click at [578, 311] on div "🌙 Still Up!? Let’s Chat, Chill, Get Real Mon, Oct 13 | 9:30PM - 10:30PM PDT lys…" at bounding box center [719, 184] width 884 height 6013
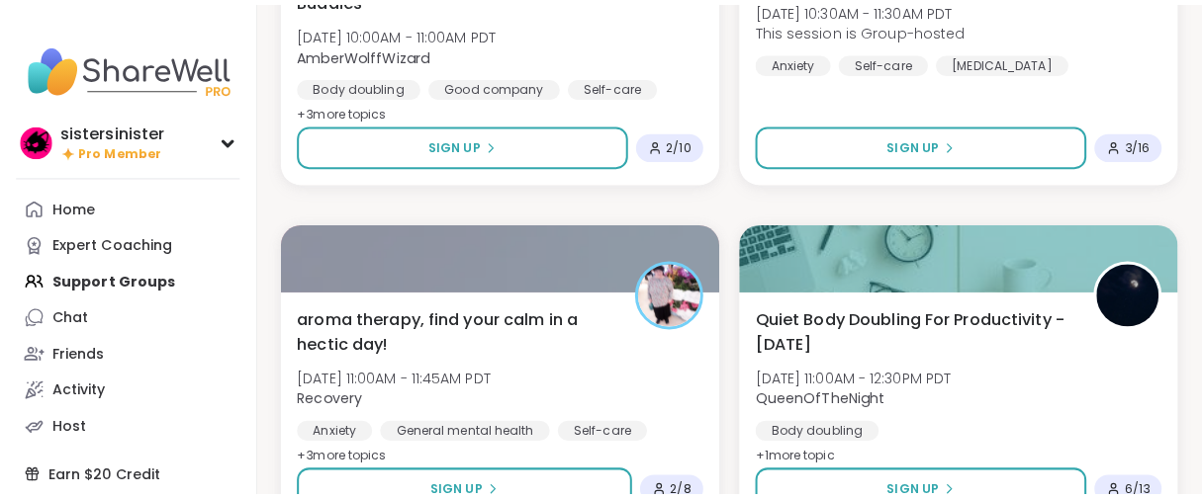
scroll to position [3956, 0]
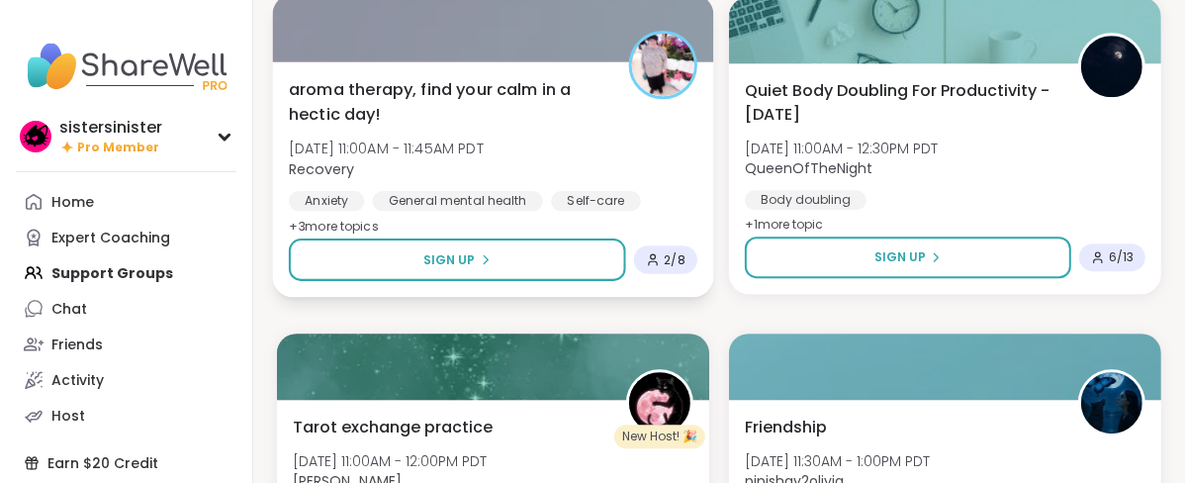
click at [580, 211] on div "aroma therapy, find your calm in a hectic day! Tue, Oct 14 | 11:00AM - 11:45AM …" at bounding box center [493, 144] width 408 height 134
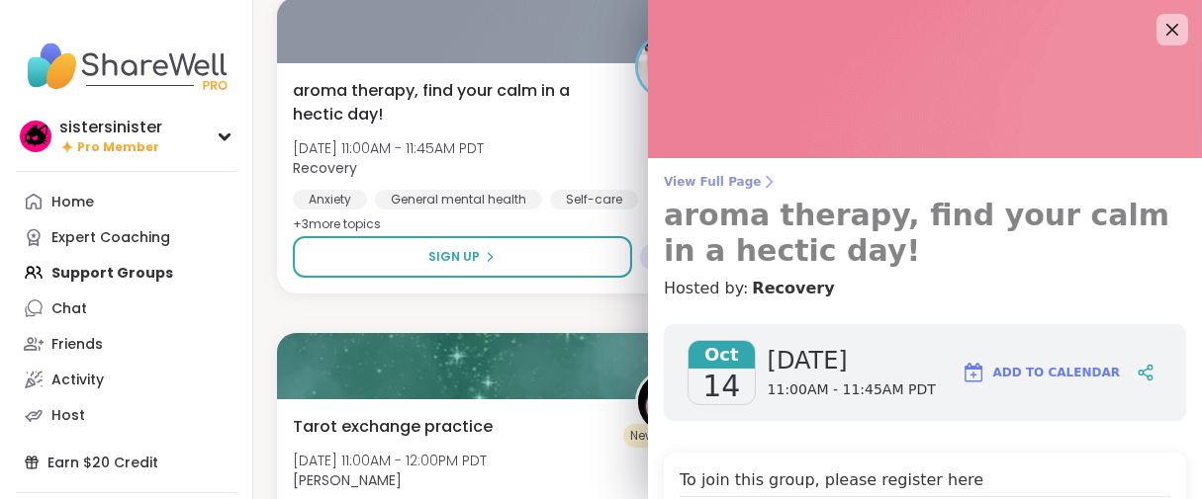
scroll to position [329, 0]
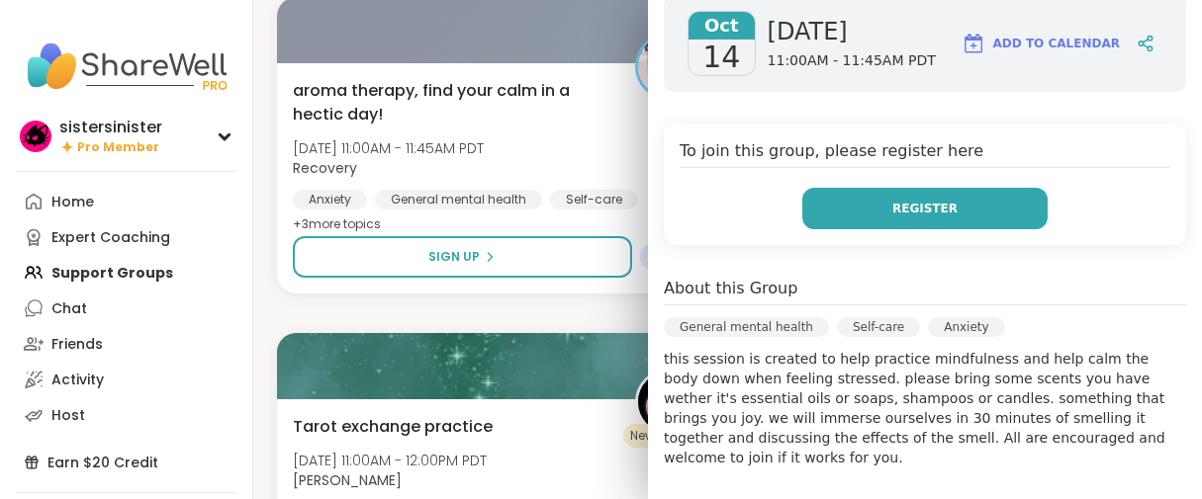
click at [842, 229] on button "Register" at bounding box center [924, 209] width 245 height 42
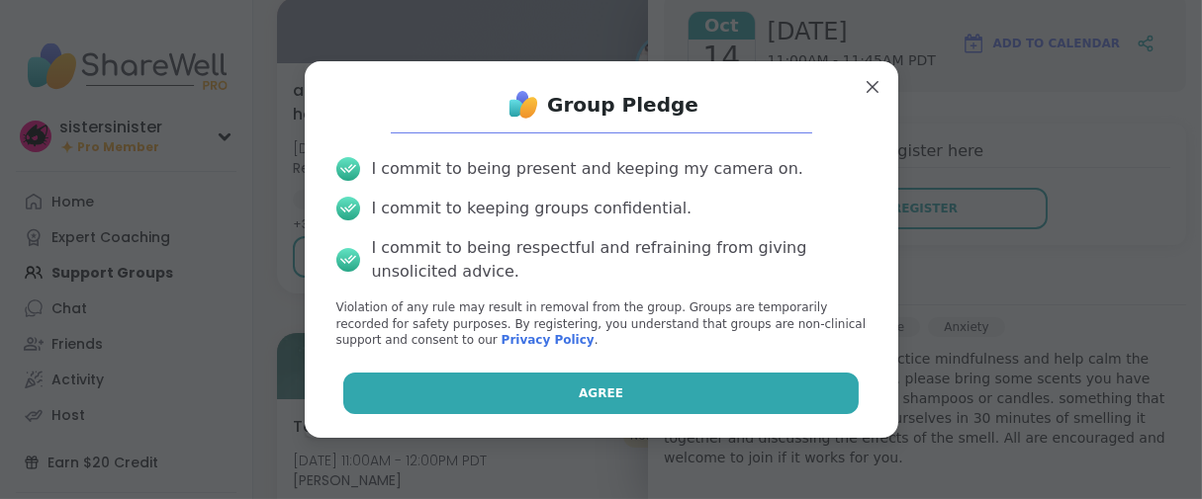
click at [513, 402] on button "Agree" at bounding box center [600, 394] width 515 height 42
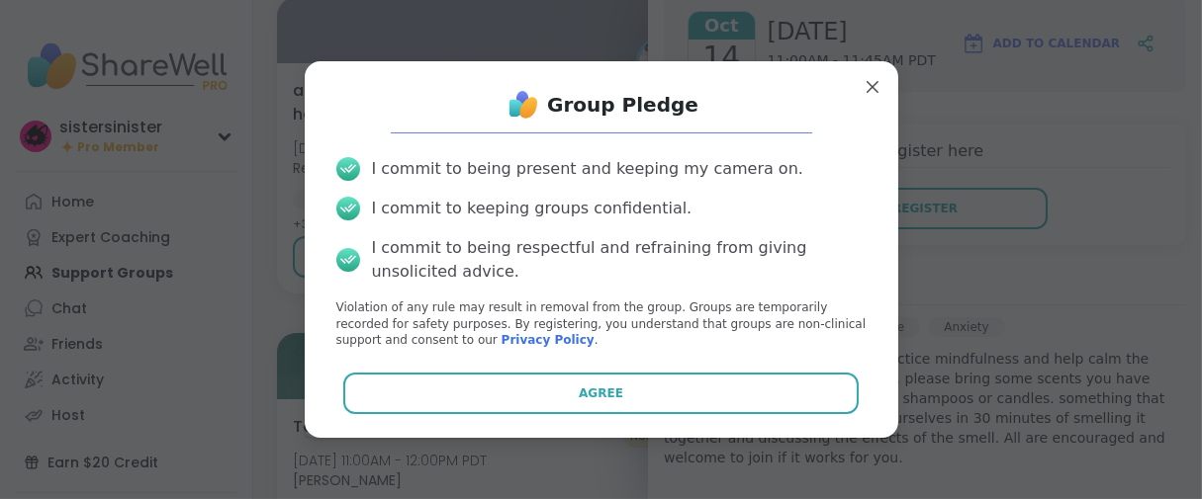
scroll to position [63, 0]
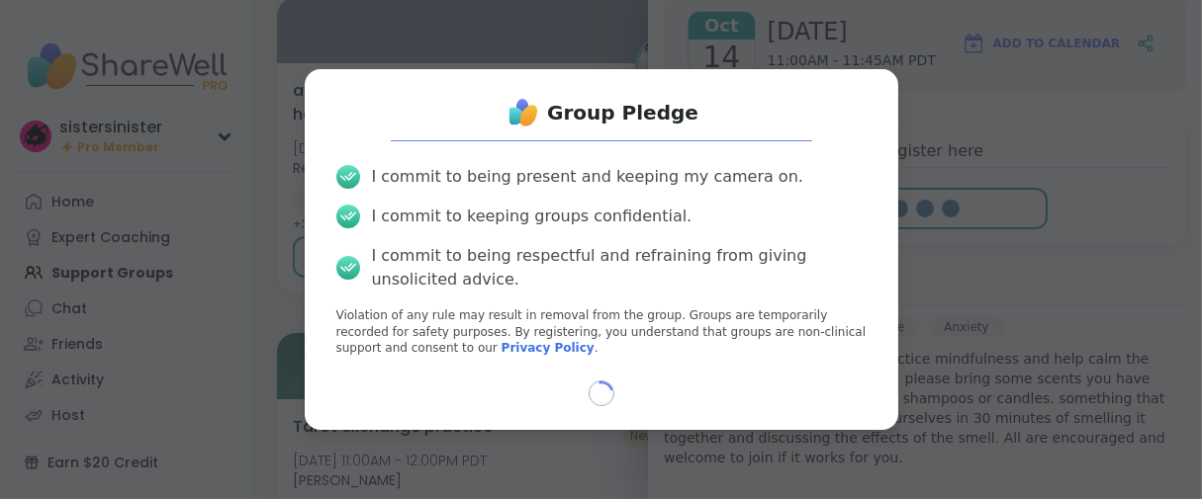
select select "**"
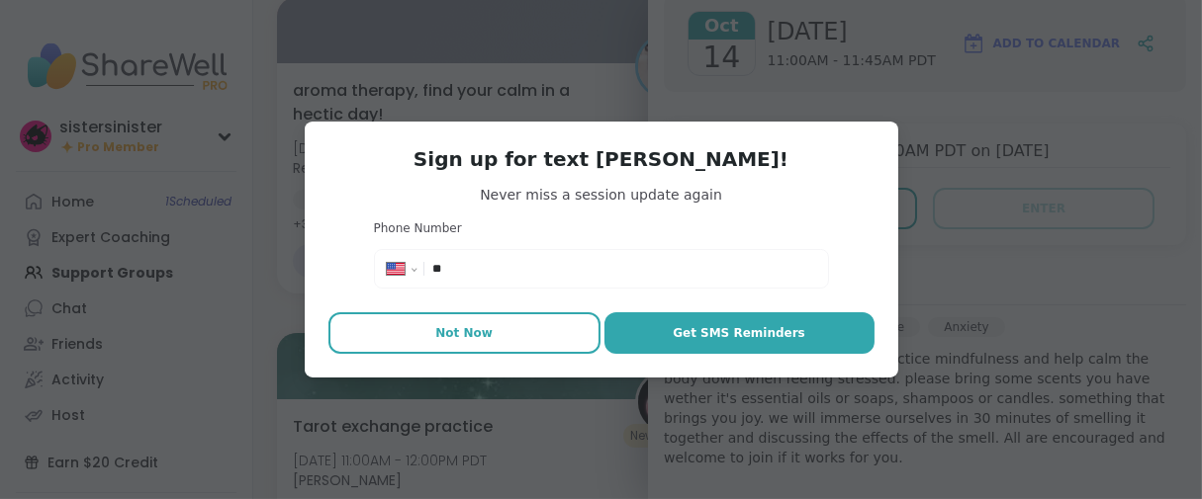
click at [507, 353] on button "Not Now" at bounding box center [464, 334] width 272 height 42
type textarea "*"
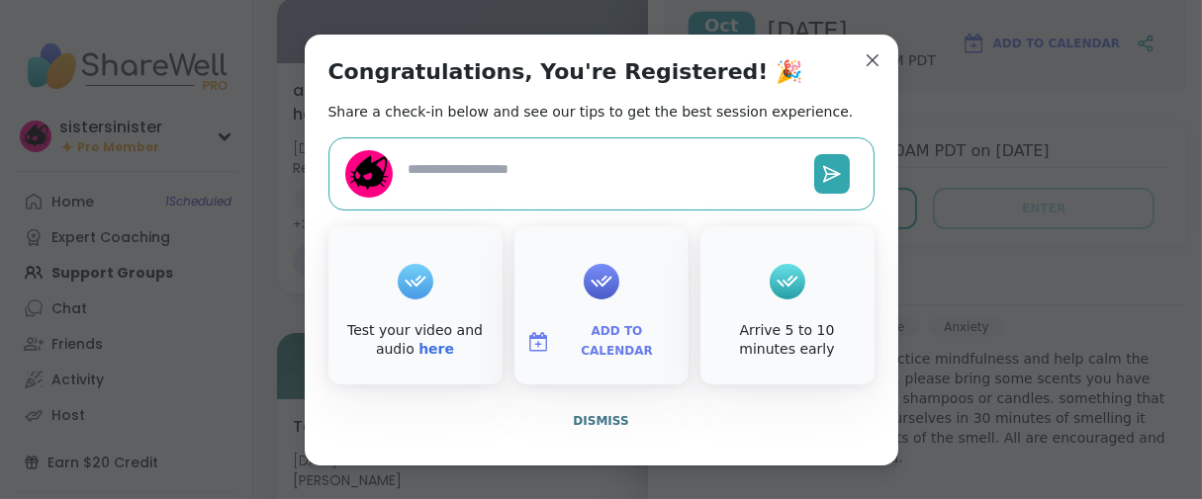
scroll to position [56, 0]
click at [573, 428] on span "Dismiss" at bounding box center [600, 421] width 55 height 14
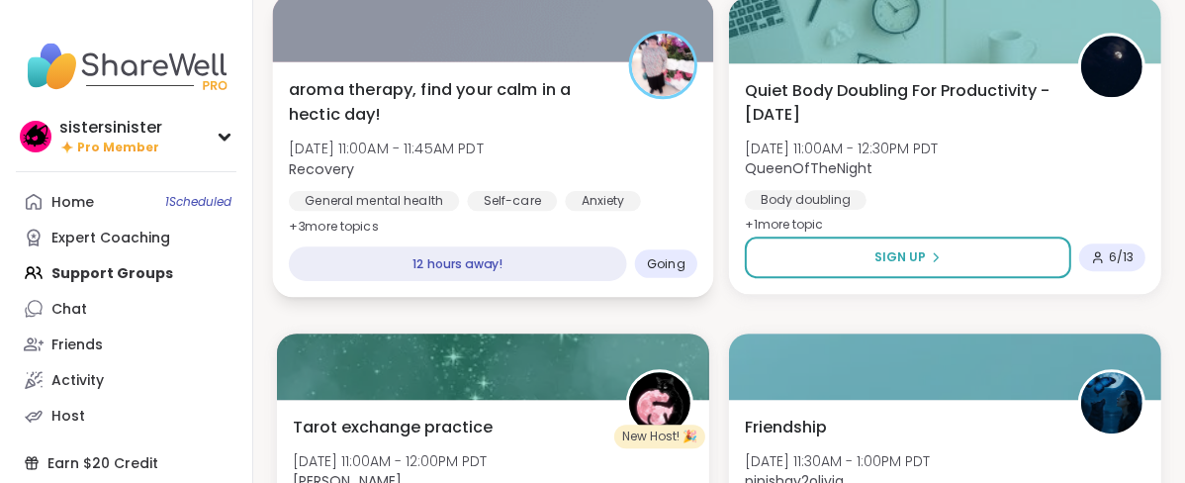
click at [472, 126] on span "aroma therapy, find your calm in a hectic day!" at bounding box center [447, 101] width 317 height 48
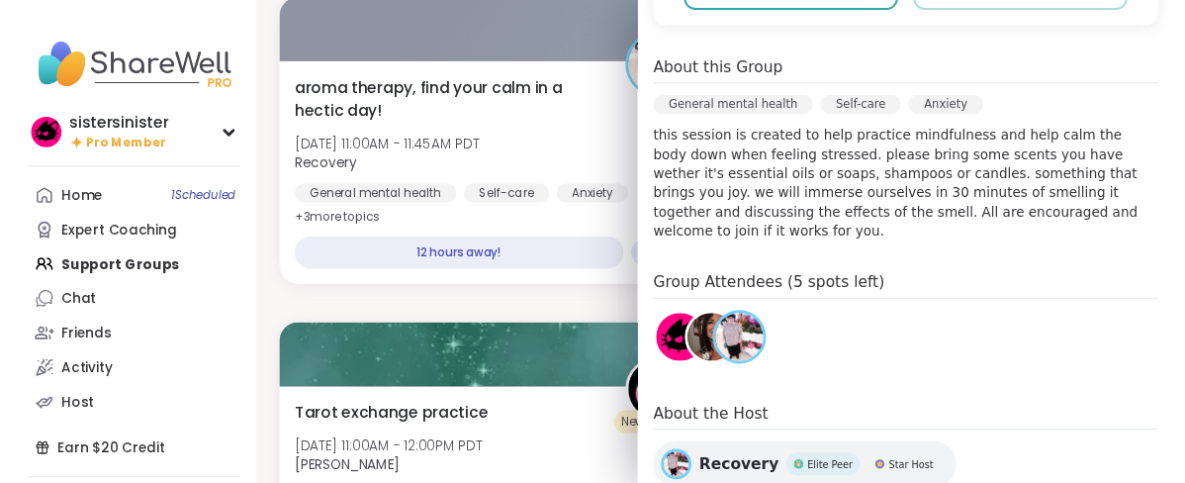
scroll to position [990, 0]
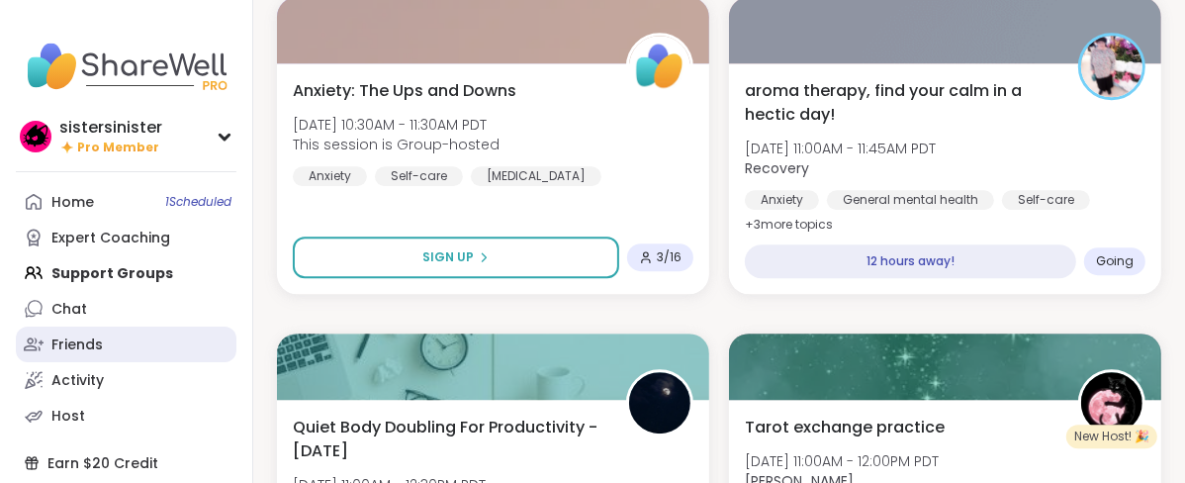
click at [103, 355] on div "Friends" at bounding box center [76, 345] width 51 height 20
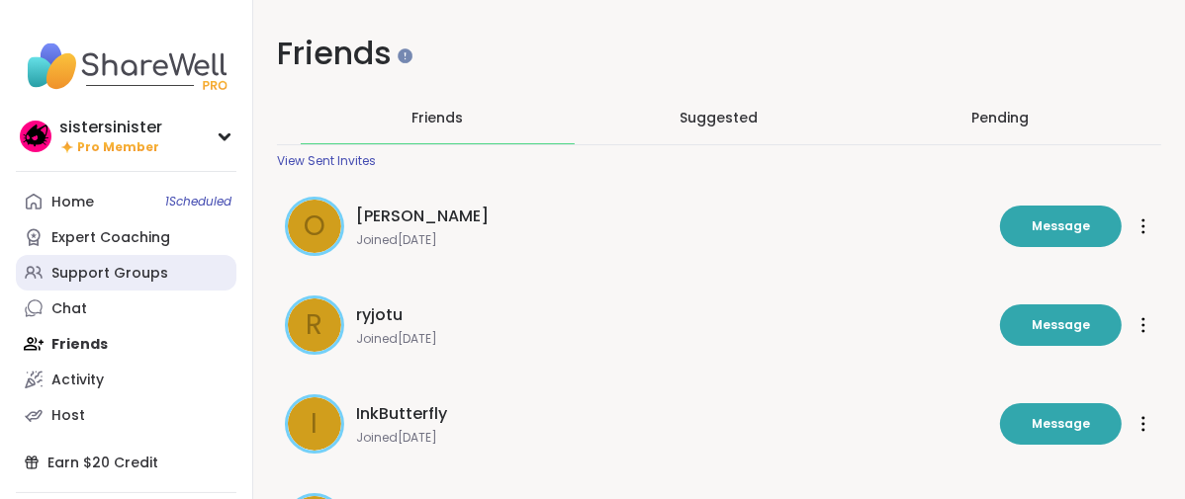
click at [100, 284] on div "Support Groups" at bounding box center [109, 274] width 117 height 20
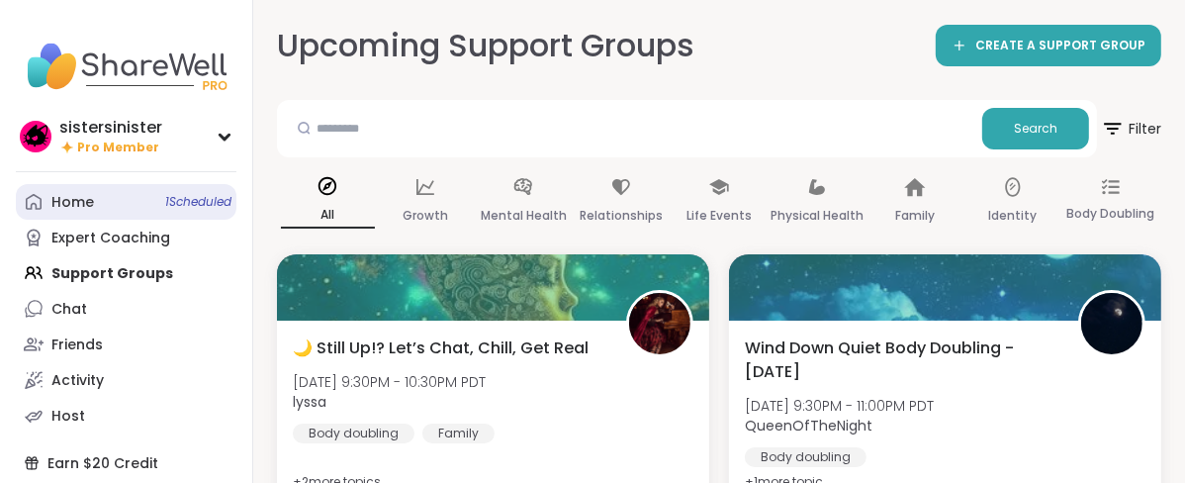
click at [87, 213] on div "Home 1 Scheduled" at bounding box center [72, 203] width 43 height 20
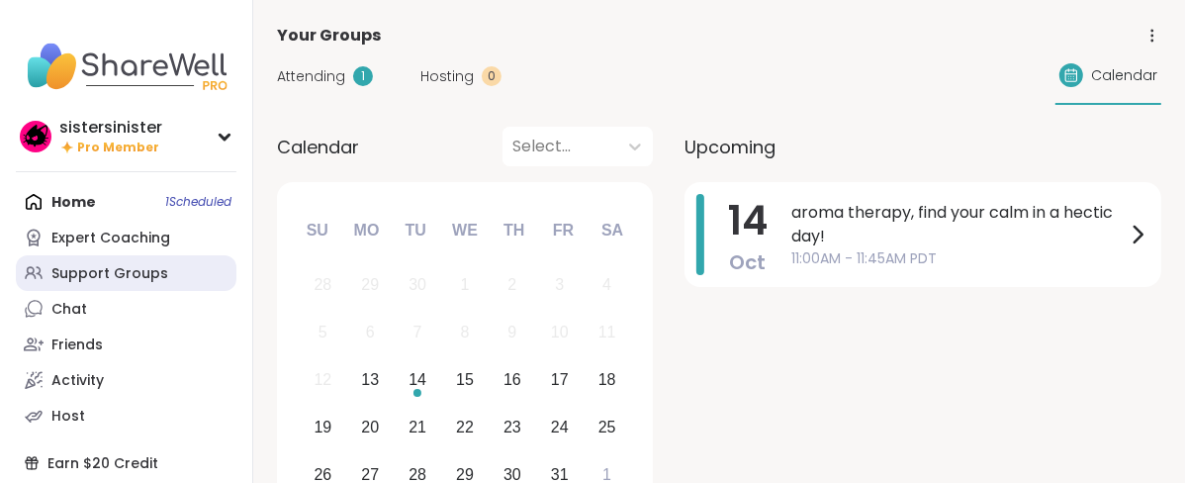
click at [134, 284] on div "Support Groups" at bounding box center [109, 274] width 117 height 20
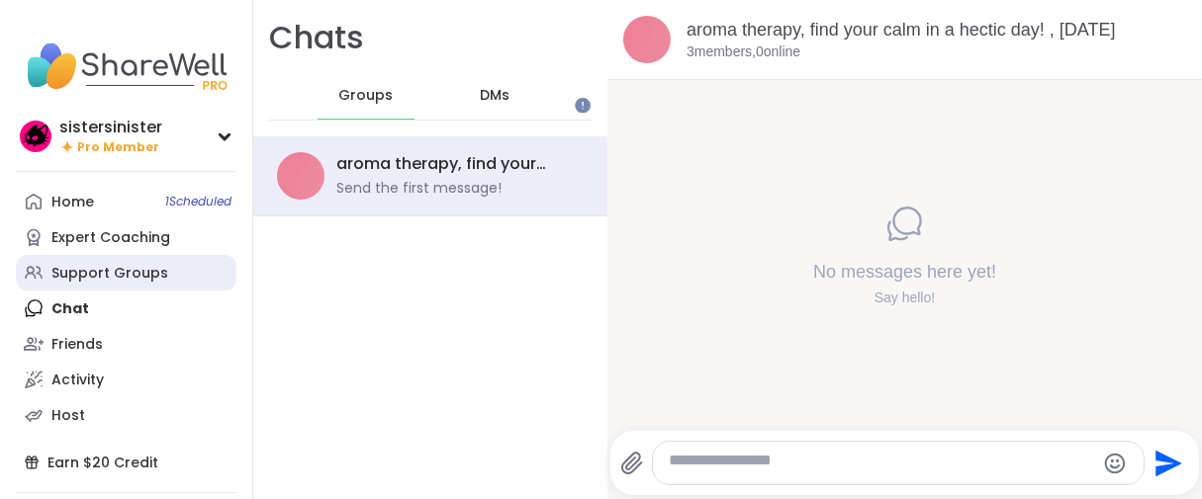
click at [124, 284] on div "Support Groups" at bounding box center [109, 274] width 117 height 20
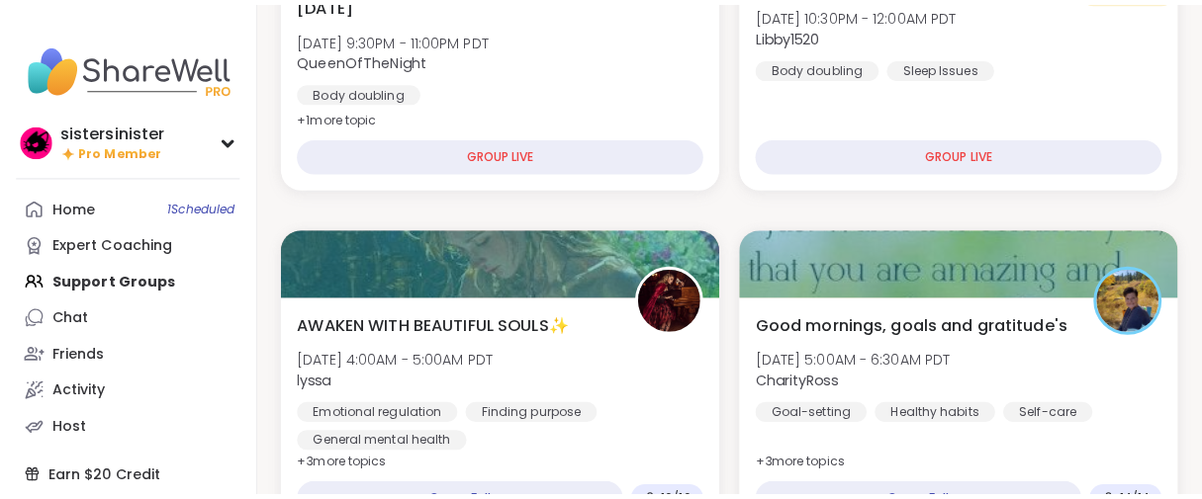
scroll to position [329, 0]
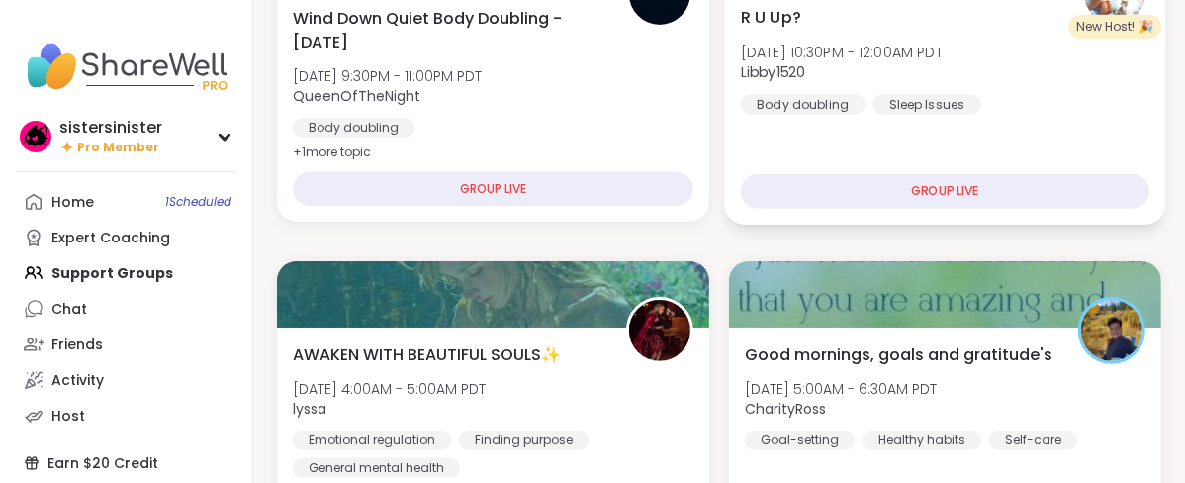
click at [903, 45] on div "R U Up? [DATE] 10:30PM - 12:00AM PDT Libby1520 Body doubling Sleep Issues GROUP…" at bounding box center [945, 106] width 441 height 235
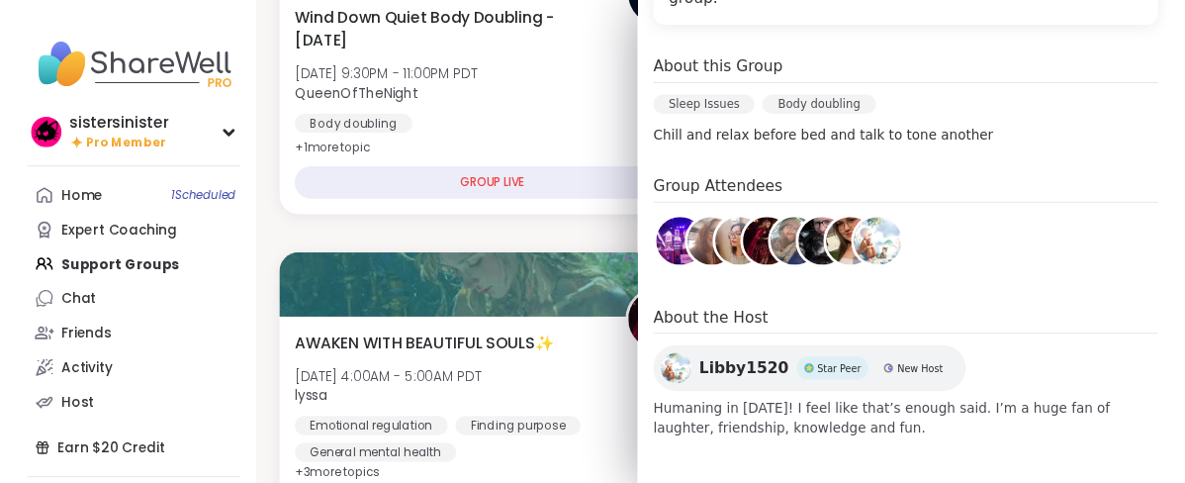
scroll to position [676, 0]
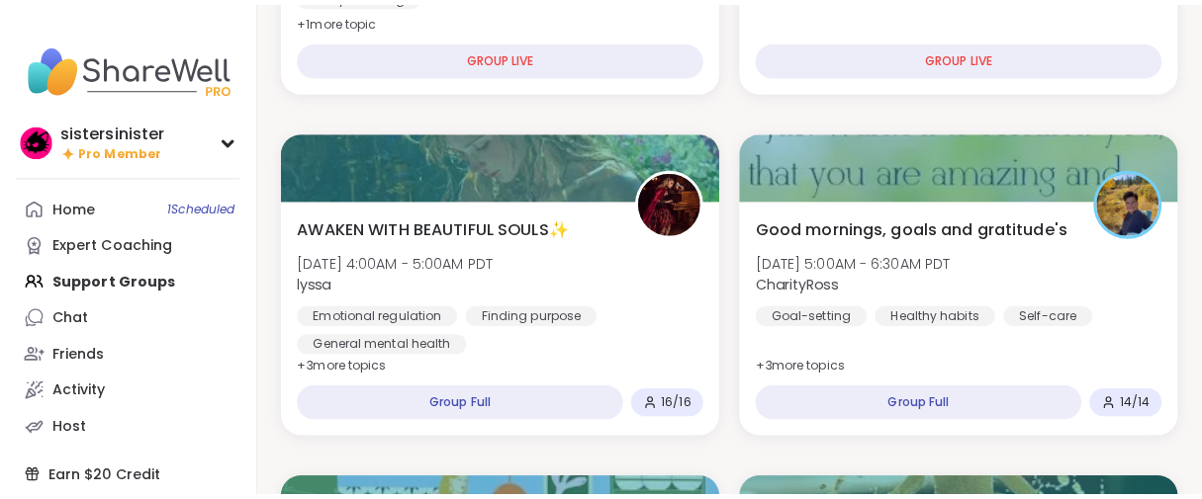
scroll to position [549, 0]
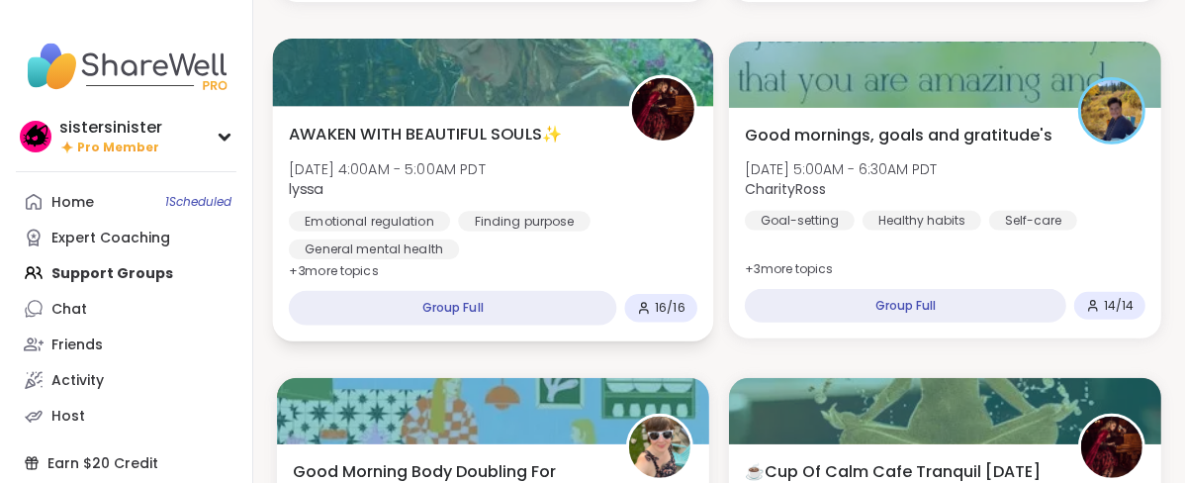
click at [508, 185] on div "AWAKEN WITH BEAUTIFUL SOULS✨ [DATE] 4:00AM - 5:00AM PDT lyssa Emotional regulat…" at bounding box center [493, 223] width 441 height 235
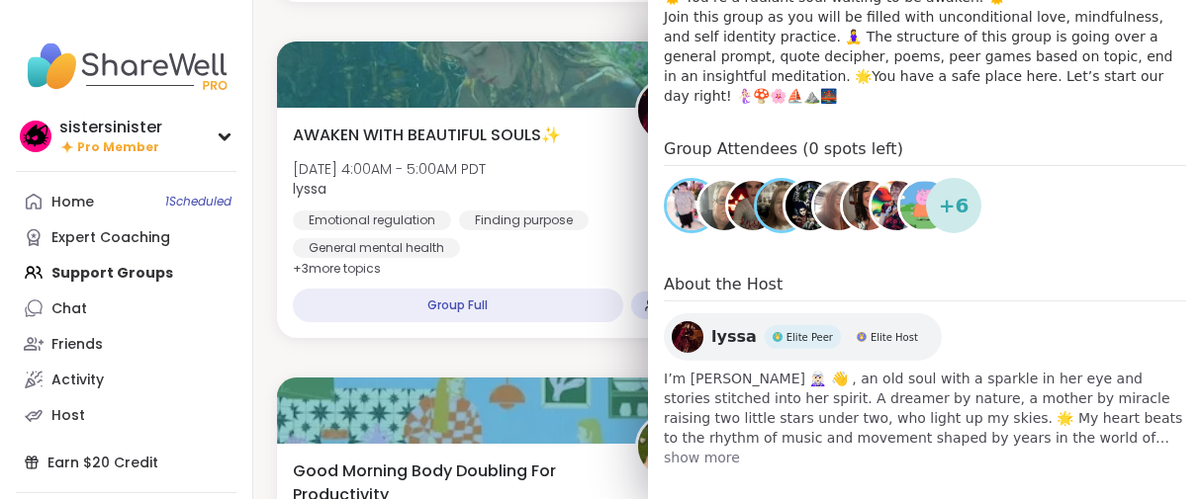
scroll to position [768, 0]
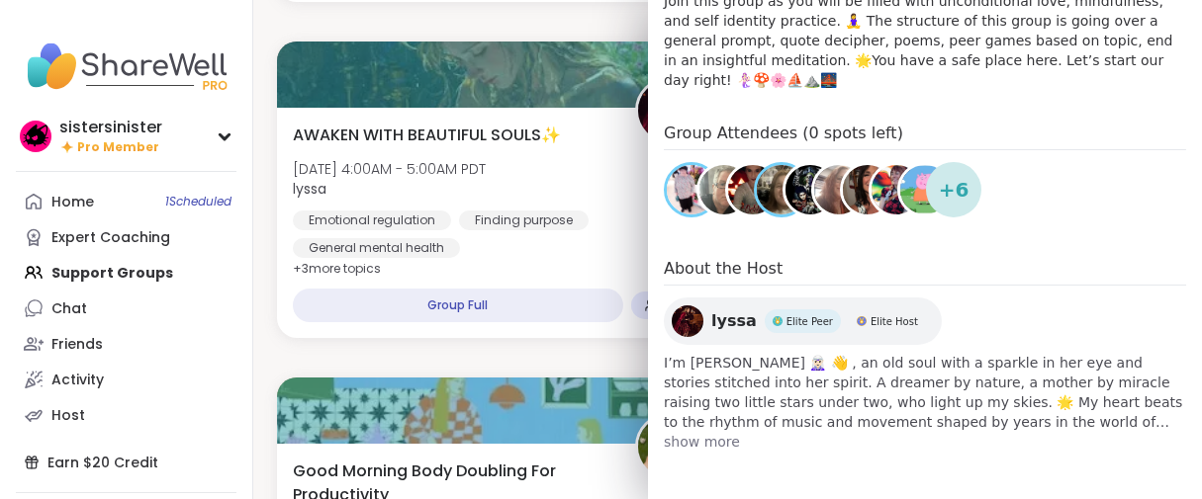
click at [730, 215] on img at bounding box center [752, 189] width 49 height 49
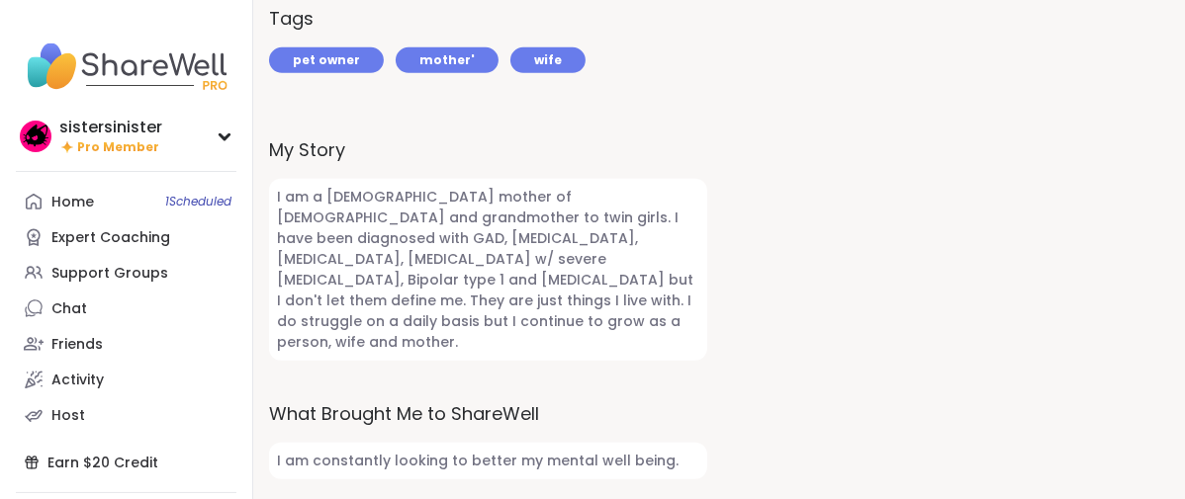
scroll to position [916, 0]
click at [44, 283] on icon at bounding box center [34, 273] width 20 height 20
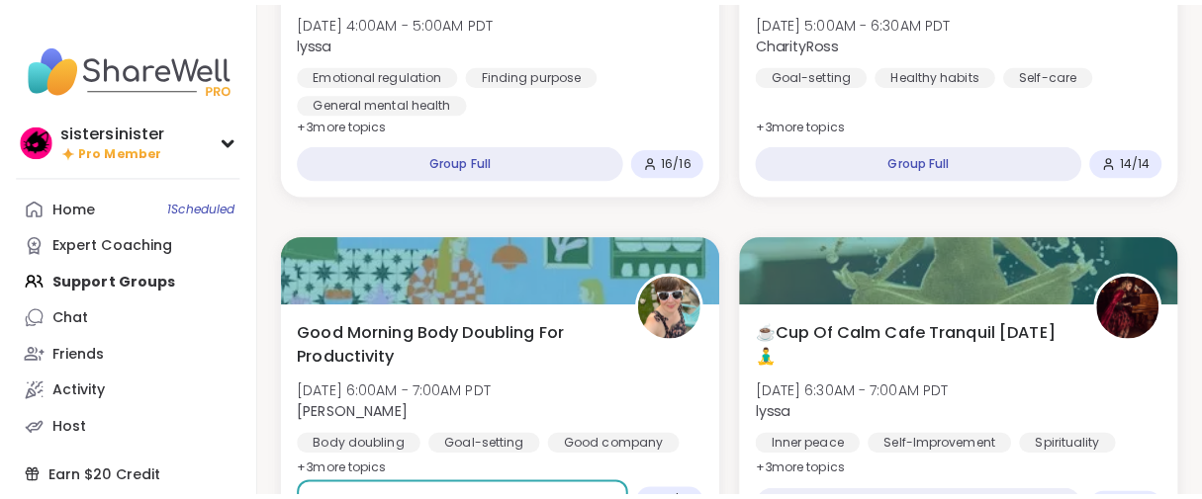
scroll to position [659, 0]
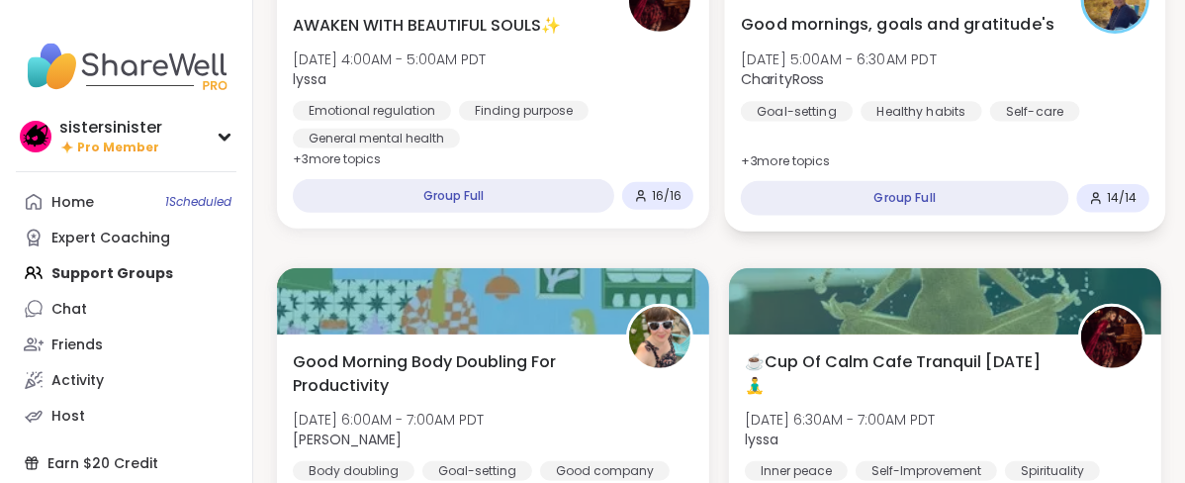
click at [889, 121] on div "Good mornings, goals and gratitude's [DATE] 5:00AM - 6:30AM PDT CharityRoss Goa…" at bounding box center [945, 66] width 408 height 109
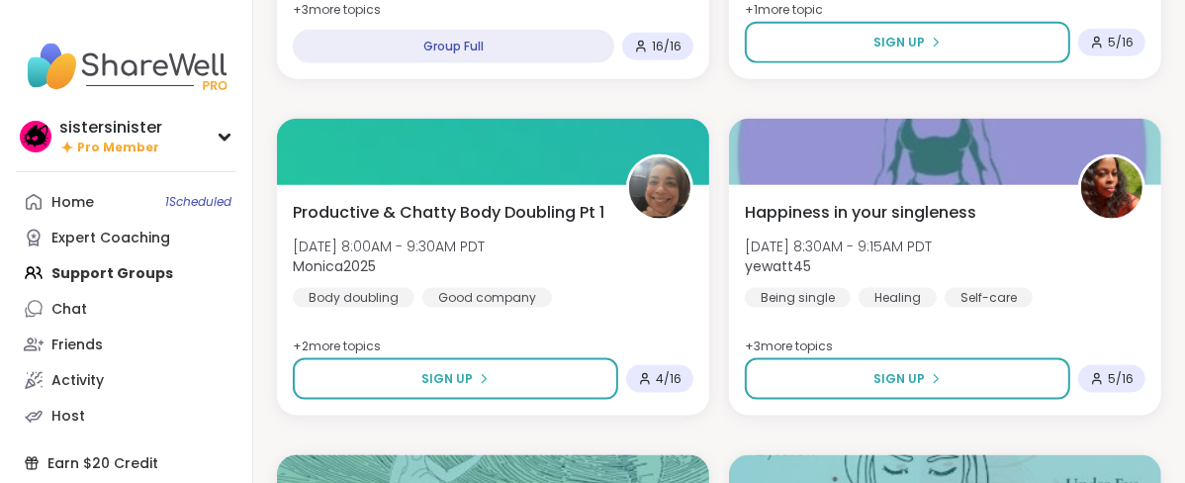
scroll to position [1867, 0]
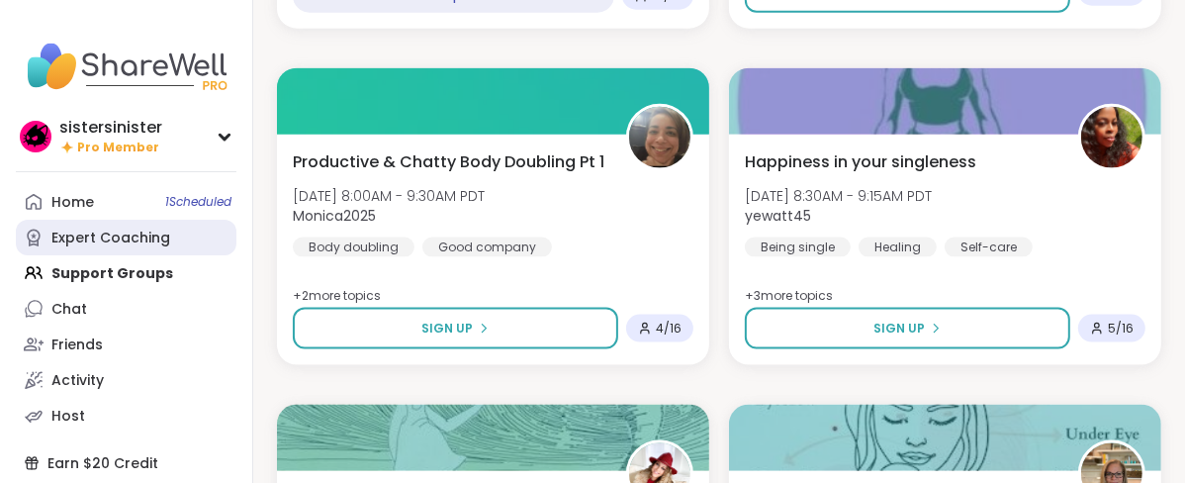
click at [150, 248] on div "Expert Coaching" at bounding box center [110, 238] width 119 height 20
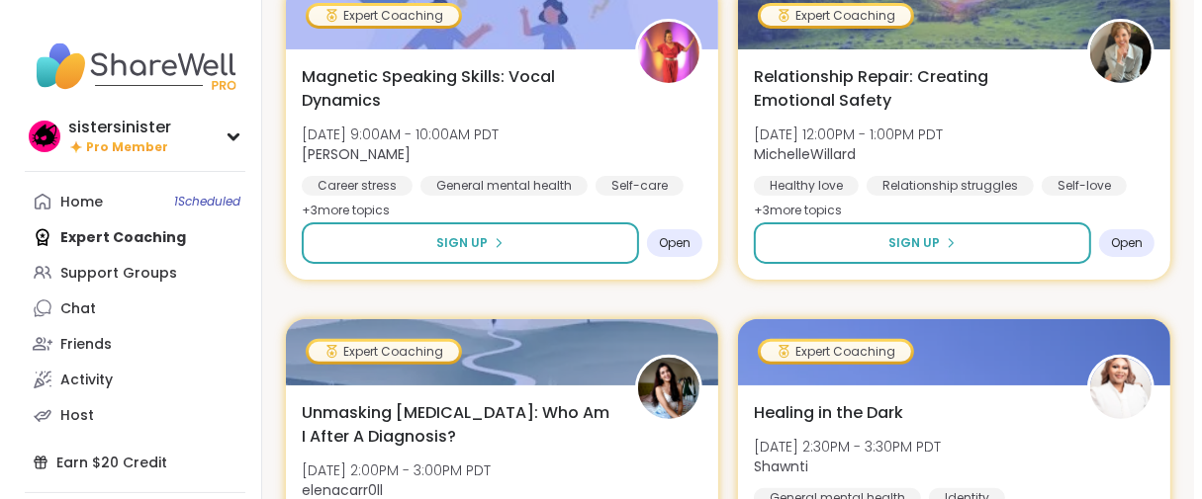
scroll to position [6127, 0]
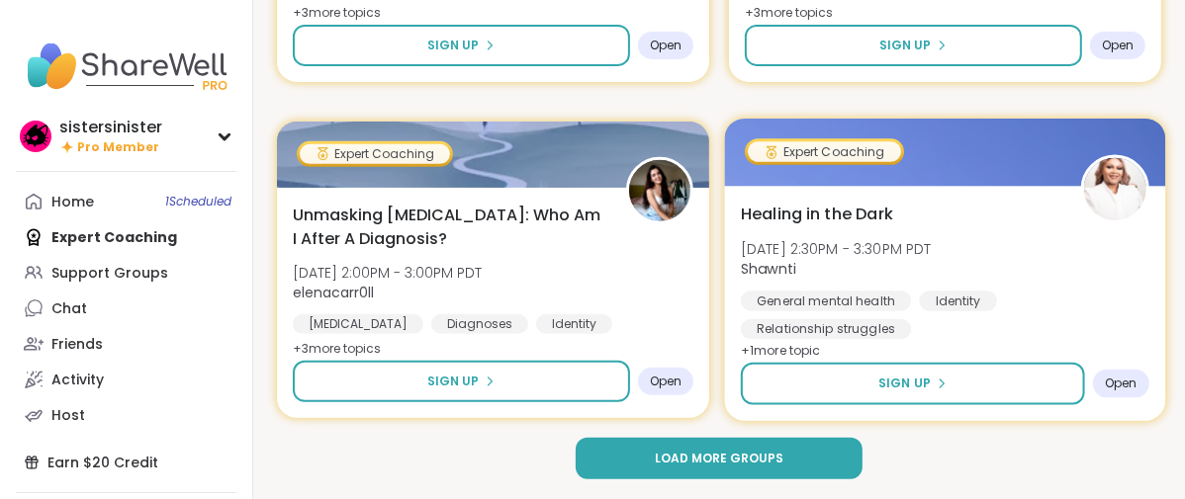
click at [1038, 230] on div "Healing in the Dark [DATE] 2:30PM - 3:30PM PDT Shawnti General mental health Id…" at bounding box center [945, 270] width 408 height 137
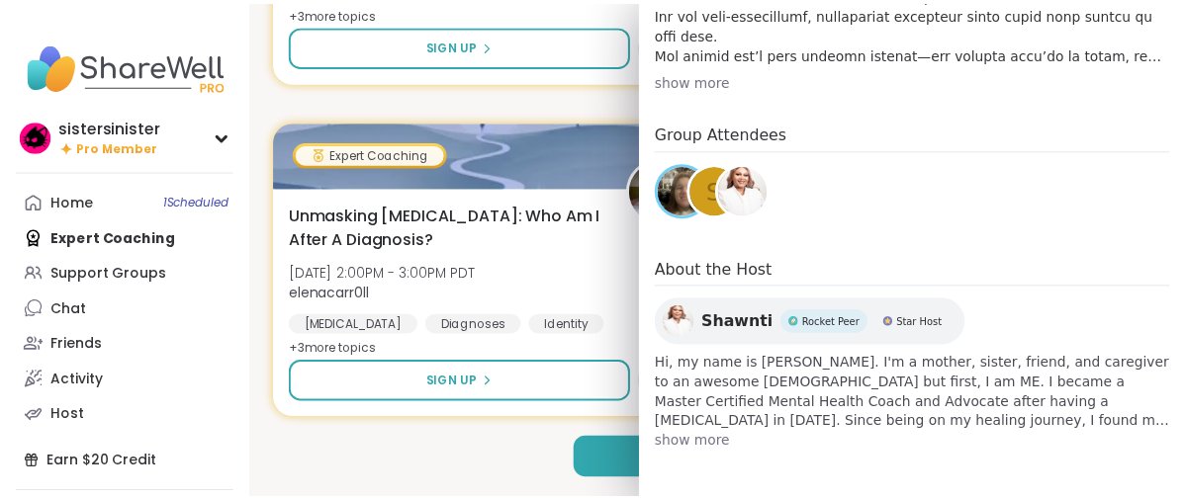
scroll to position [989, 0]
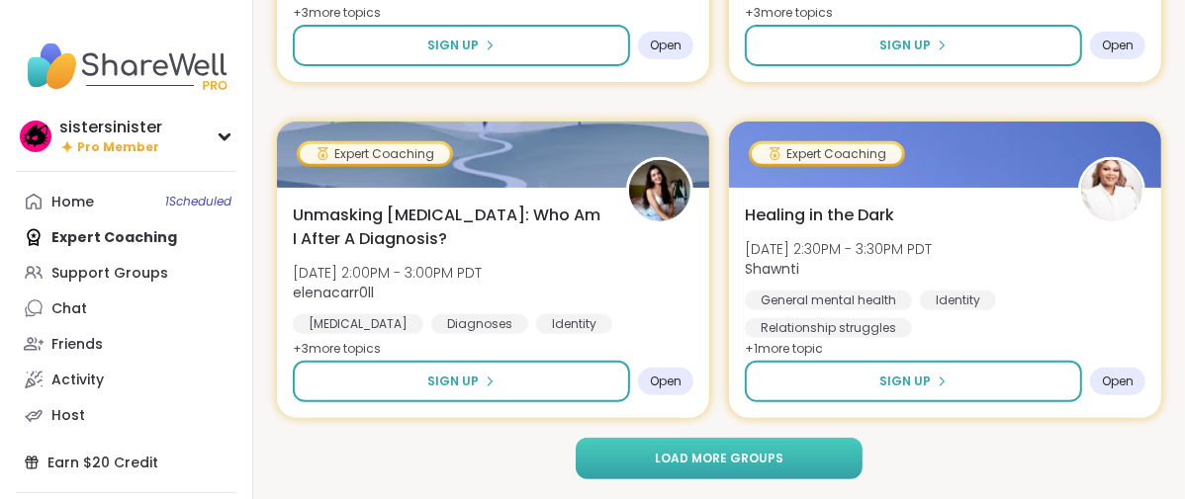
click at [662, 446] on button "Load more groups" at bounding box center [719, 459] width 287 height 42
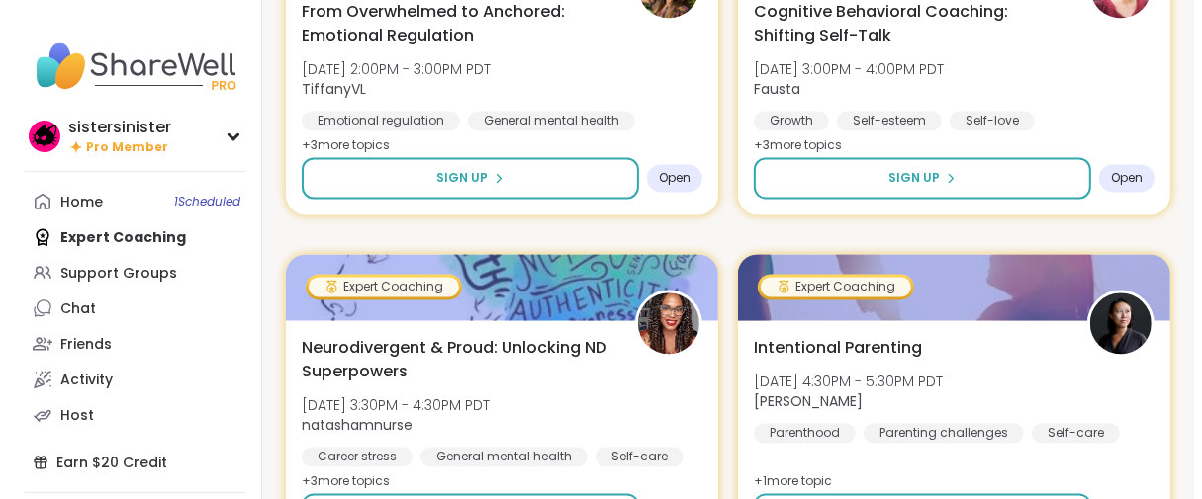
scroll to position [8215, 0]
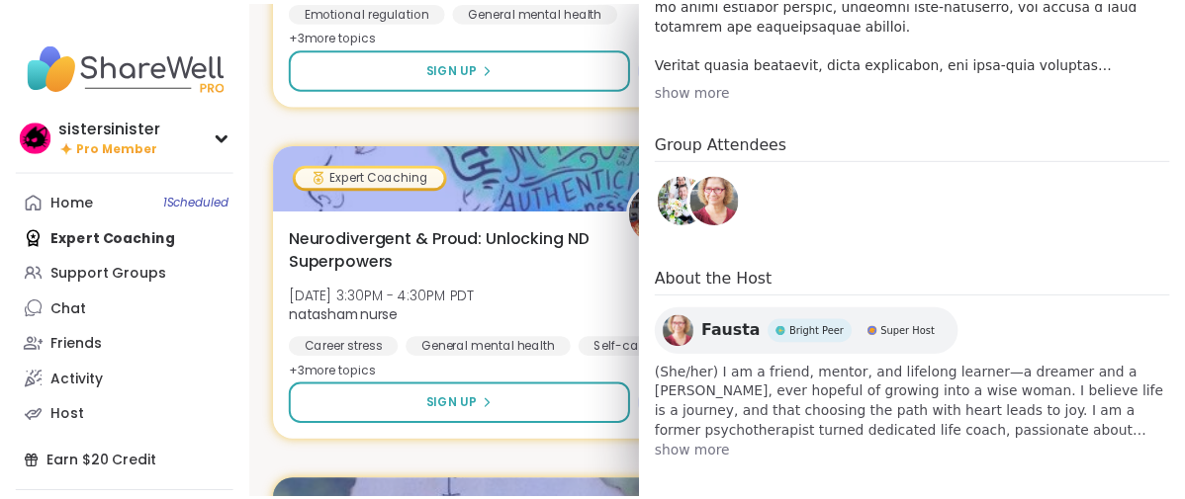
scroll to position [878, 0]
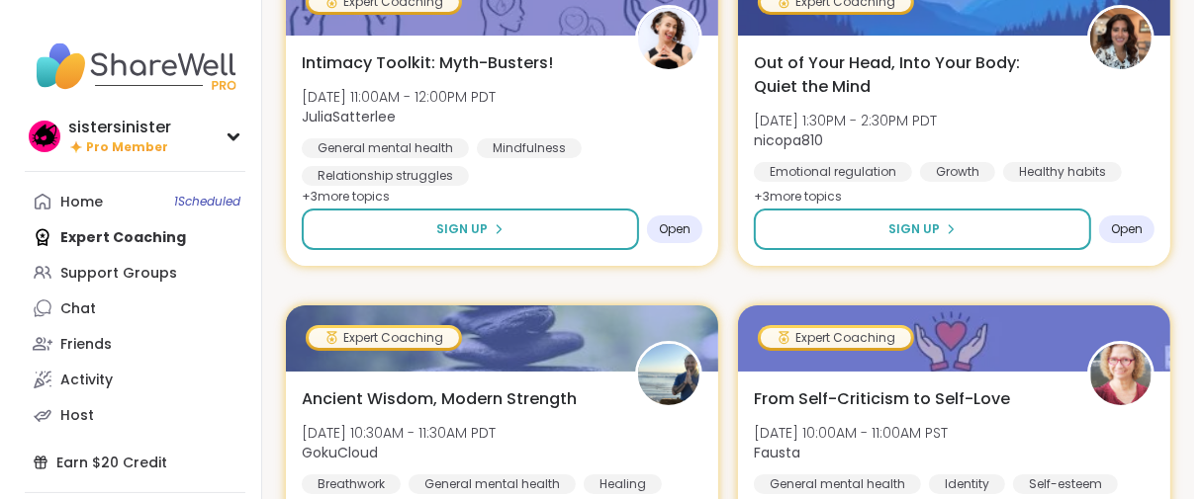
scroll to position [10743, 0]
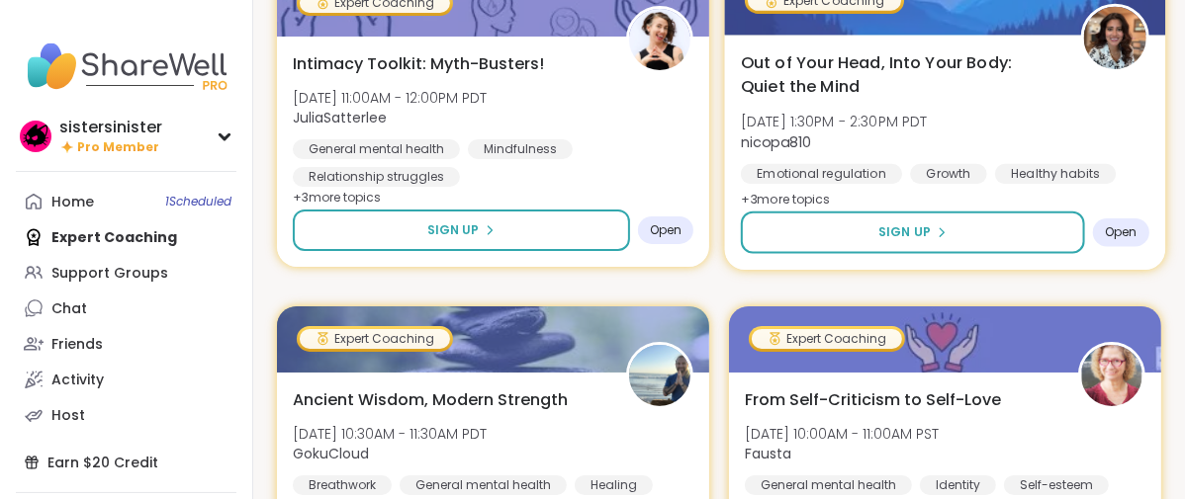
click at [901, 10] on div "Expert Coaching" at bounding box center [824, 0] width 153 height 20
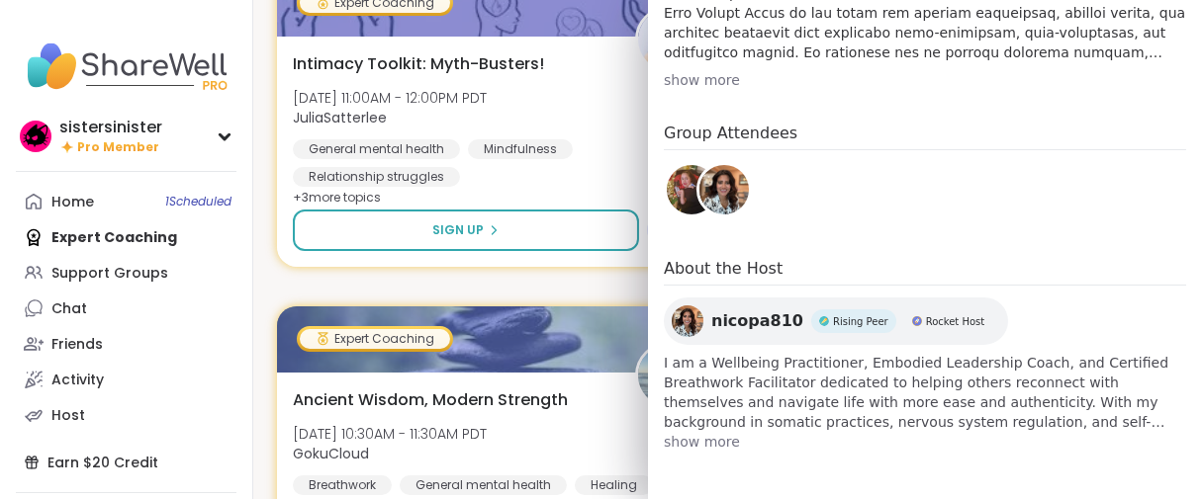
scroll to position [387, 0]
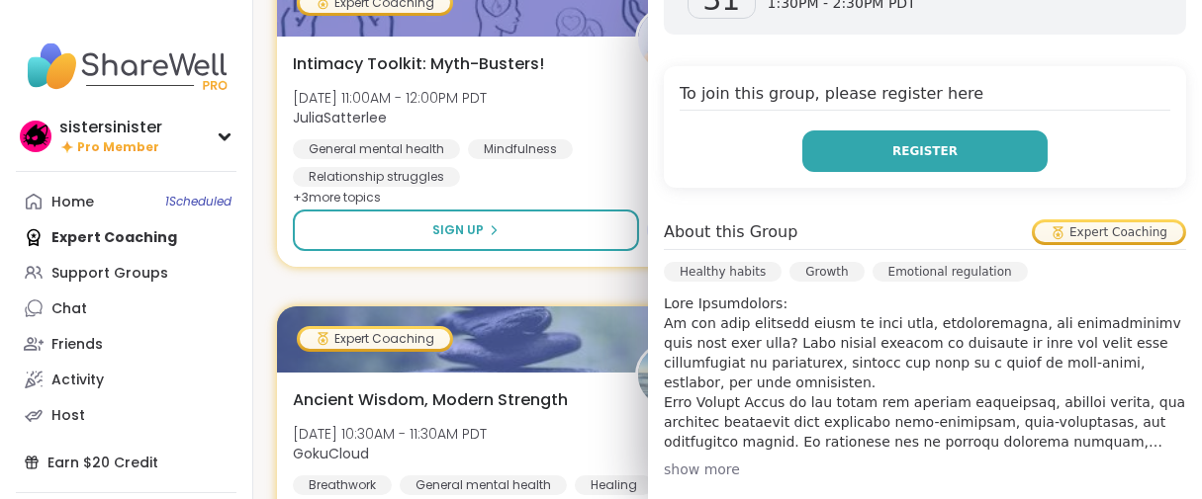
click at [814, 172] on button "Register" at bounding box center [924, 152] width 245 height 42
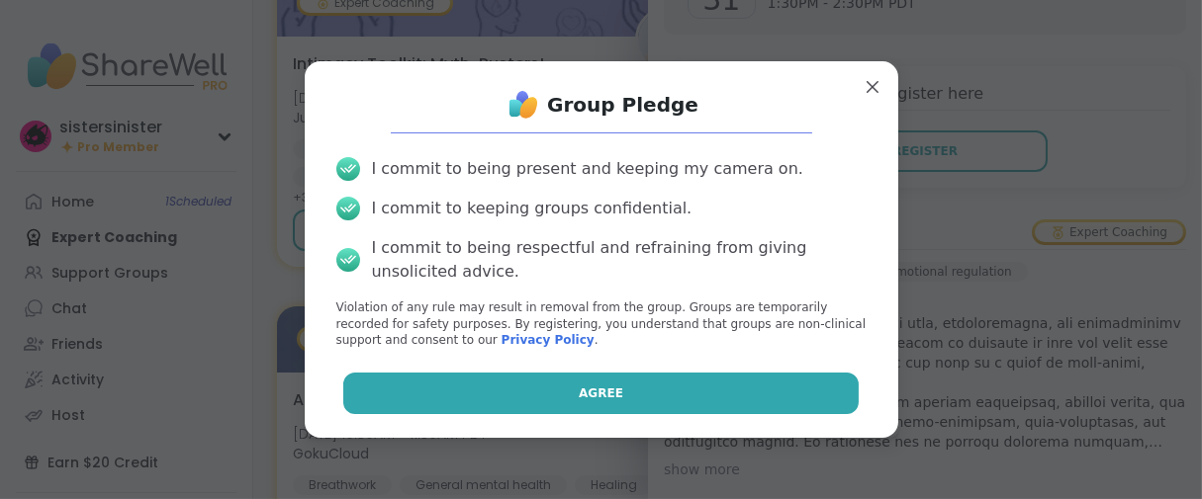
click at [496, 401] on button "Agree" at bounding box center [600, 394] width 515 height 42
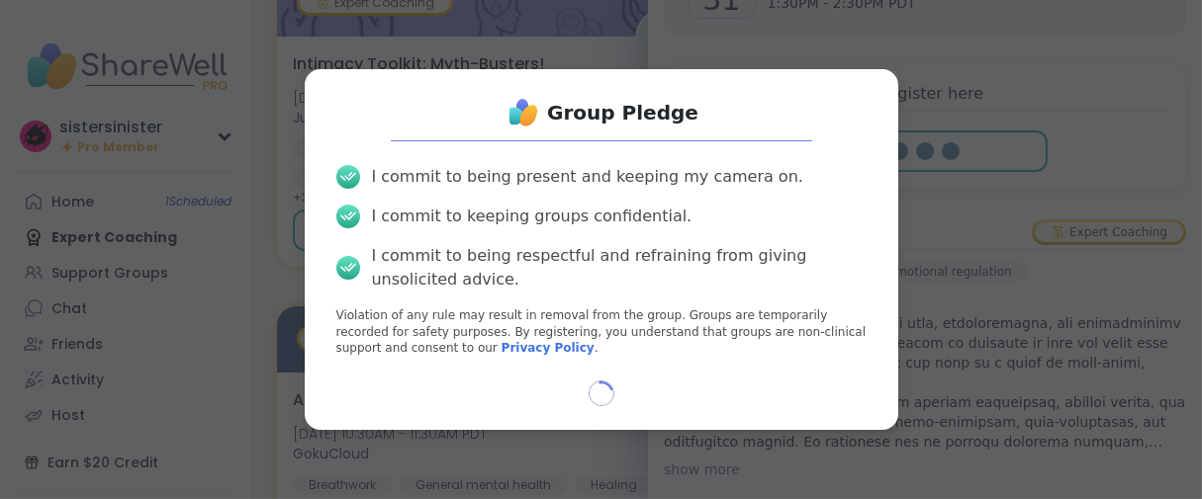
select select "**"
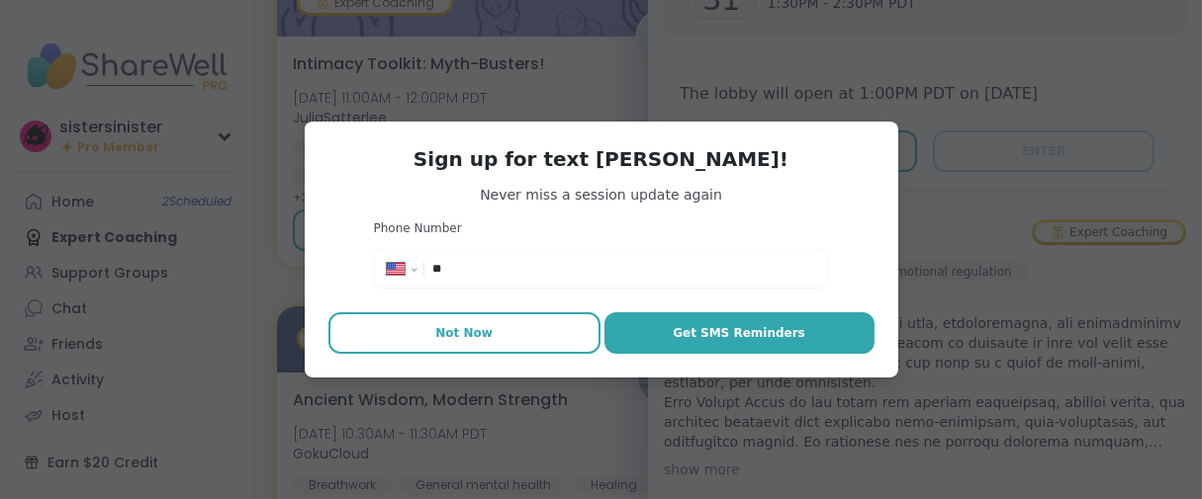
click at [500, 354] on button "Not Now" at bounding box center [464, 334] width 272 height 42
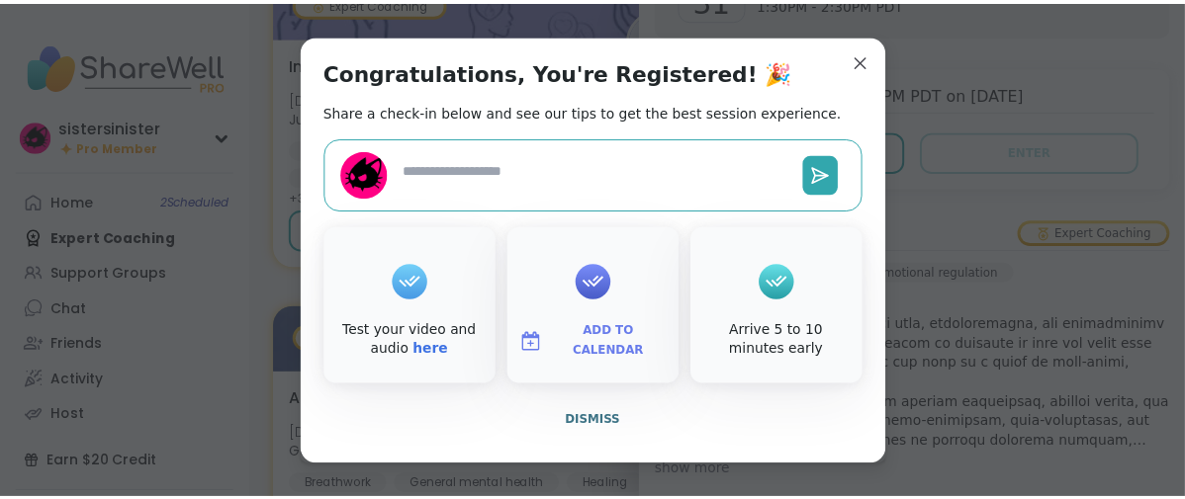
scroll to position [56, 0]
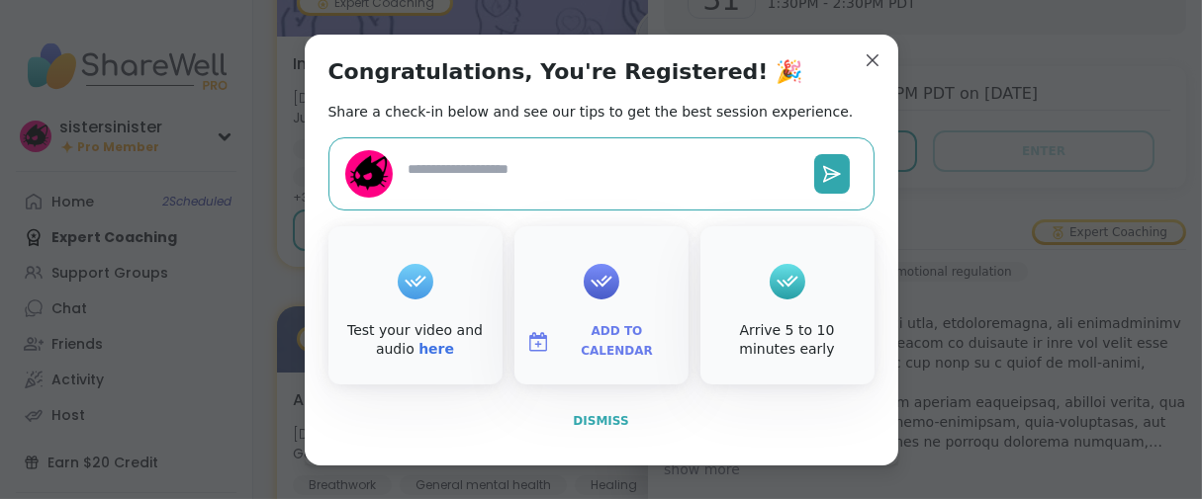
click at [590, 430] on span "Dismiss" at bounding box center [600, 421] width 55 height 18
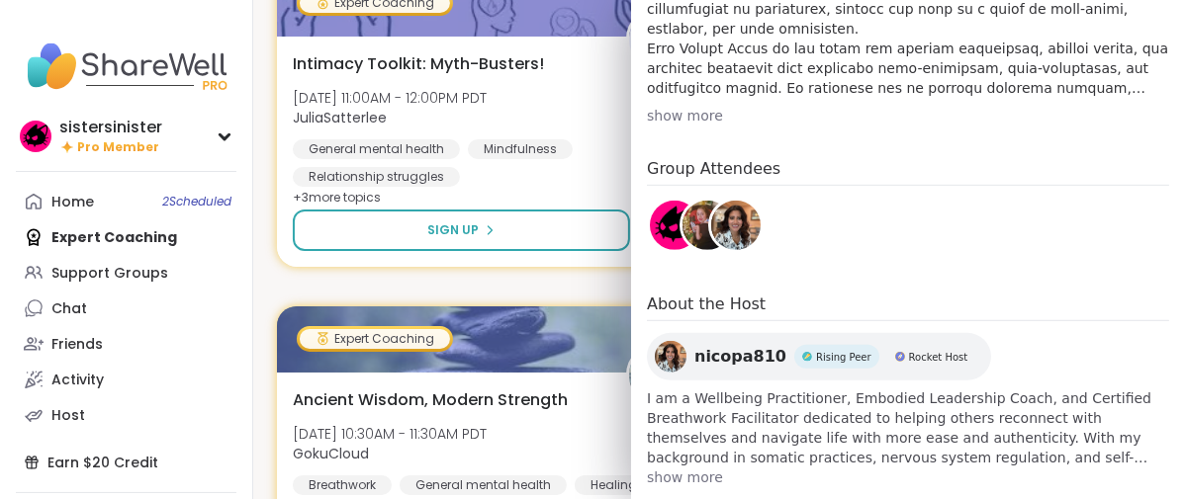
scroll to position [936, 0]
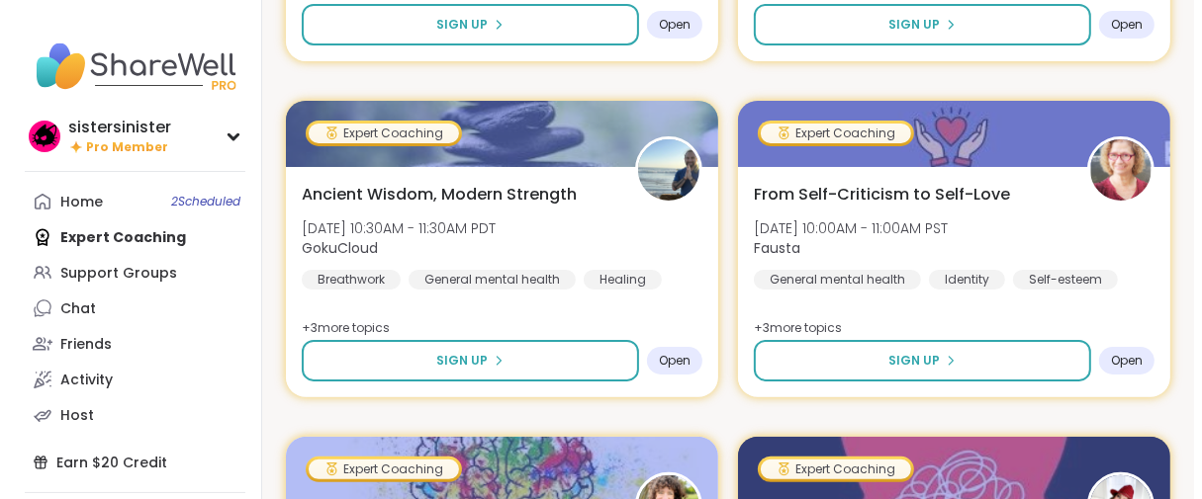
scroll to position [10962, 0]
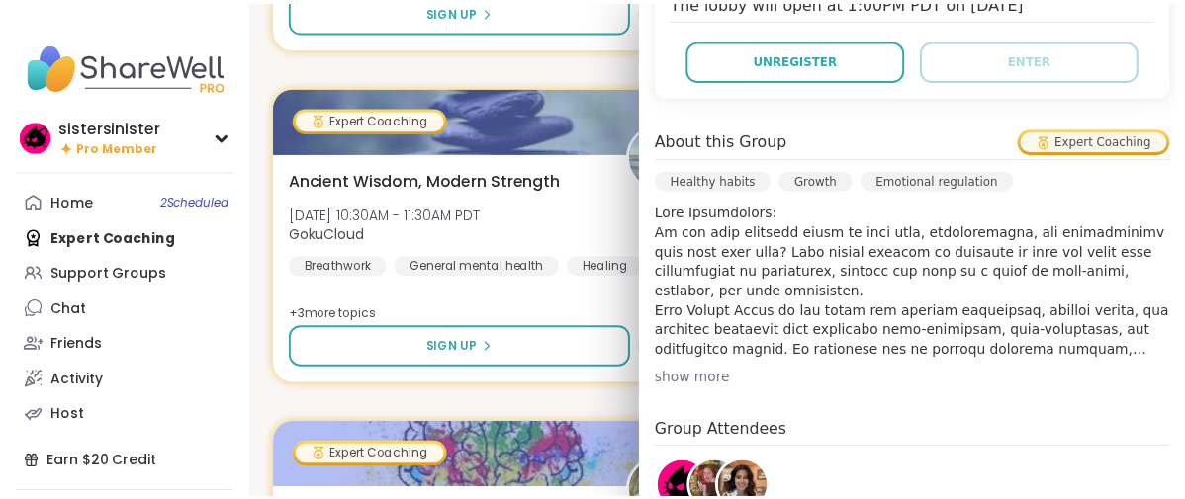
scroll to position [110, 0]
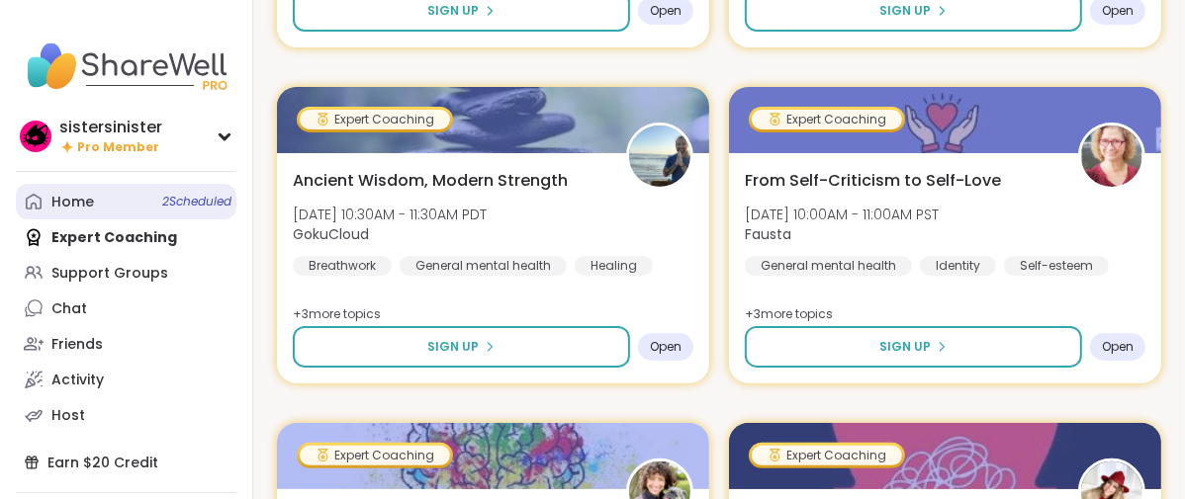
click at [76, 213] on div "Home 2 Scheduled" at bounding box center [72, 203] width 43 height 20
